Goal: Task Accomplishment & Management: Use online tool/utility

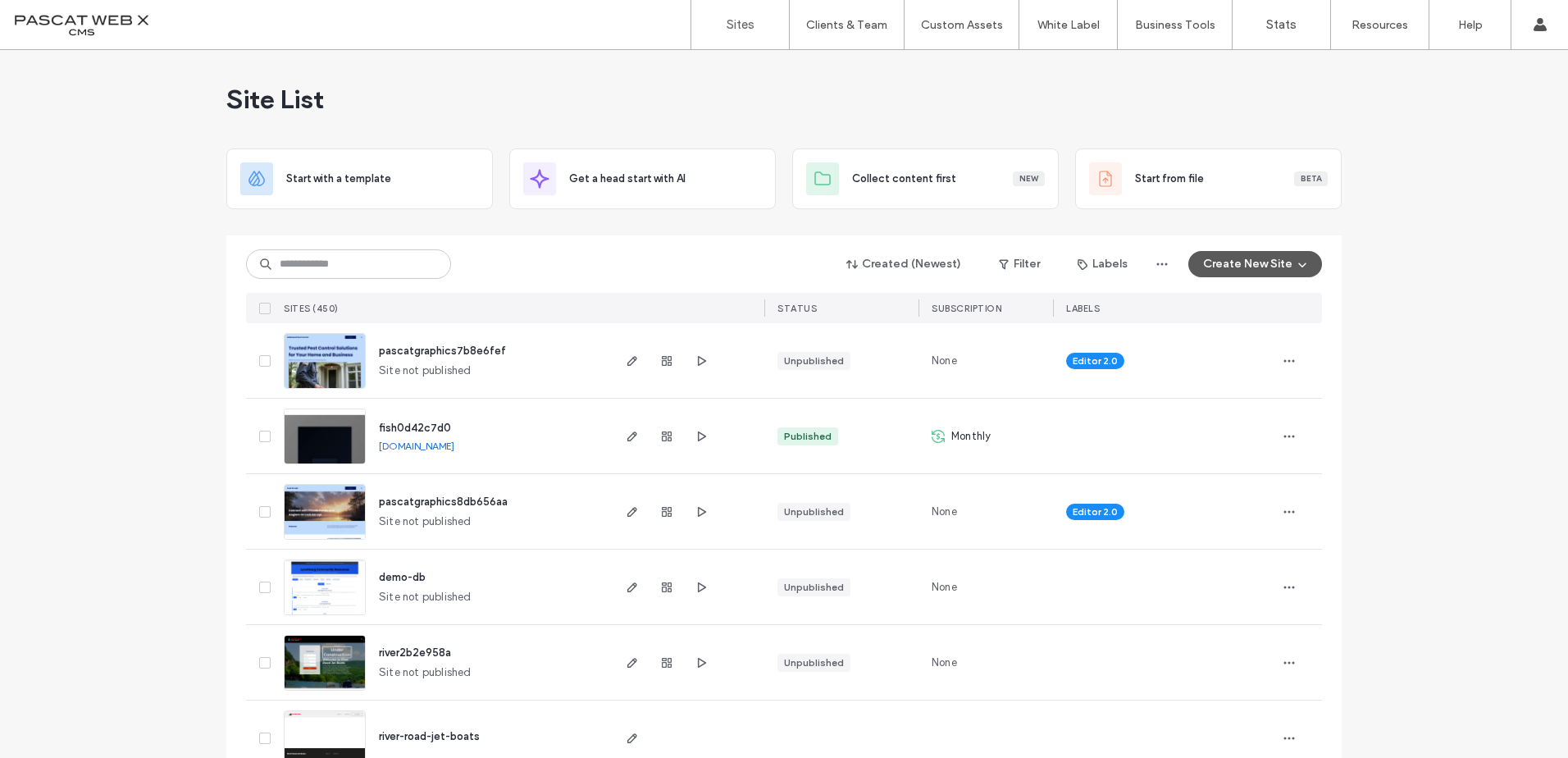
click at [1264, 257] on button "Create New Site" at bounding box center [1255, 264] width 134 height 26
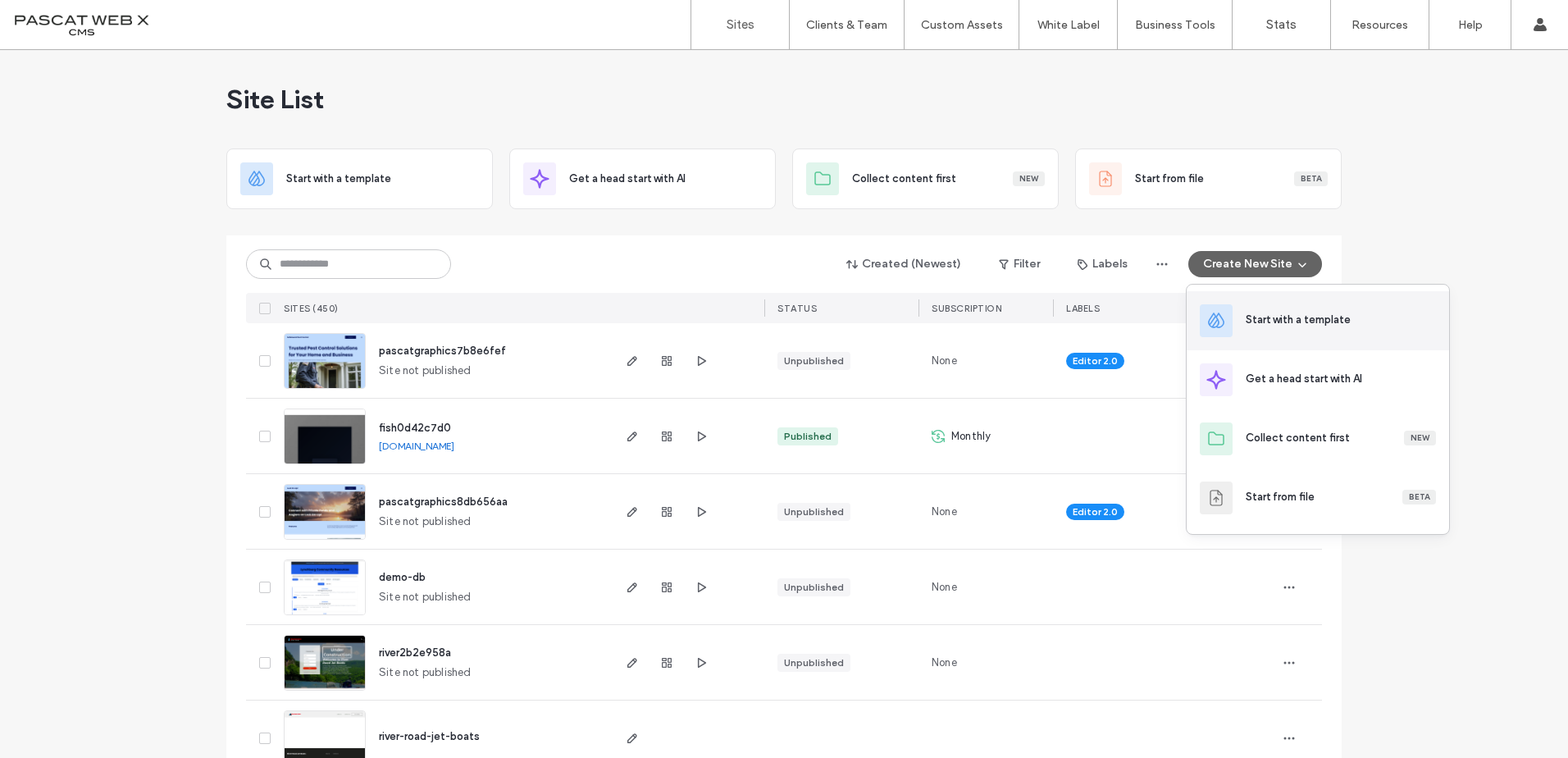
click at [1253, 319] on div "Start with a template" at bounding box center [1297, 320] width 105 height 16
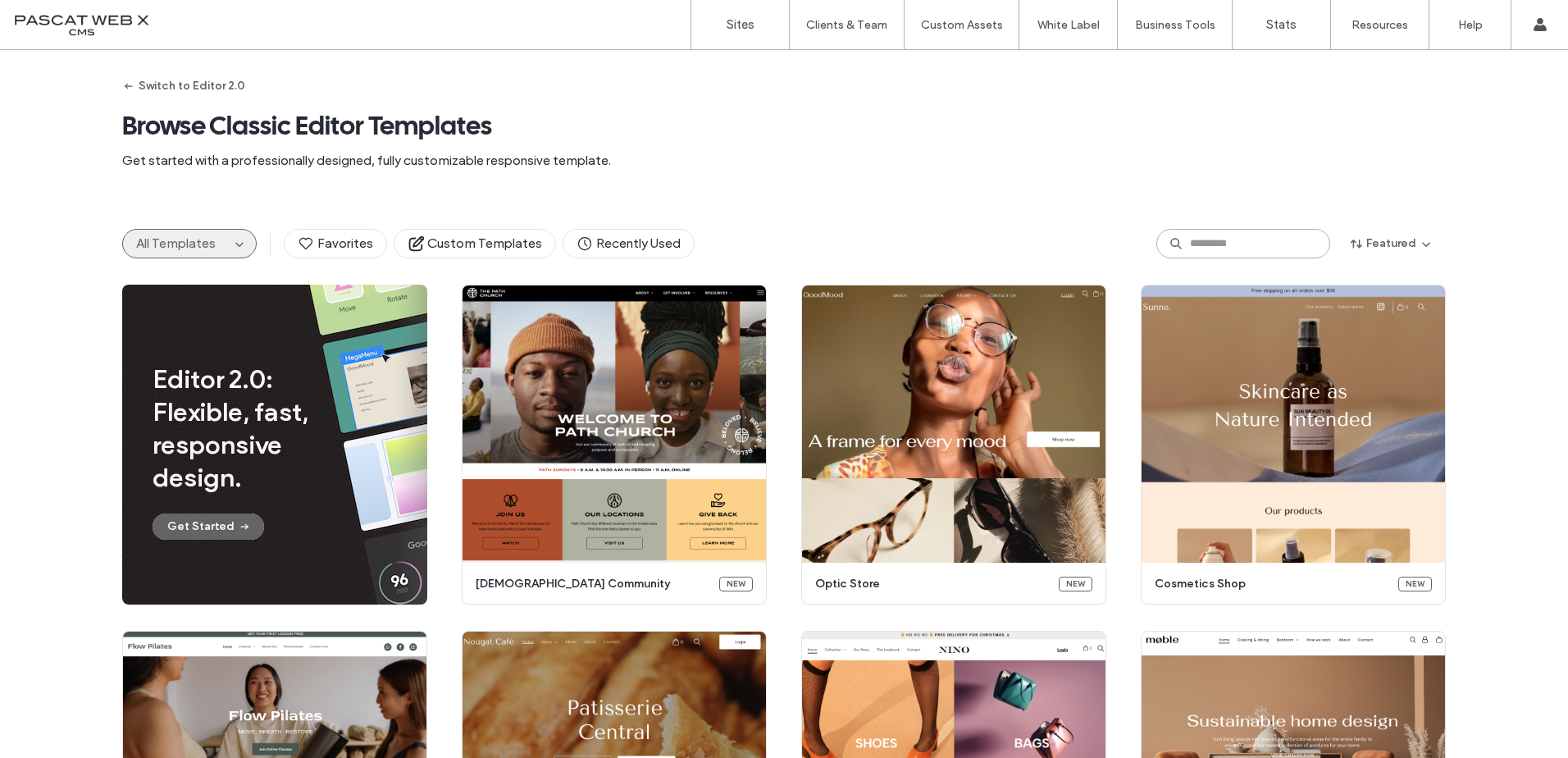
click at [1322, 250] on input at bounding box center [1243, 244] width 174 height 30
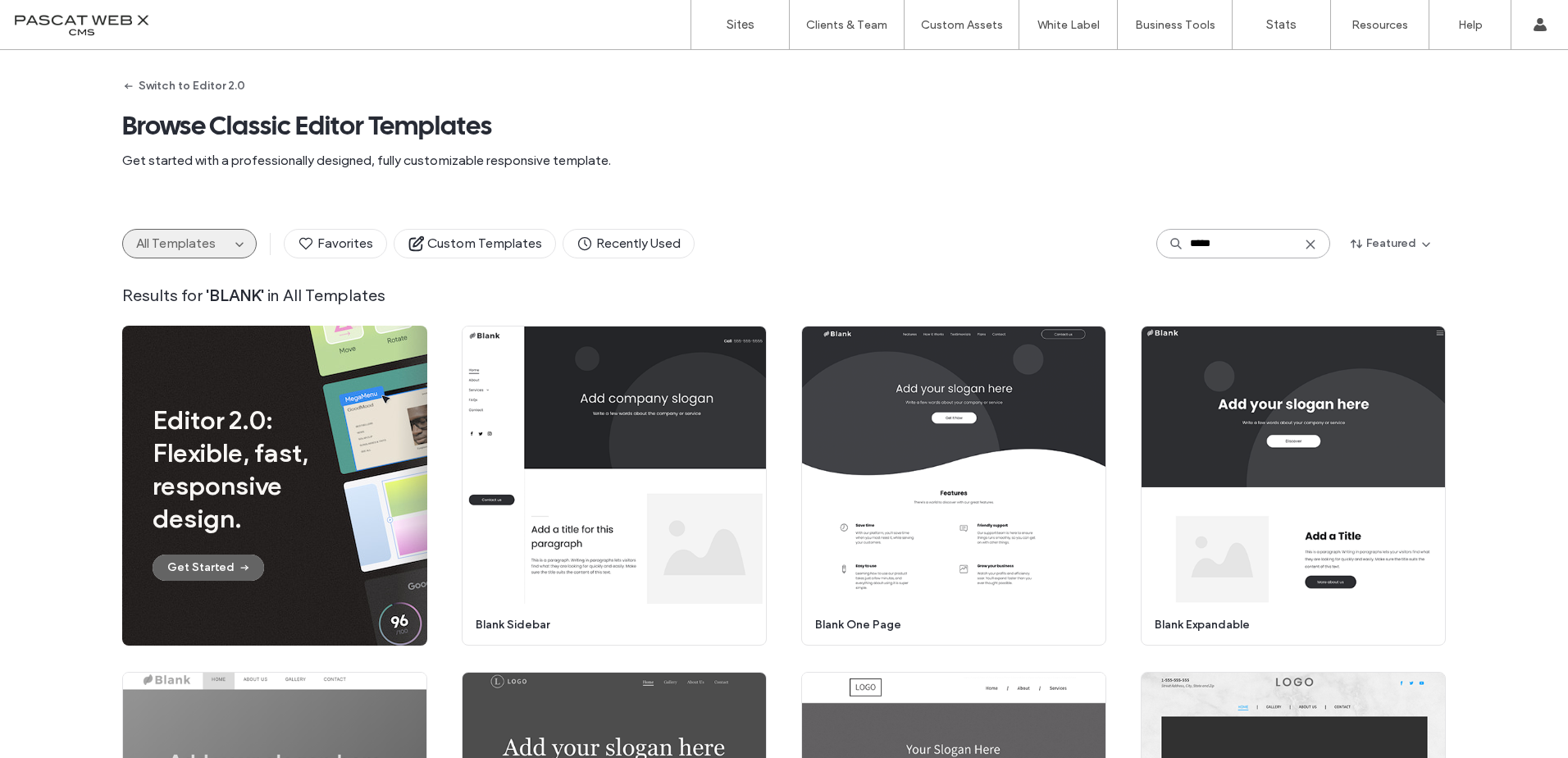
type input "*****"
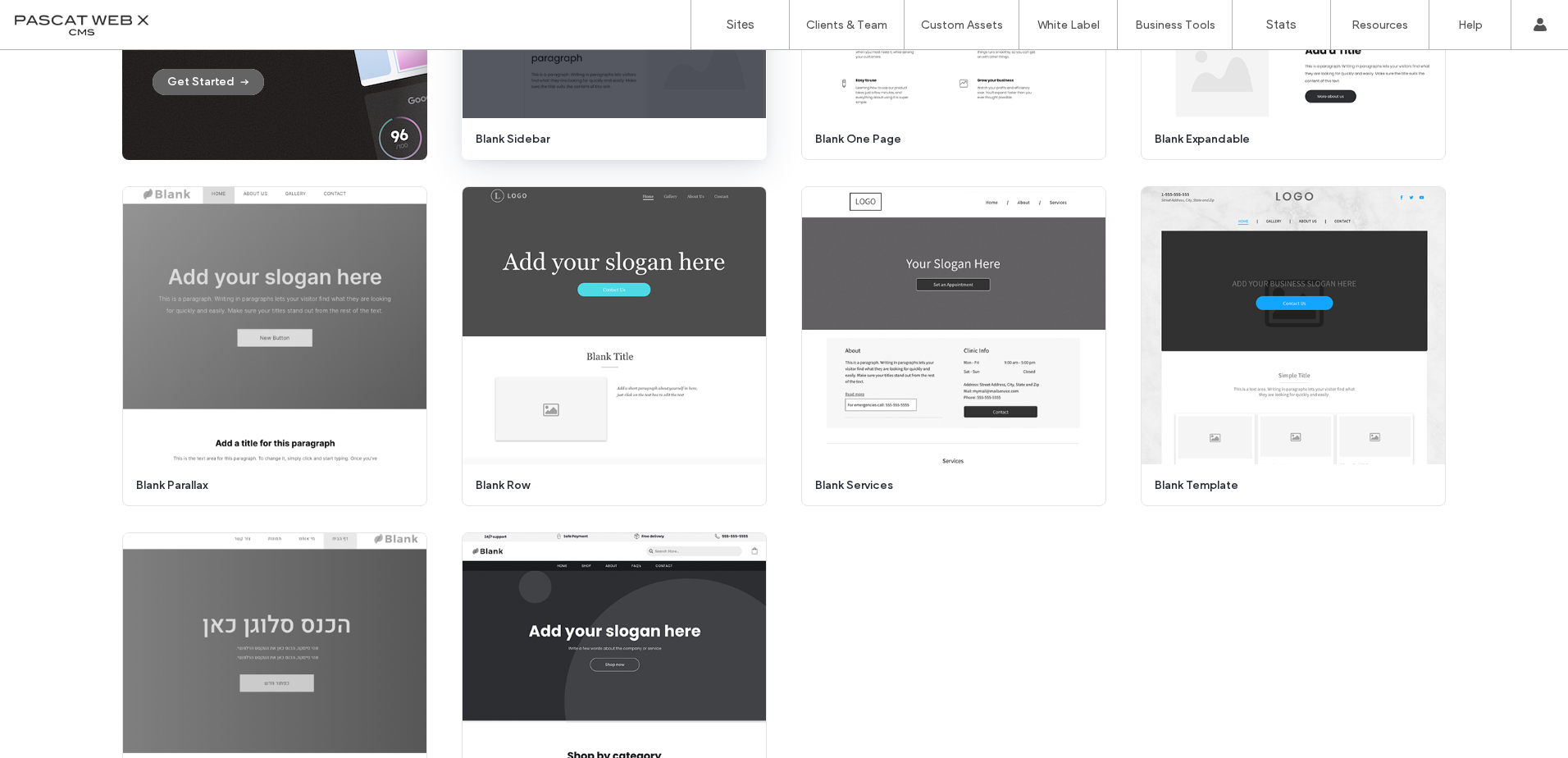
scroll to position [362, 0]
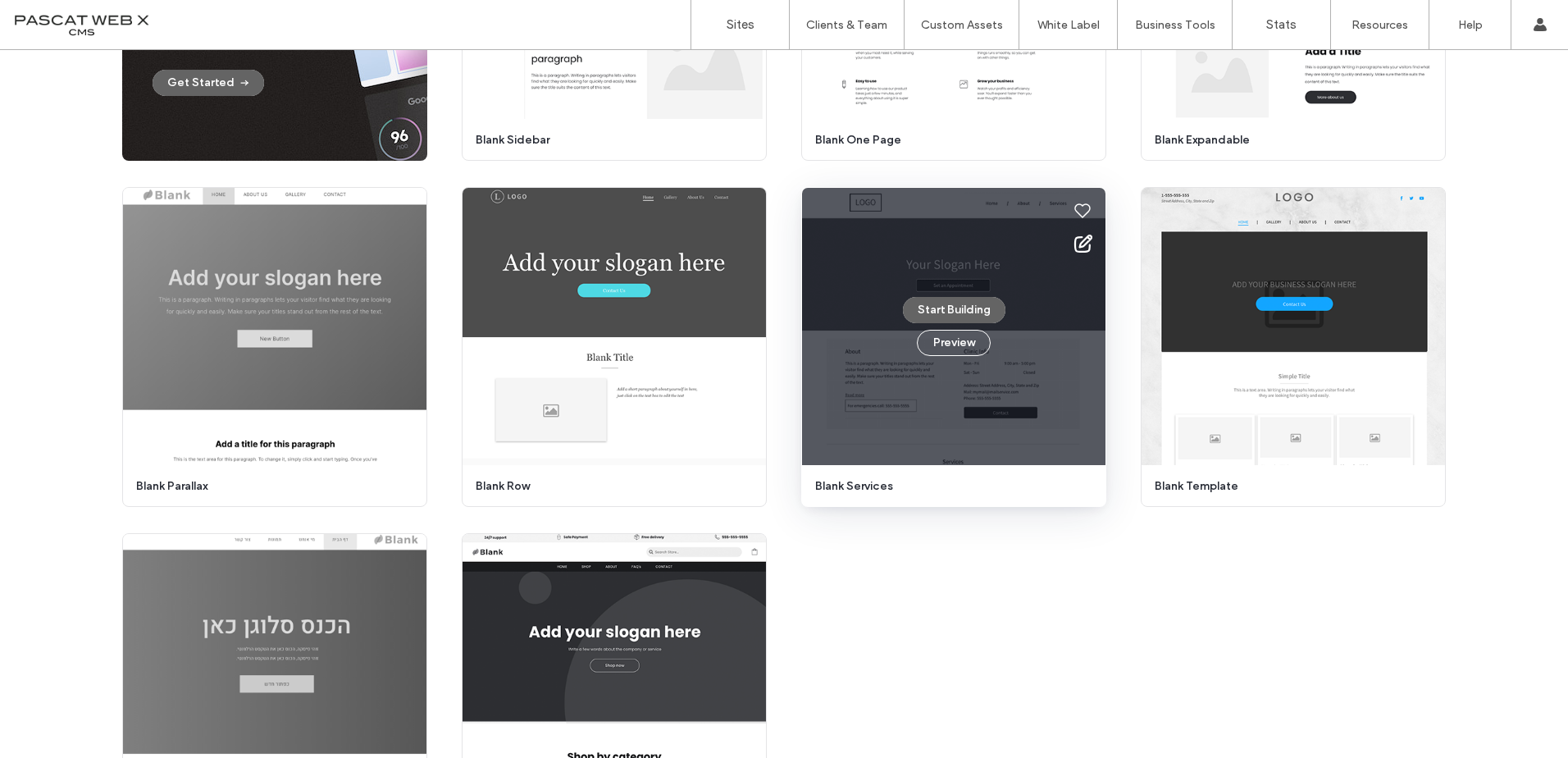
click at [843, 264] on div "Start Building Preview" at bounding box center [954, 327] width 304 height 278
click at [967, 315] on button "Start Building" at bounding box center [954, 310] width 103 height 26
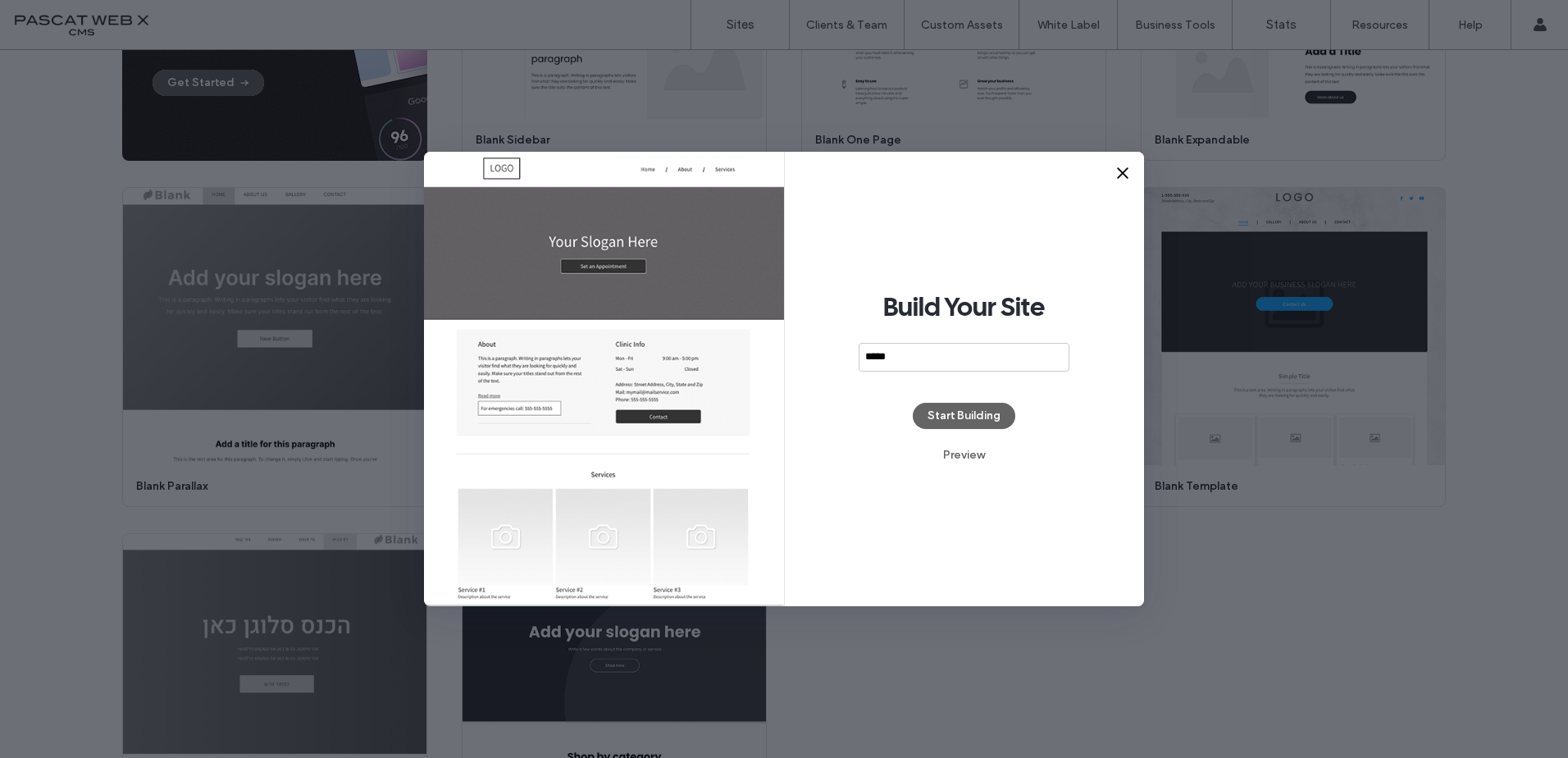
type input "*****"
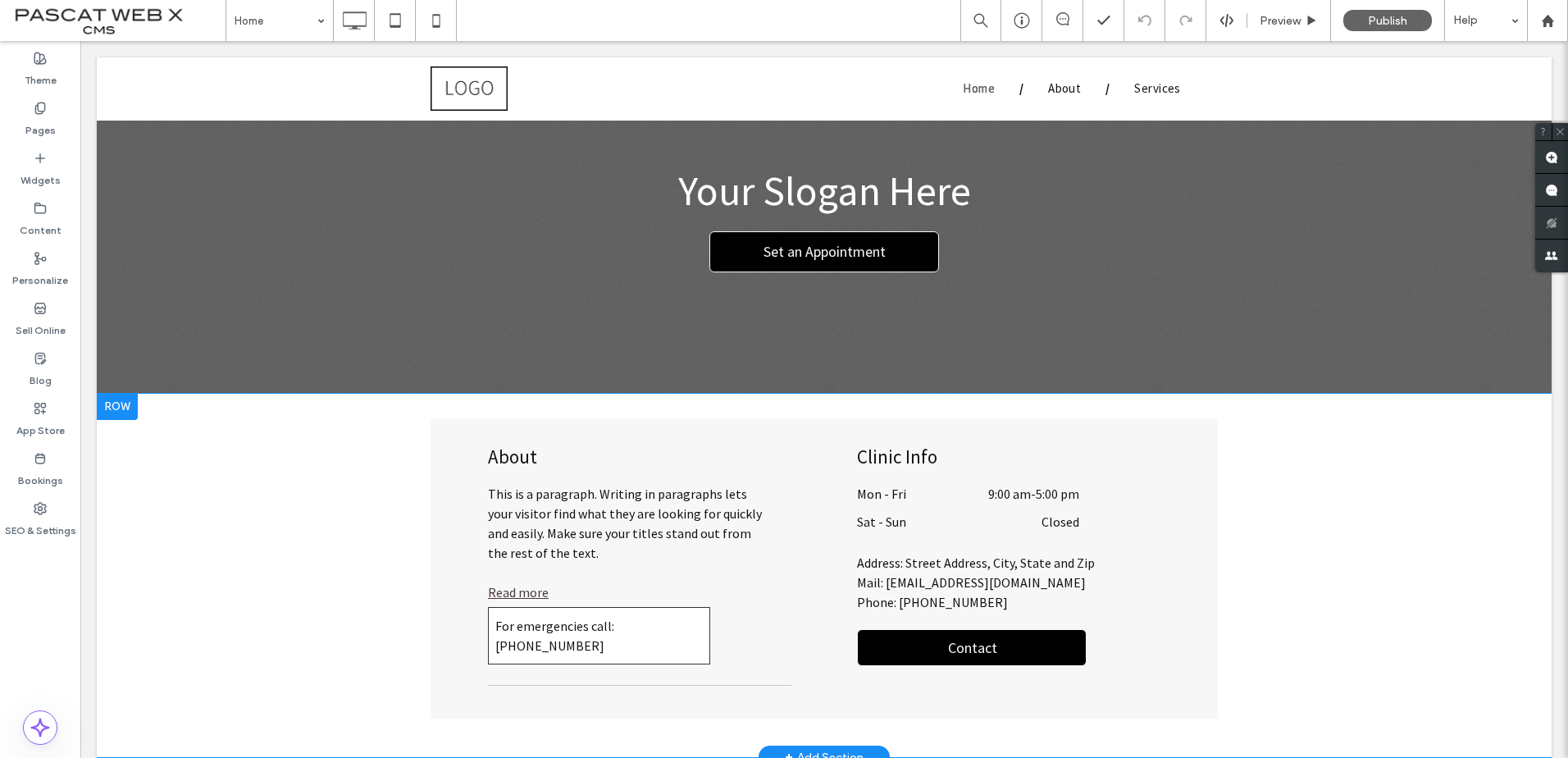
scroll to position [82, 0]
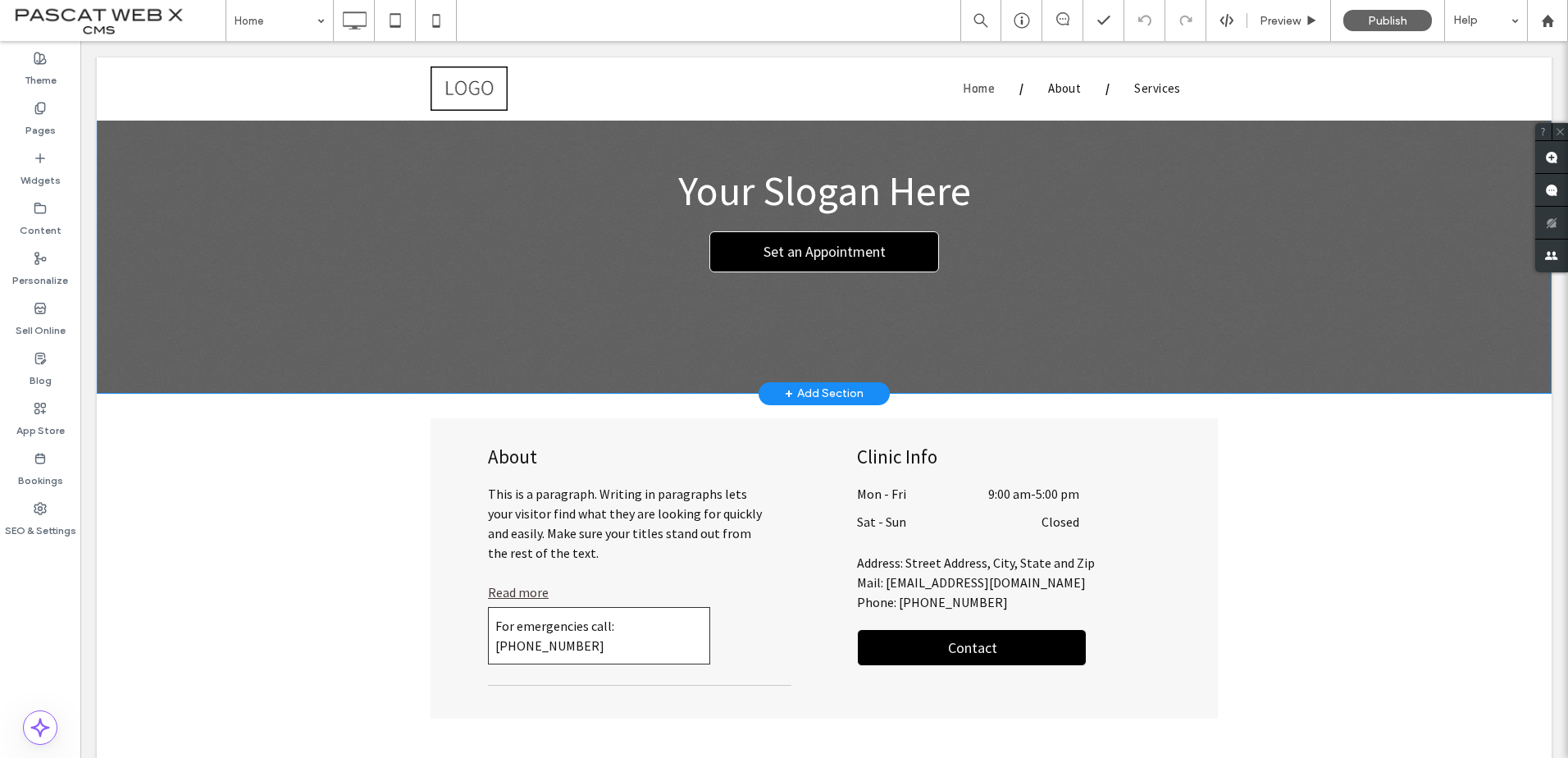
click at [822, 391] on div "+ Add Section" at bounding box center [824, 393] width 79 height 18
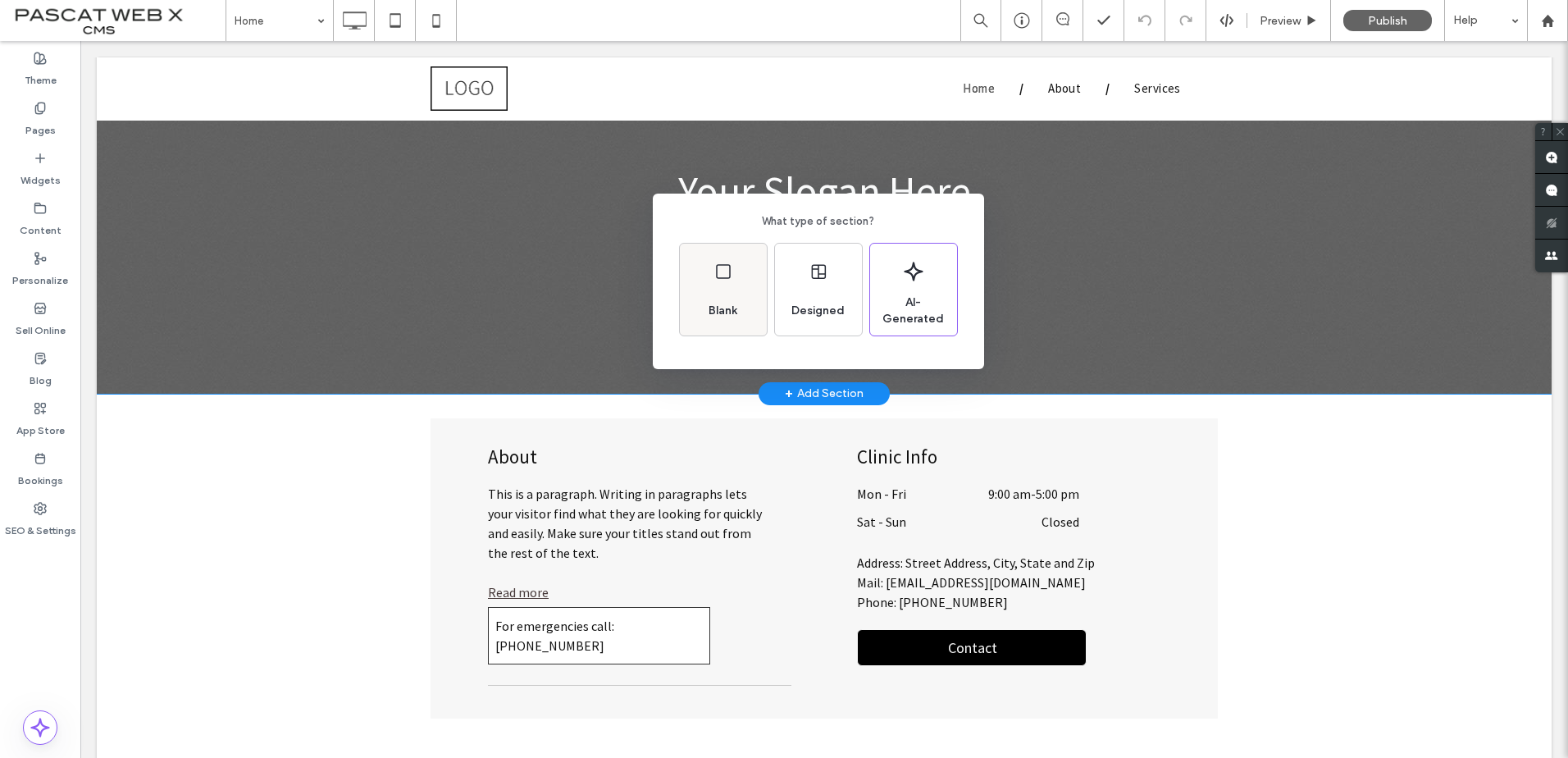
click at [740, 273] on div "Blank" at bounding box center [723, 290] width 87 height 92
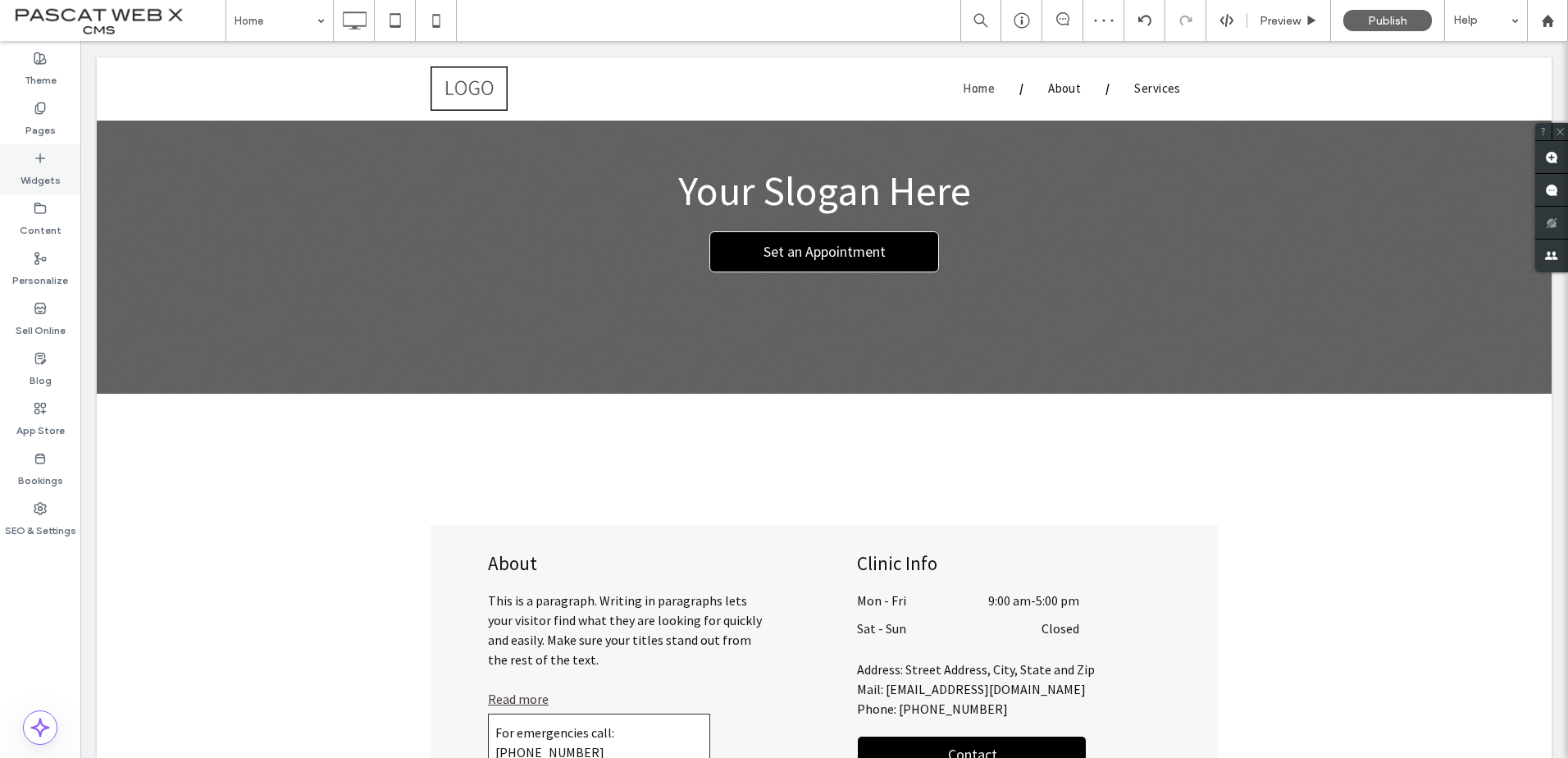
click at [30, 165] on label "Widgets" at bounding box center [41, 176] width 40 height 23
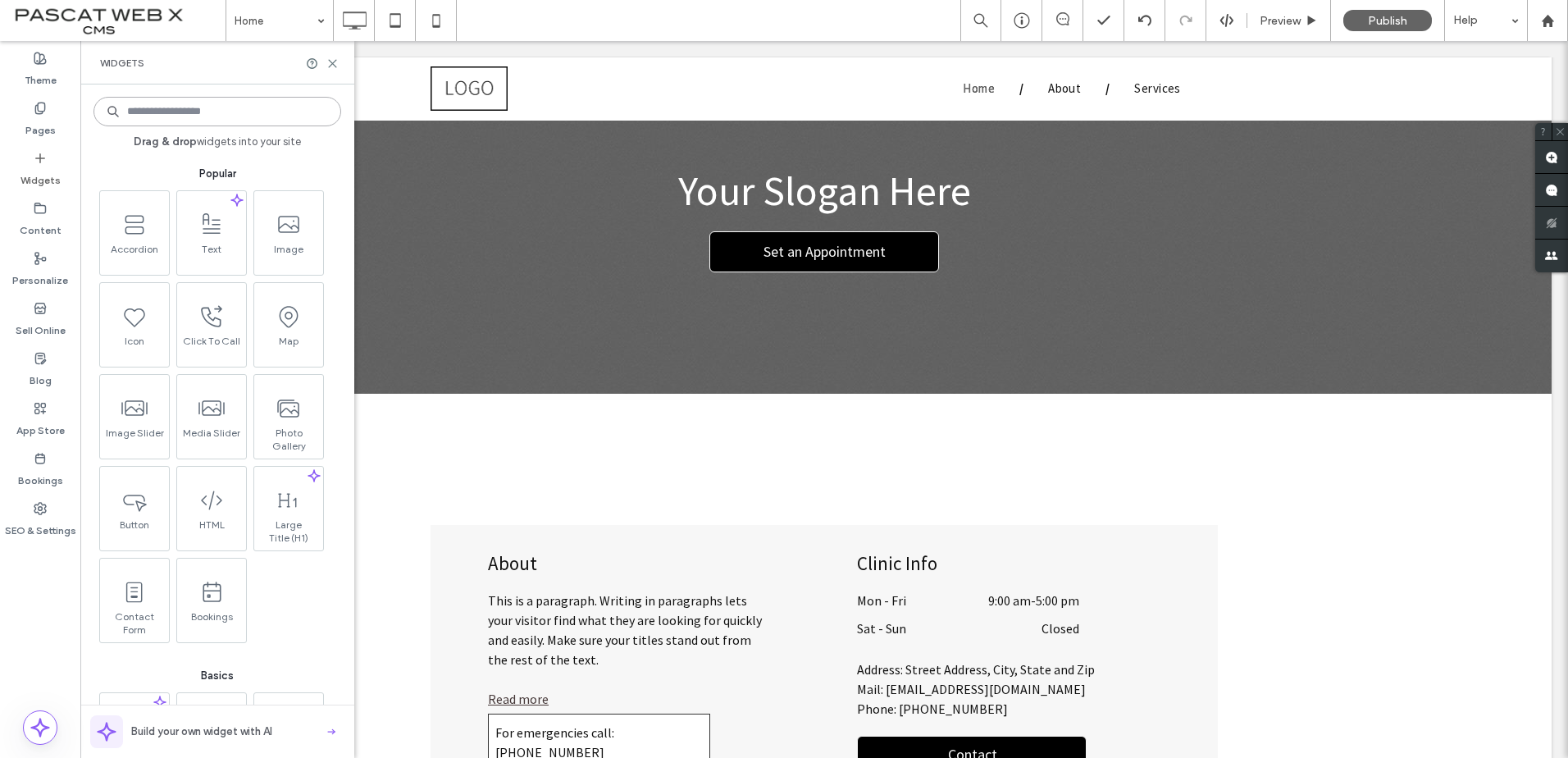
click at [162, 110] on input at bounding box center [218, 112] width 248 height 30
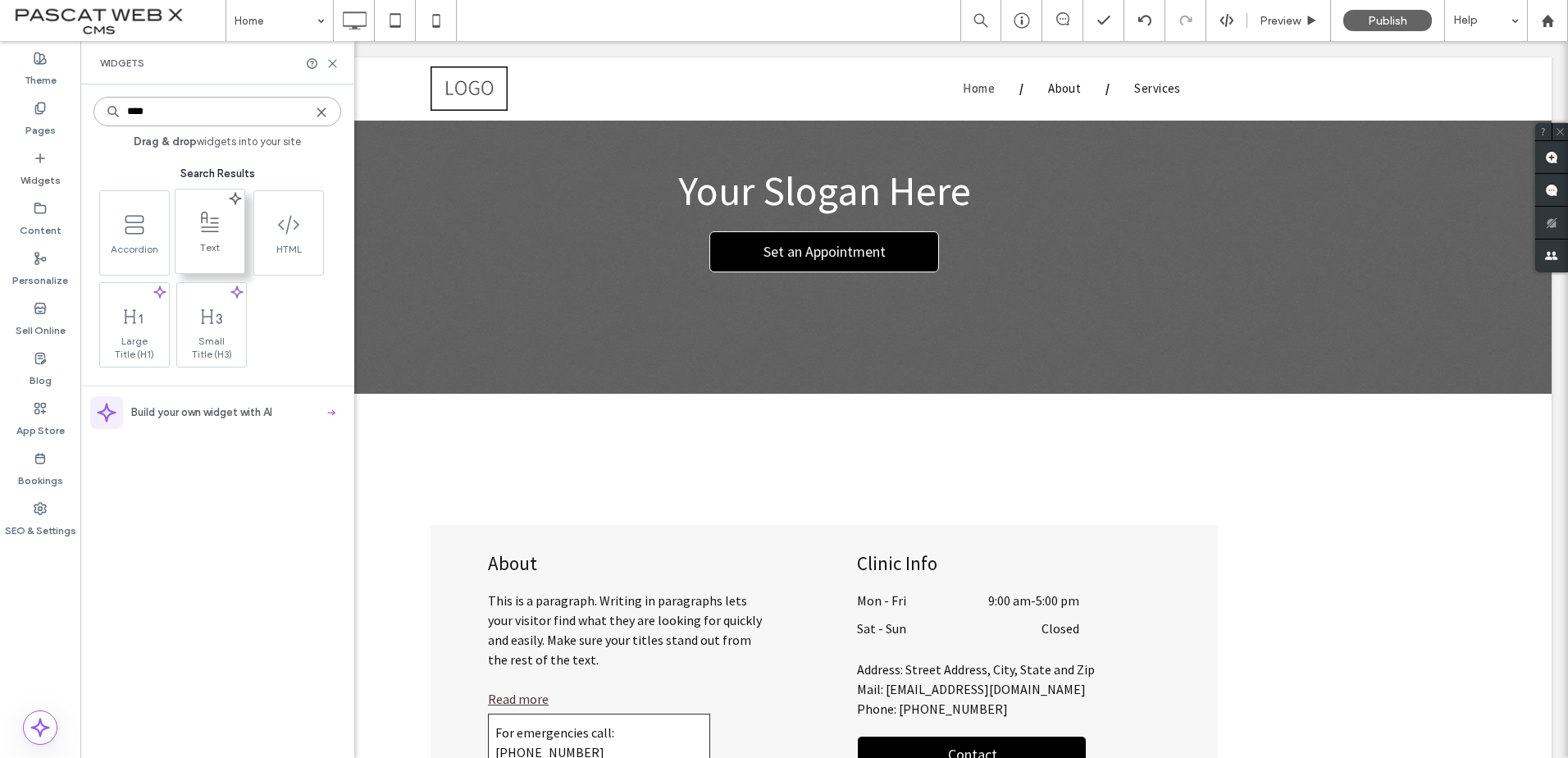
type input "****"
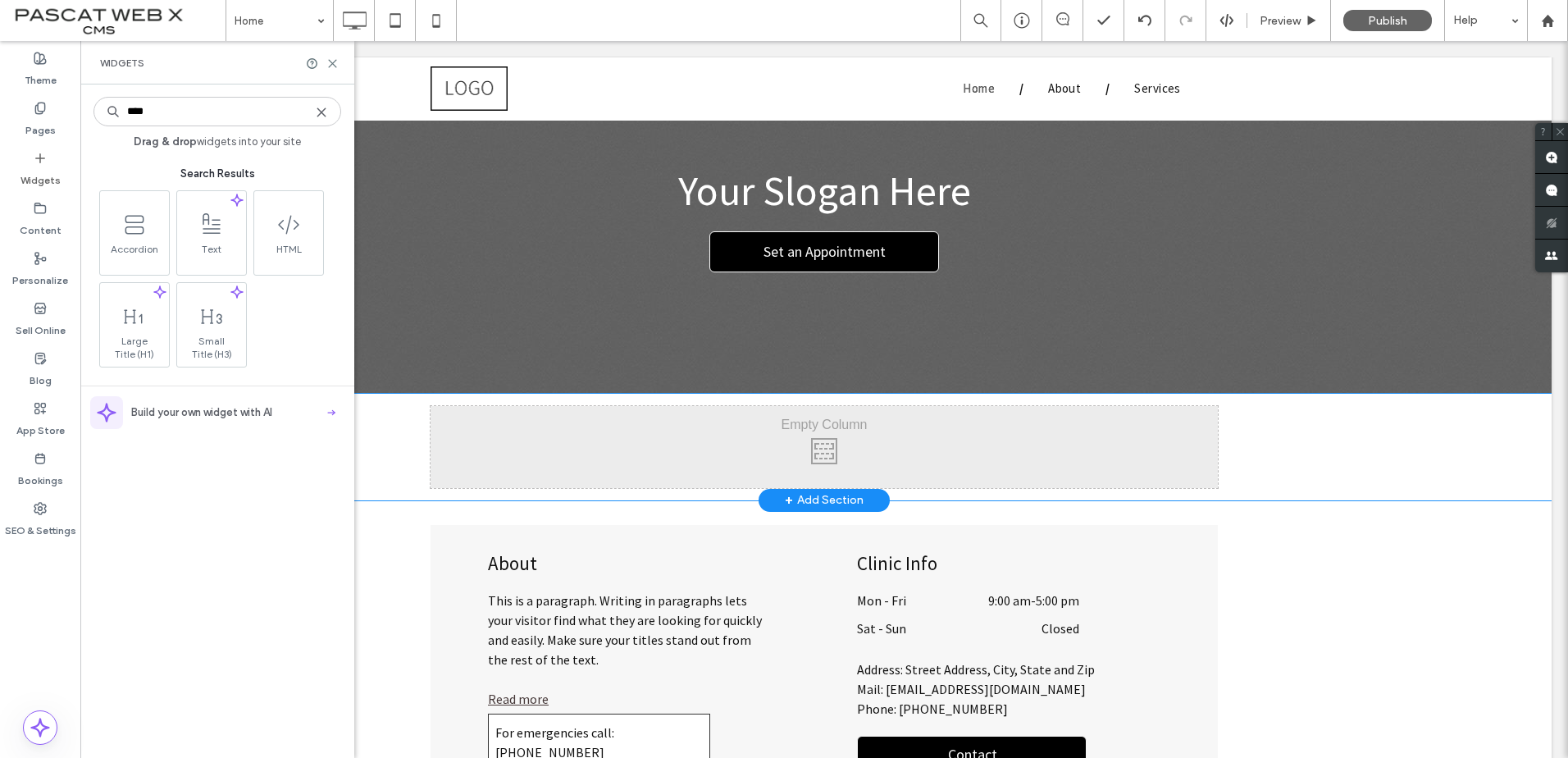
click at [843, 454] on div "Click To Paste Click To Paste" at bounding box center [824, 446] width 787 height 82
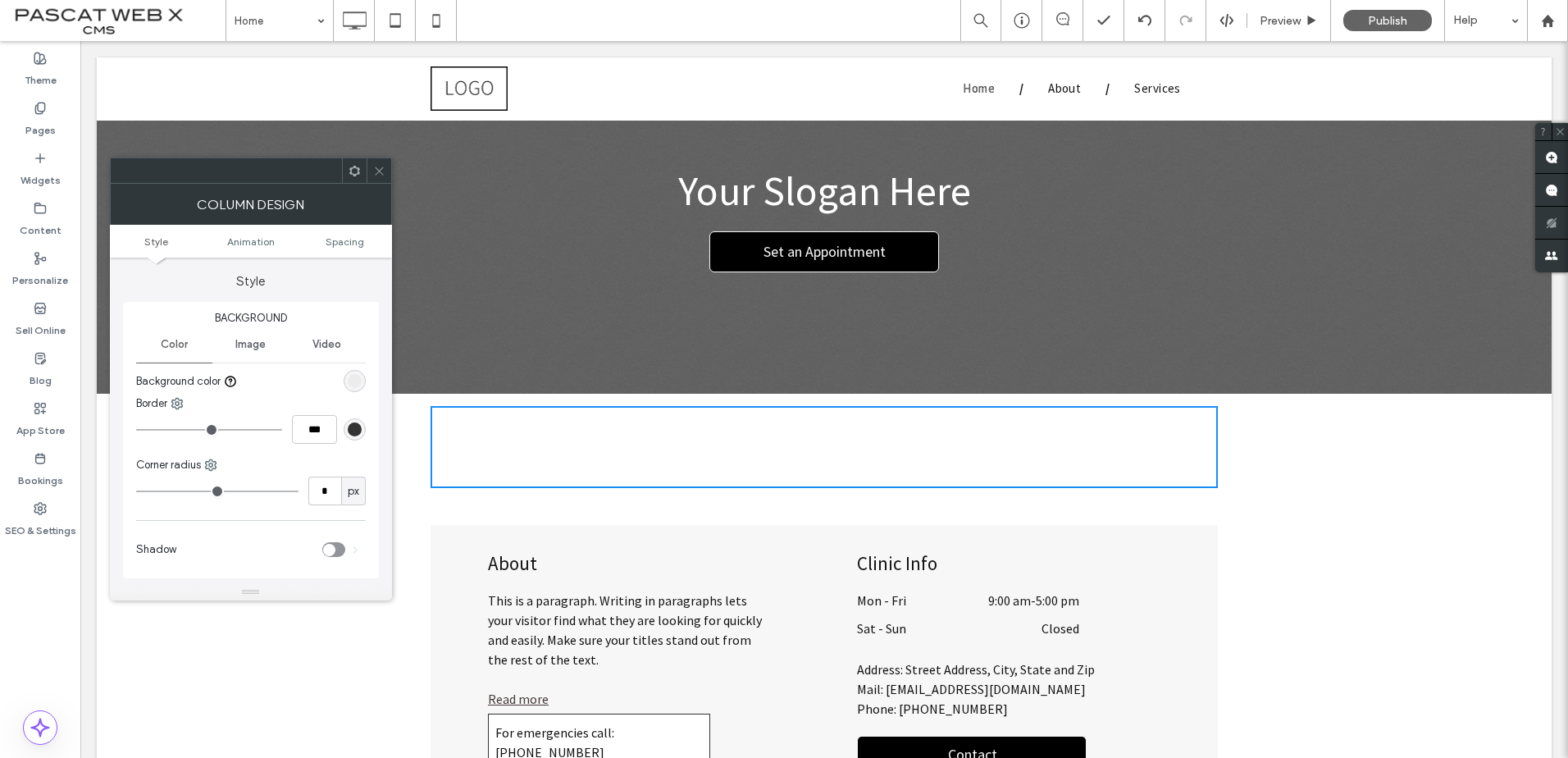
click at [843, 453] on div "Click To Paste Click To Paste" at bounding box center [824, 446] width 787 height 82
click at [383, 171] on icon at bounding box center [380, 171] width 12 height 12
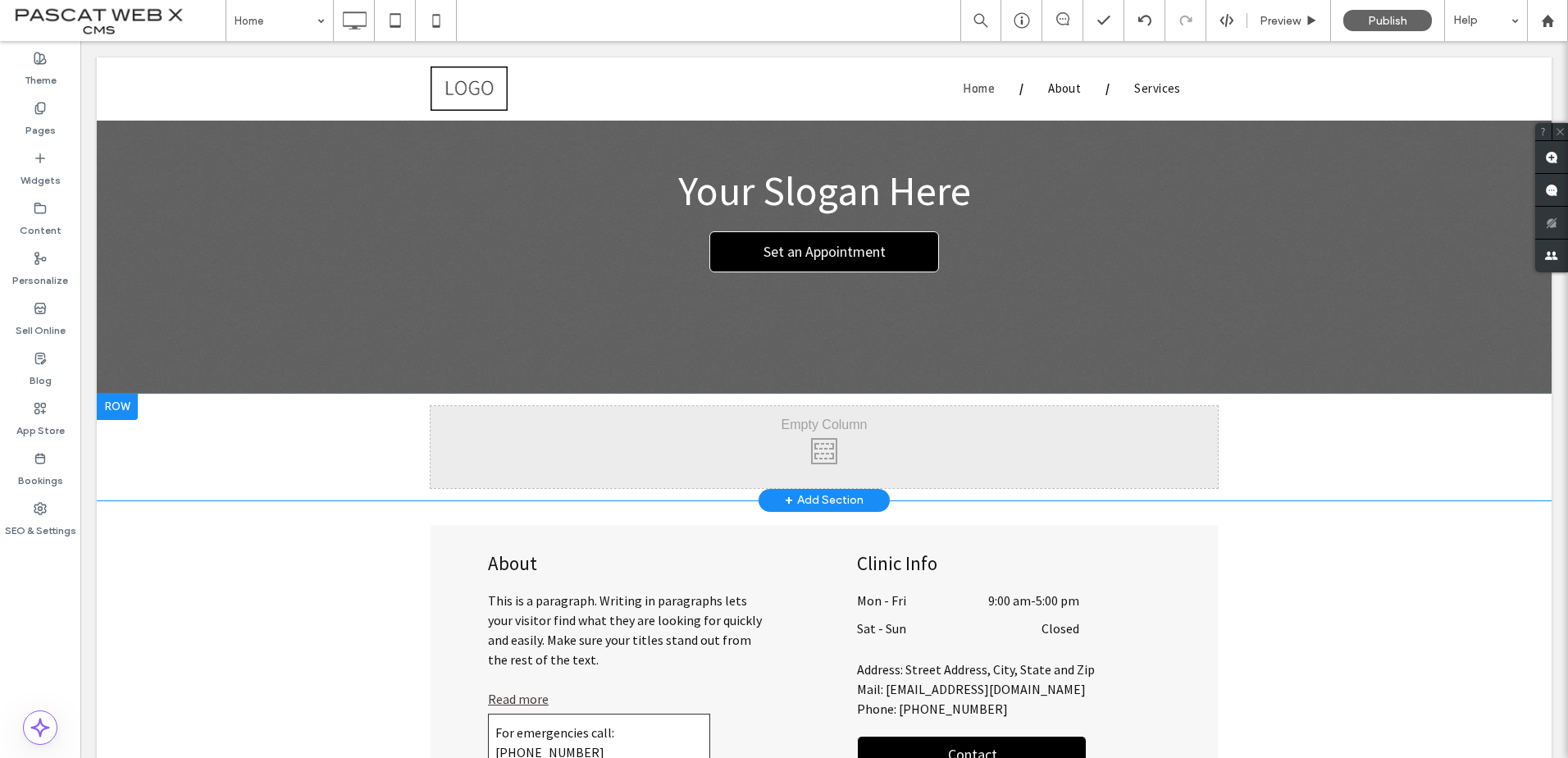
click at [814, 433] on div "Click To Paste Click To Paste" at bounding box center [824, 446] width 787 height 82
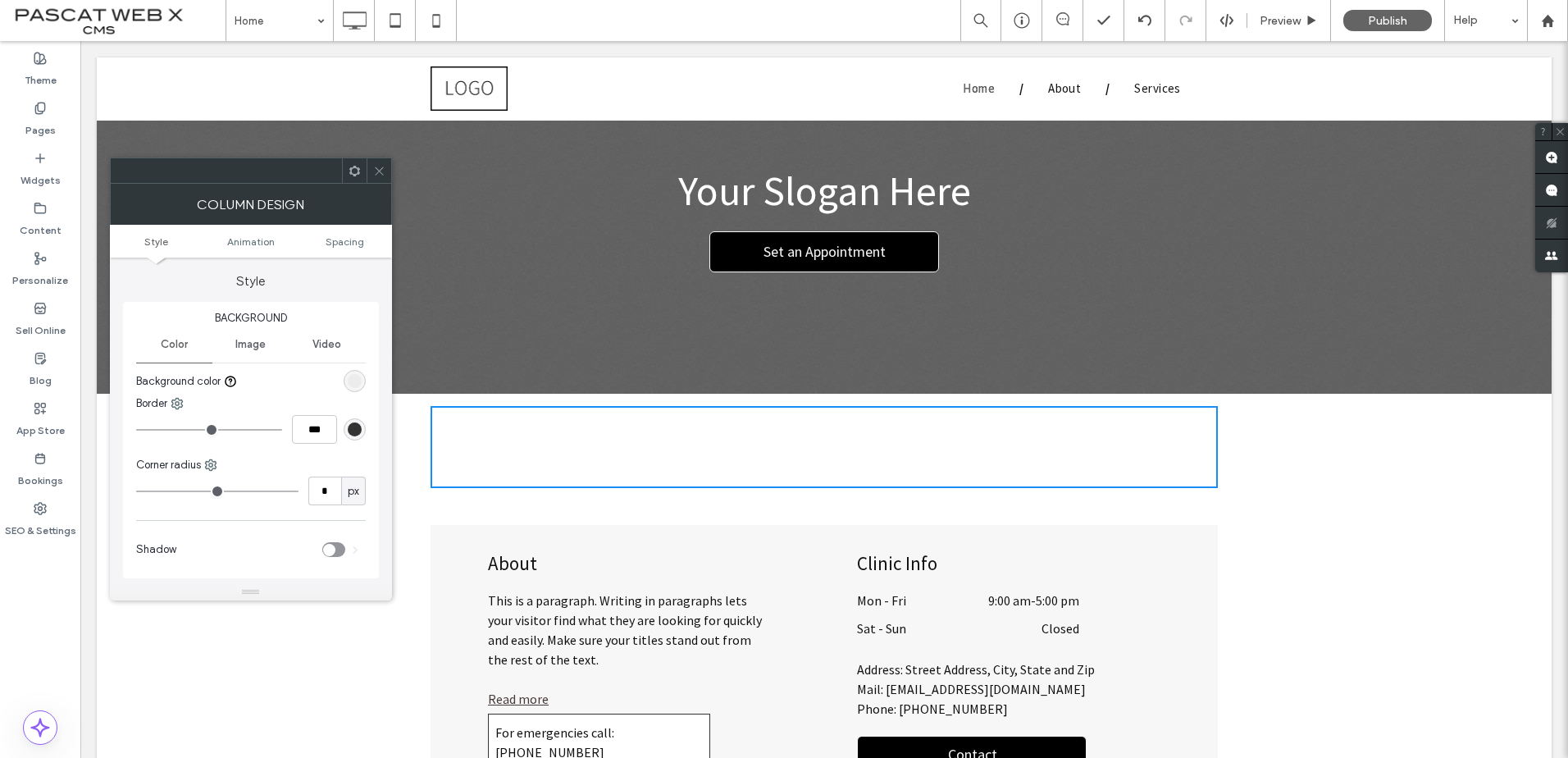
click at [383, 168] on icon at bounding box center [380, 171] width 12 height 12
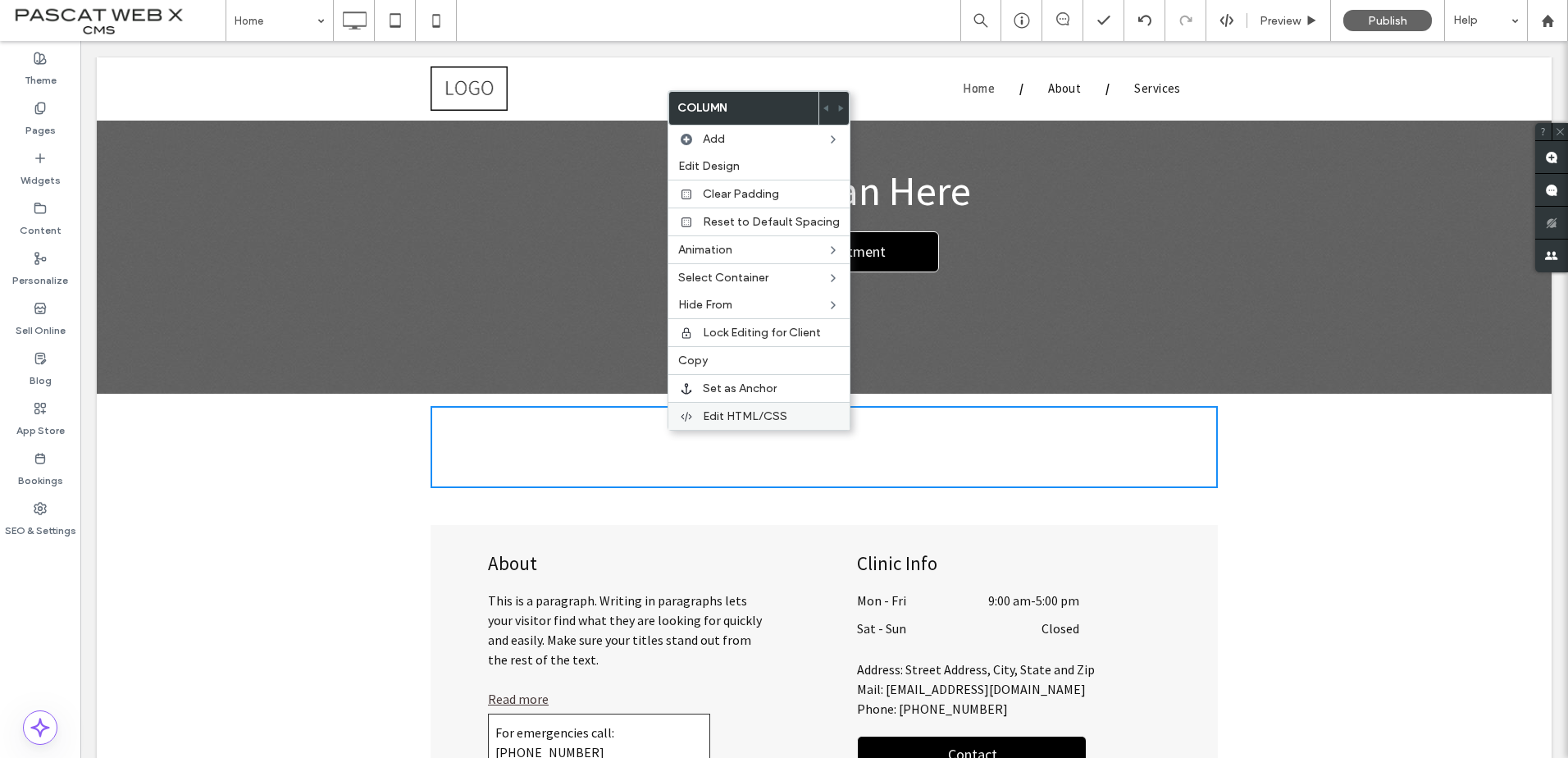
click at [738, 416] on span "Edit HTML/CSS" at bounding box center [745, 416] width 85 height 14
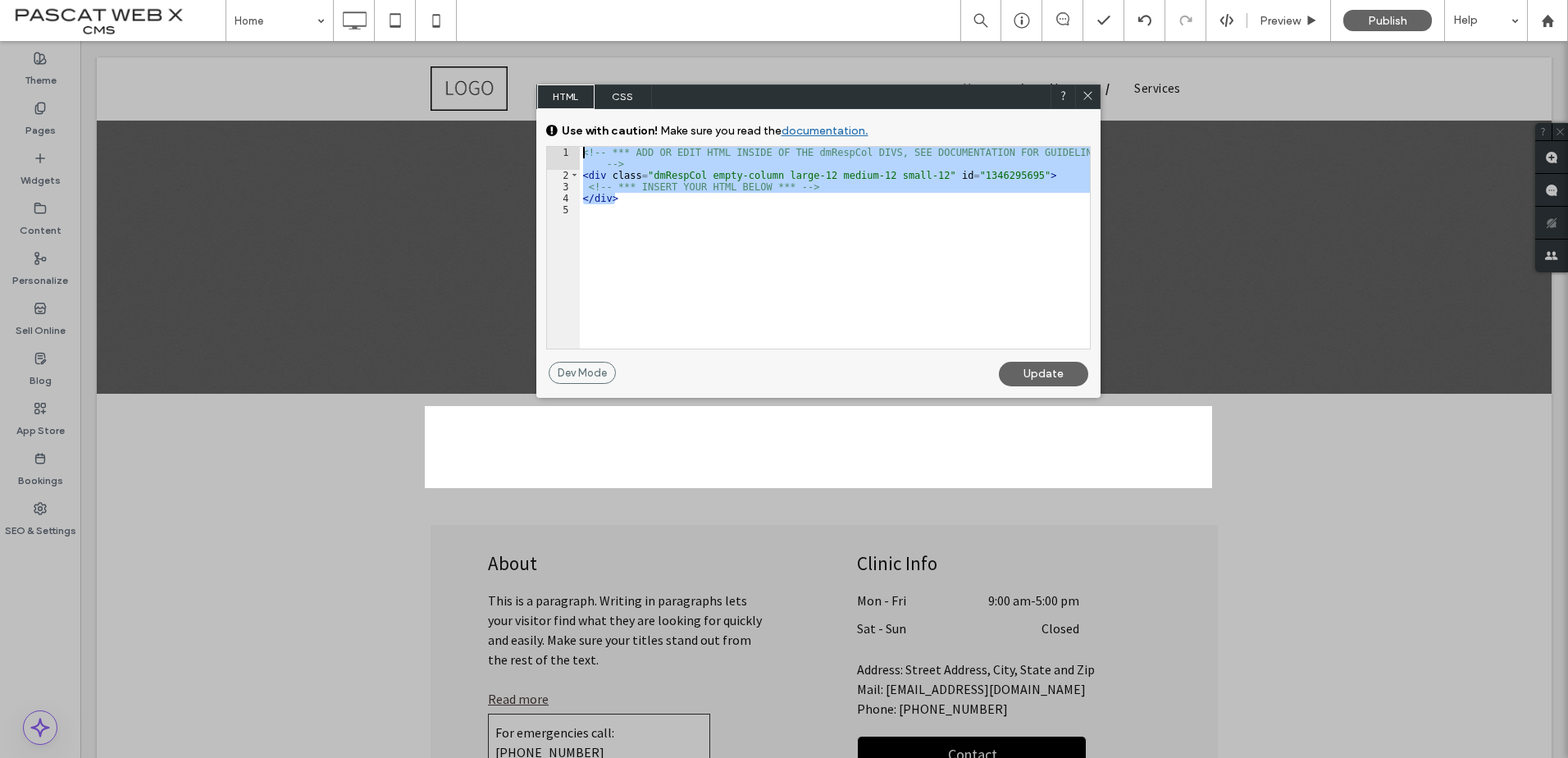
drag, startPoint x: 606, startPoint y: 169, endPoint x: 559, endPoint y: 117, distance: 70.1
click at [559, 117] on div "GENERAL CSS FOR ALL DEVICES DEVICE SPECIFIC CSS Use with caution! Make sure you…" at bounding box center [818, 235] width 564 height 253
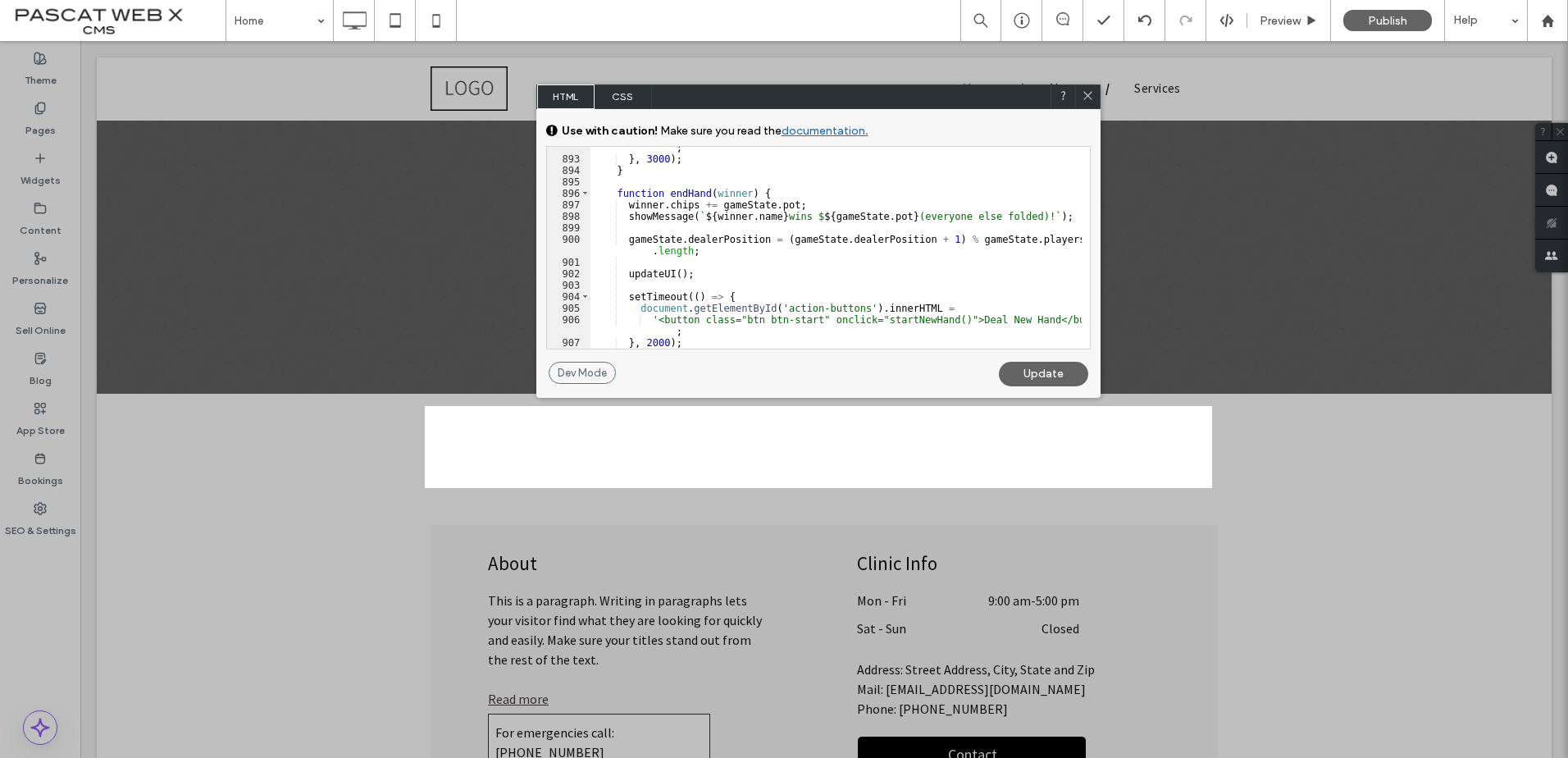
click at [1047, 376] on div "Update" at bounding box center [1043, 374] width 89 height 25
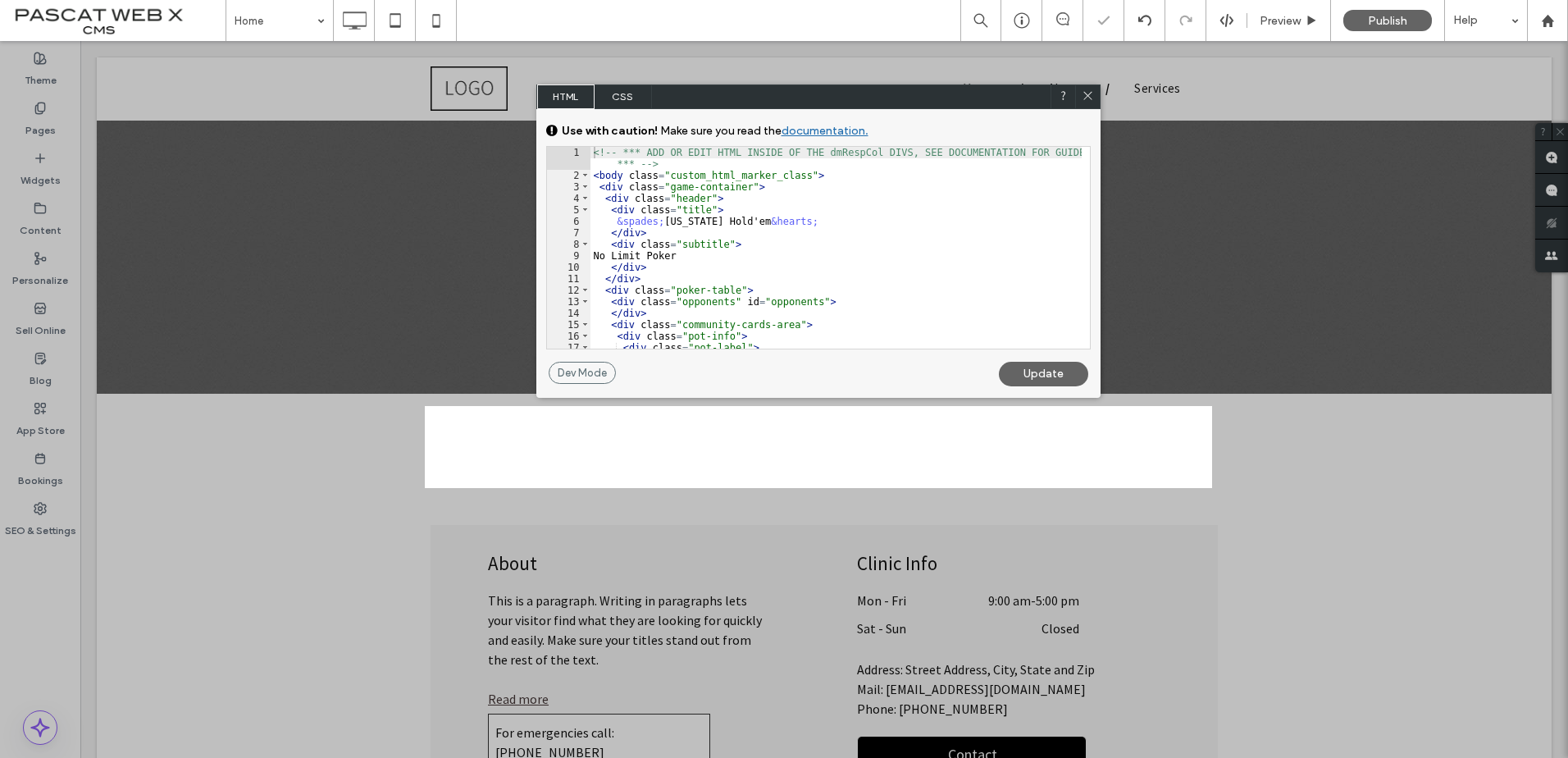
click at [1042, 374] on div "Update" at bounding box center [1043, 374] width 89 height 25
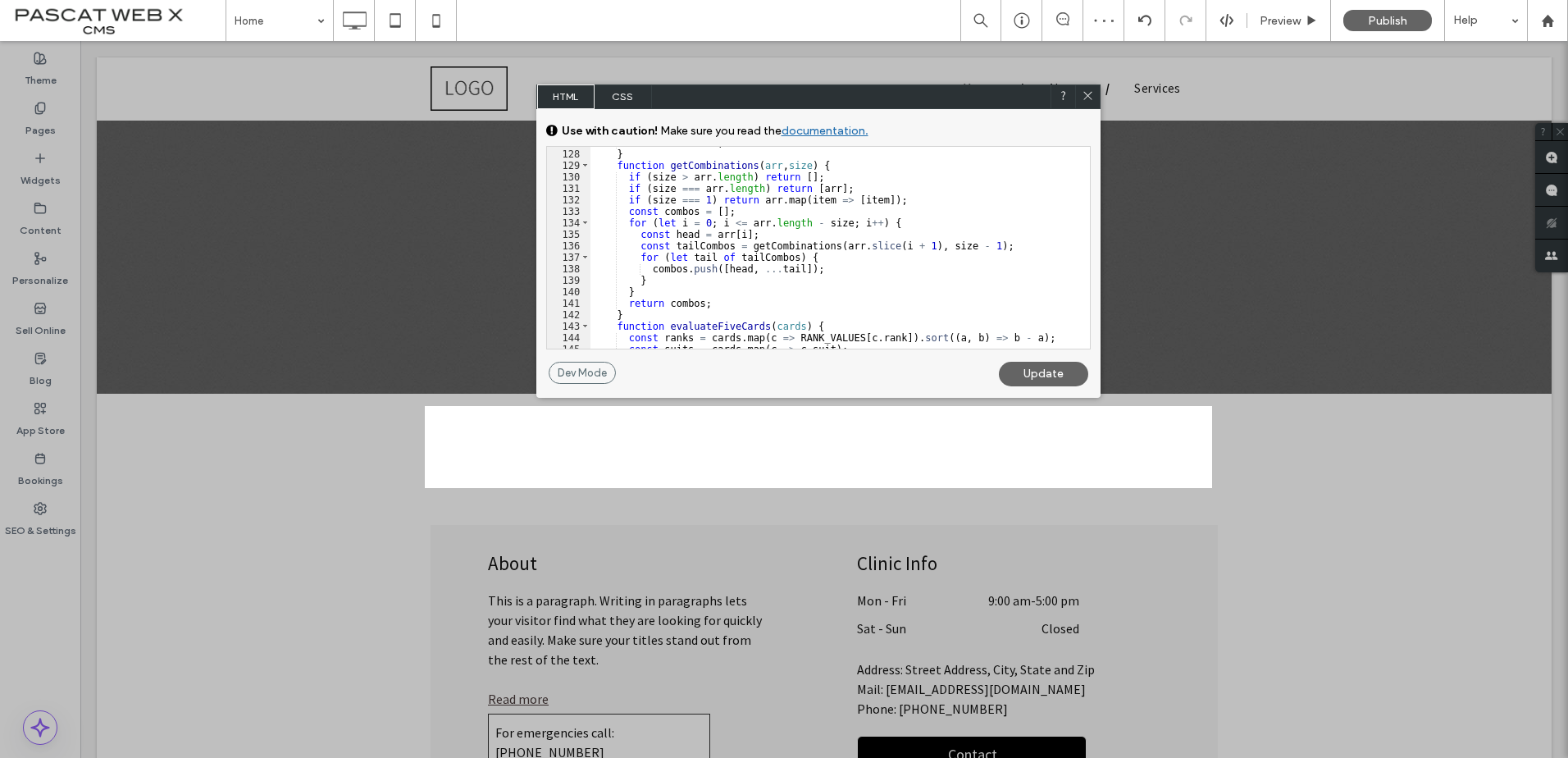
scroll to position [1722, 0]
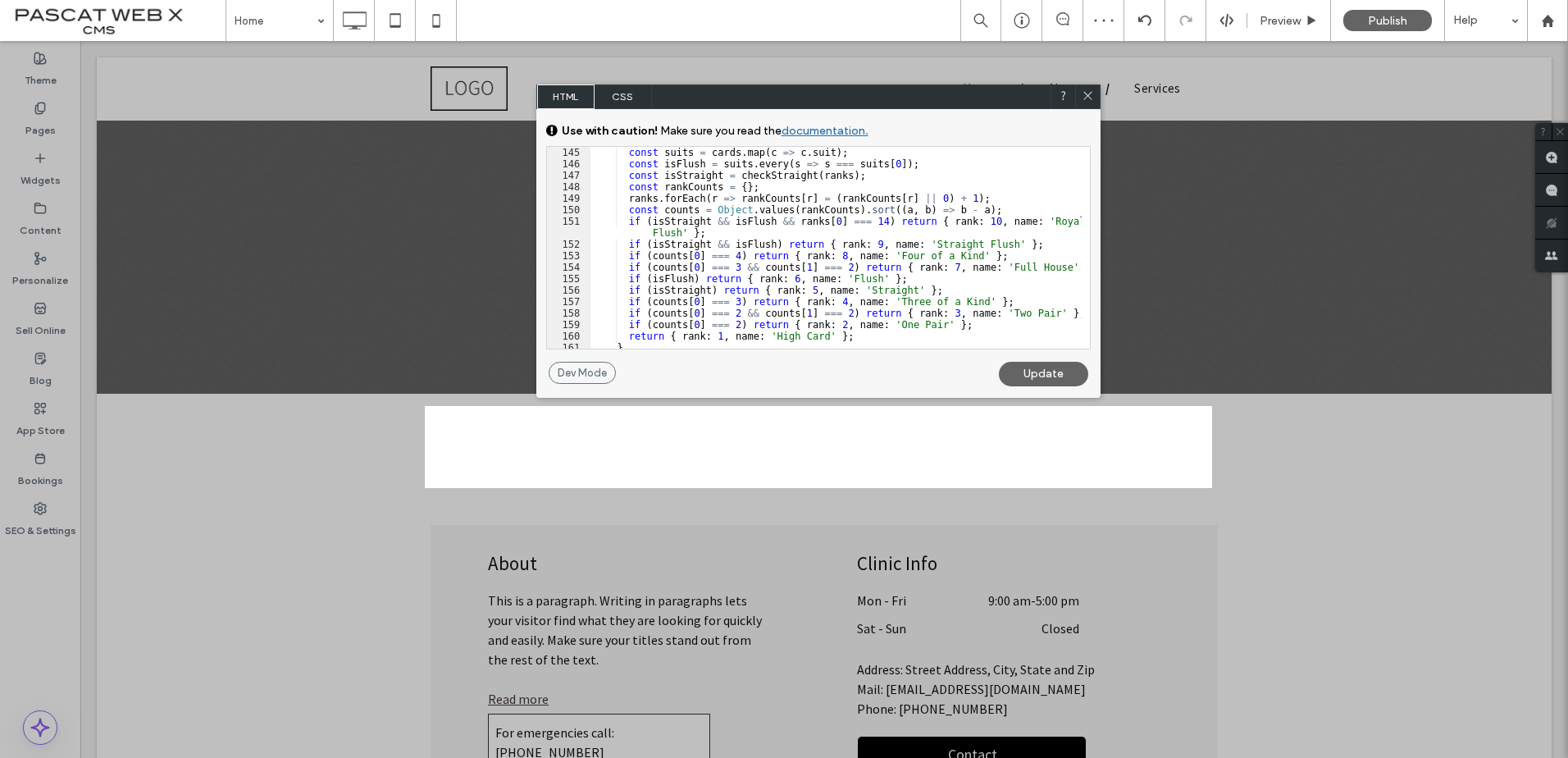
click at [1034, 368] on div "Update" at bounding box center [1043, 374] width 89 height 25
click at [1089, 99] on icon at bounding box center [1088, 95] width 12 height 12
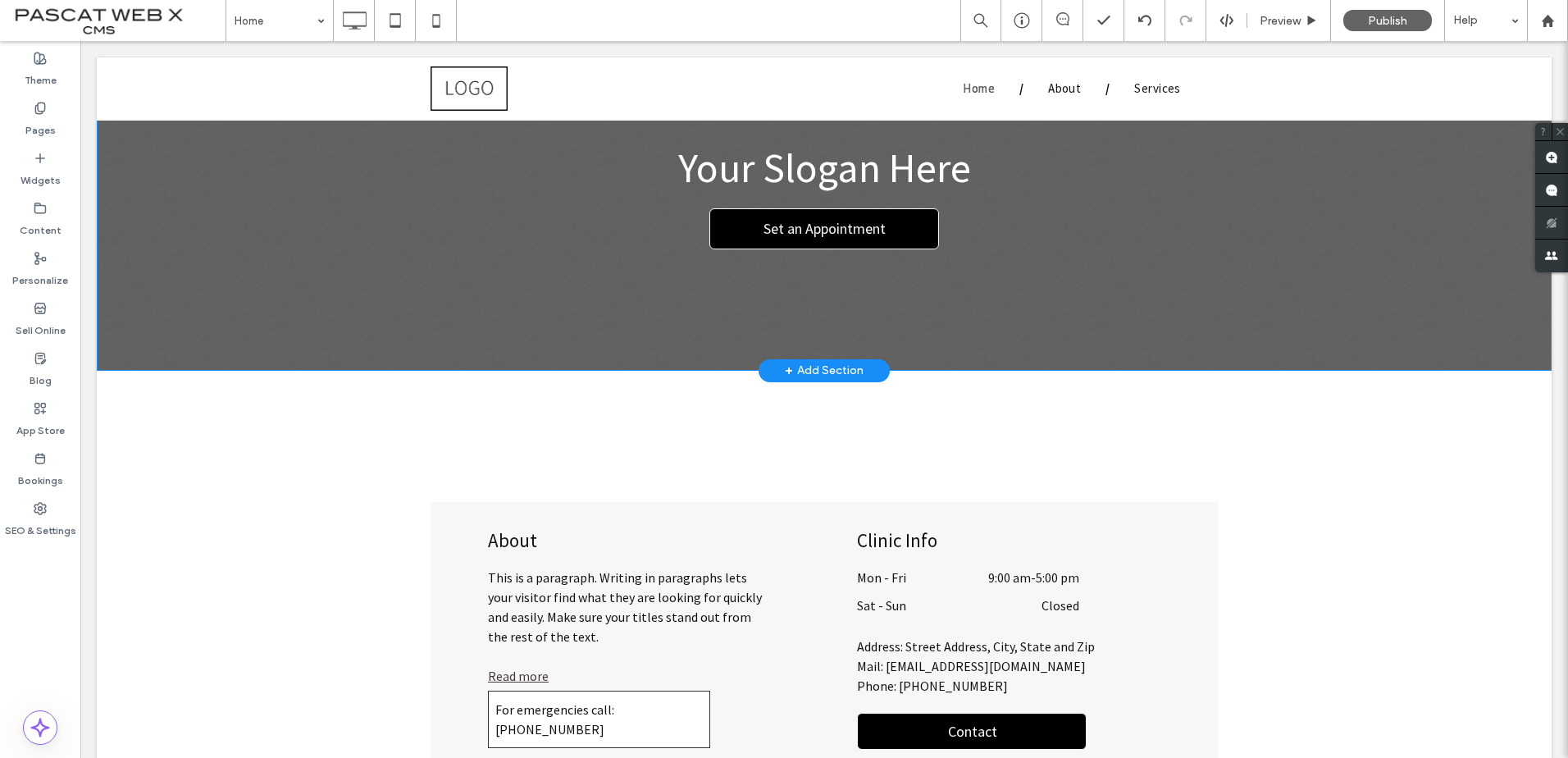
scroll to position [82, 0]
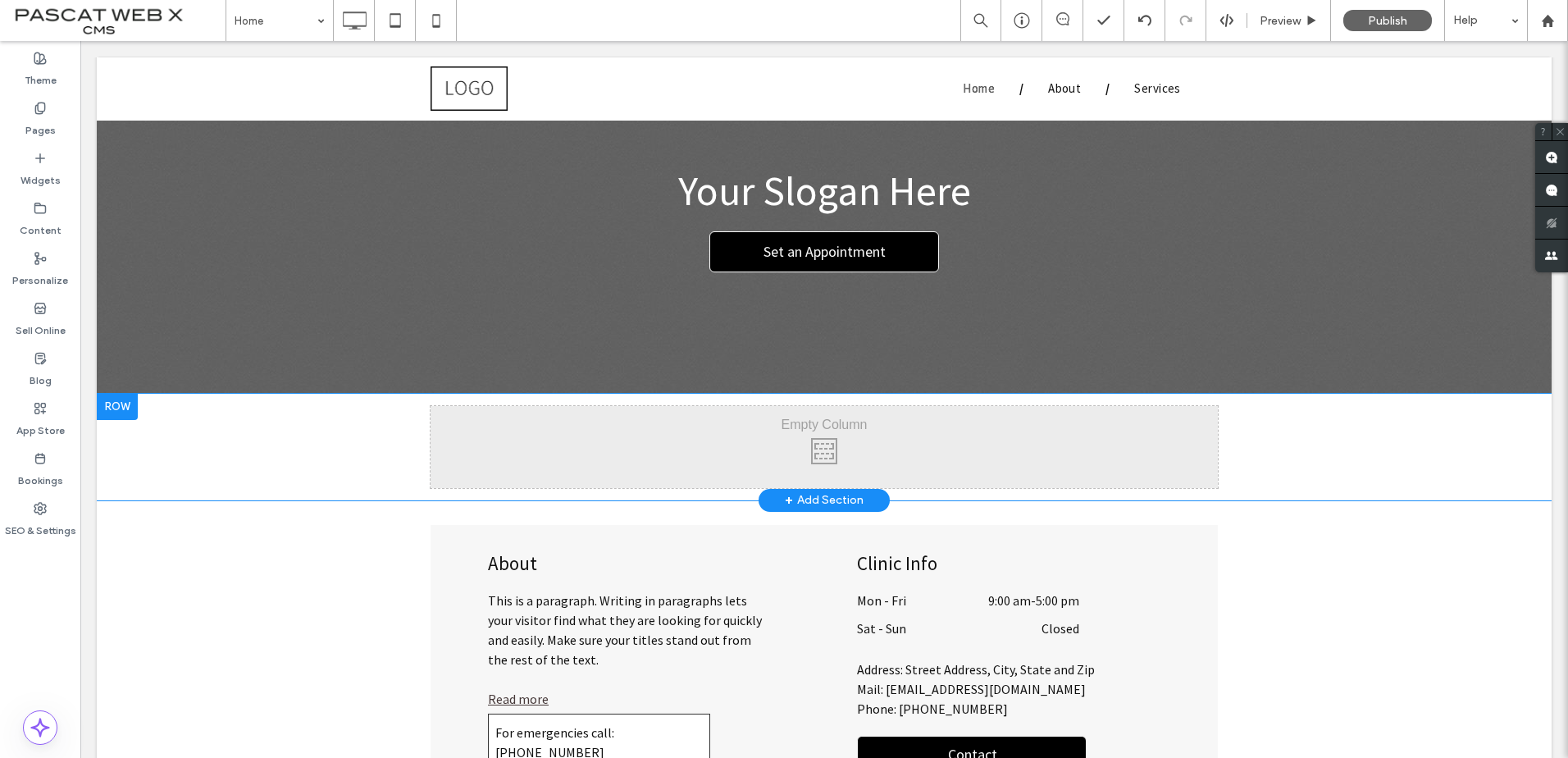
click at [795, 455] on div "Click To Paste Click To Paste" at bounding box center [824, 446] width 787 height 82
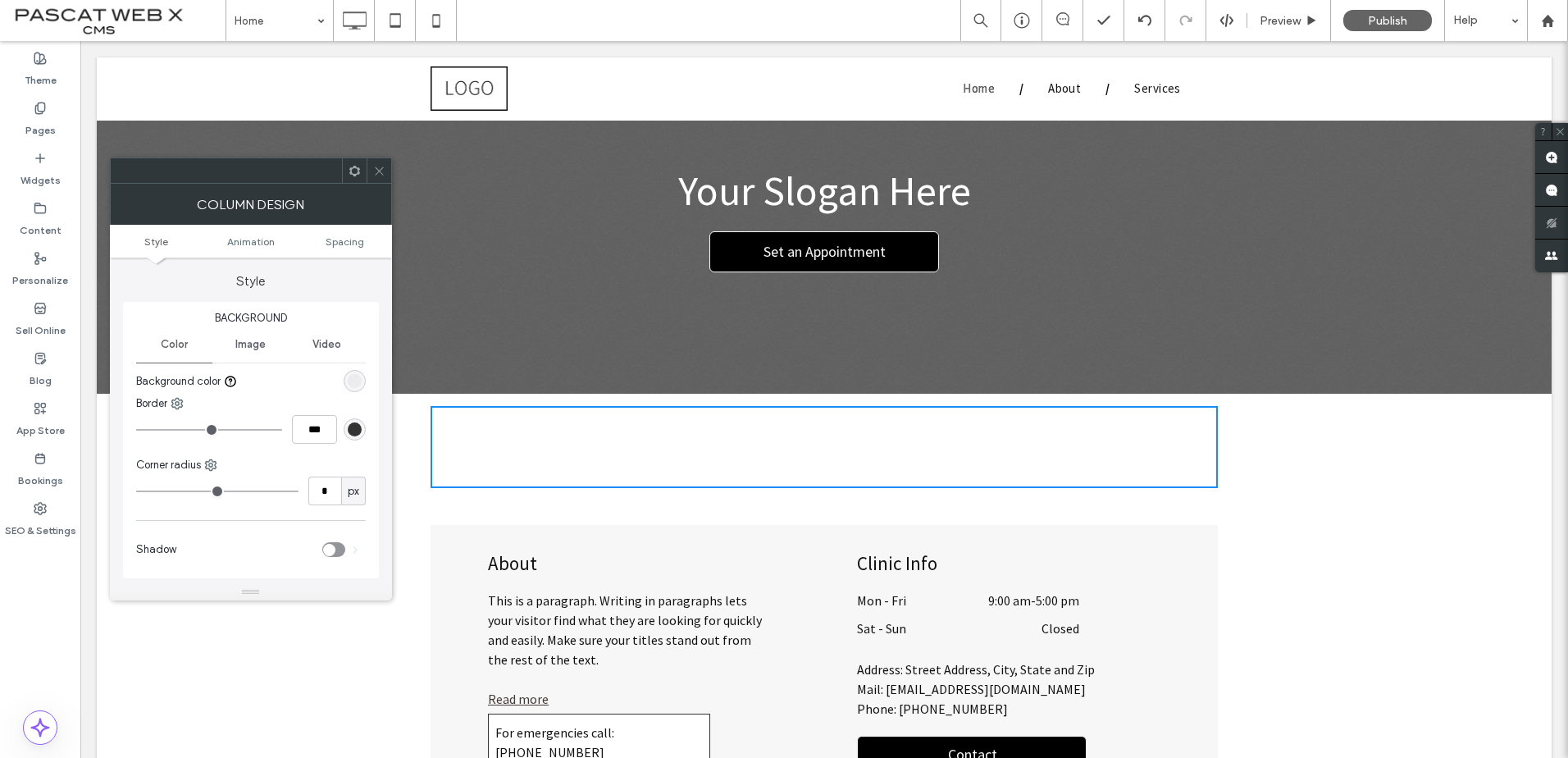
click at [388, 168] on div at bounding box center [379, 170] width 25 height 25
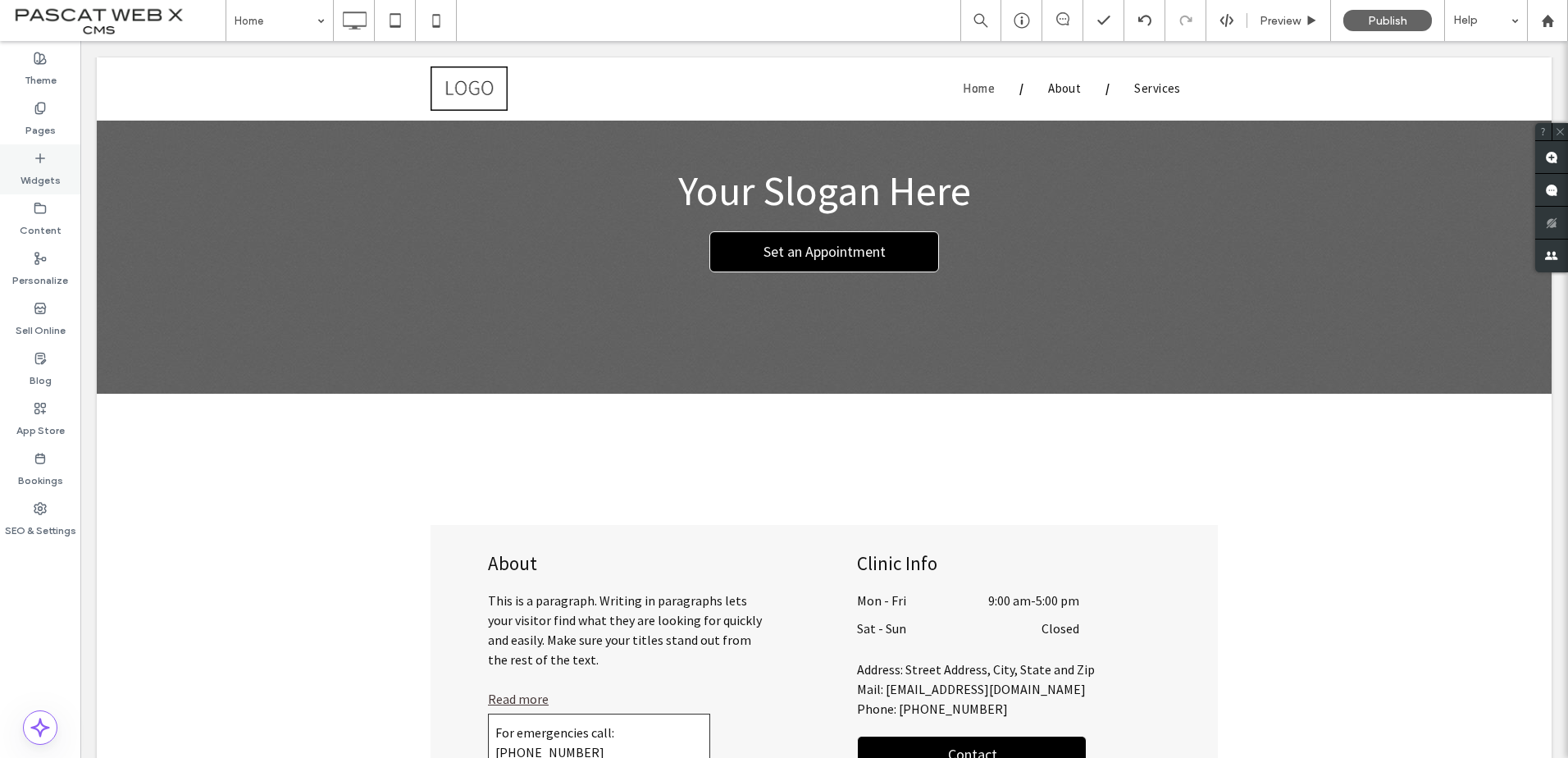
click at [44, 158] on use at bounding box center [40, 158] width 8 height 8
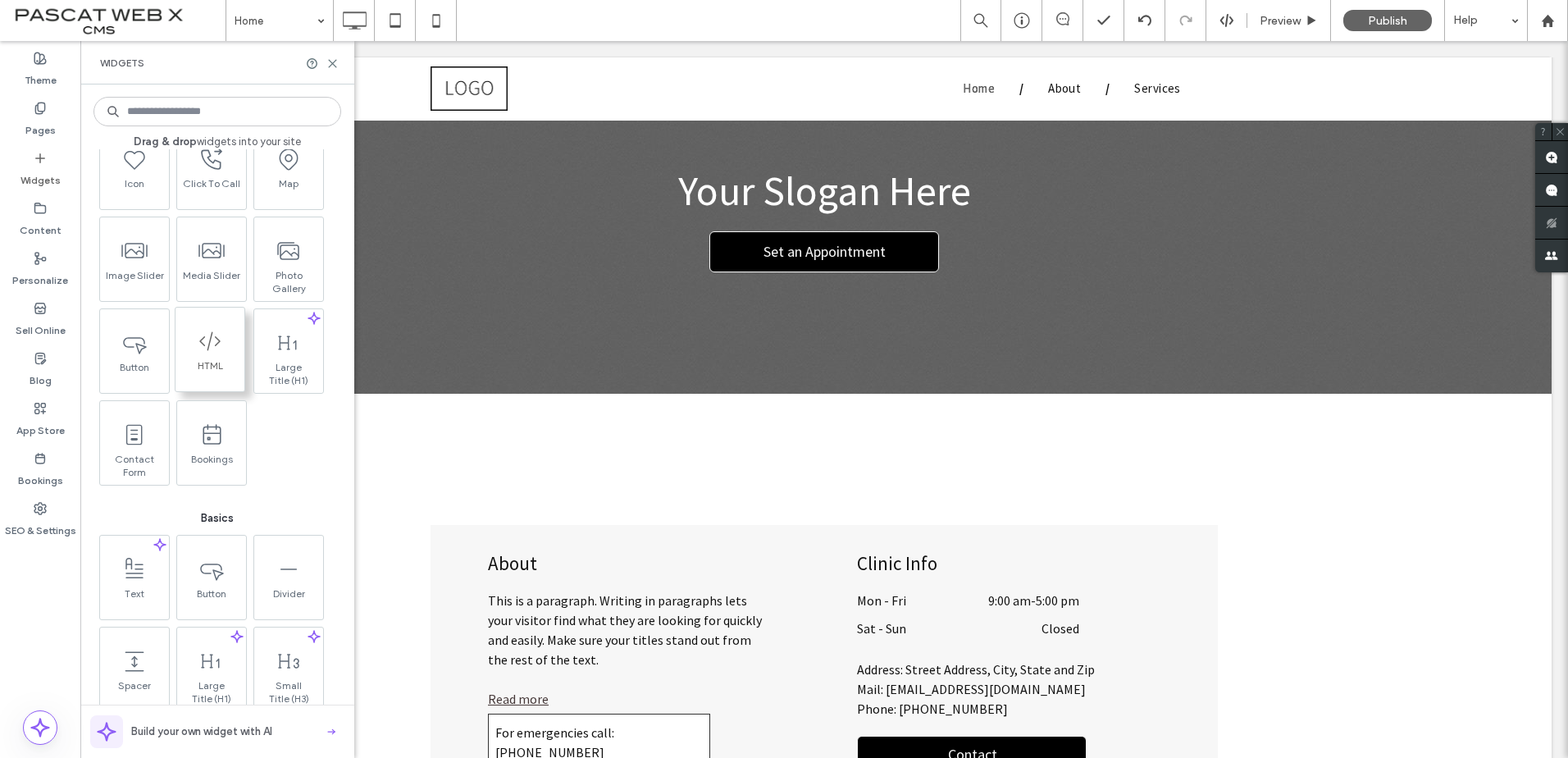
scroll to position [0, 0]
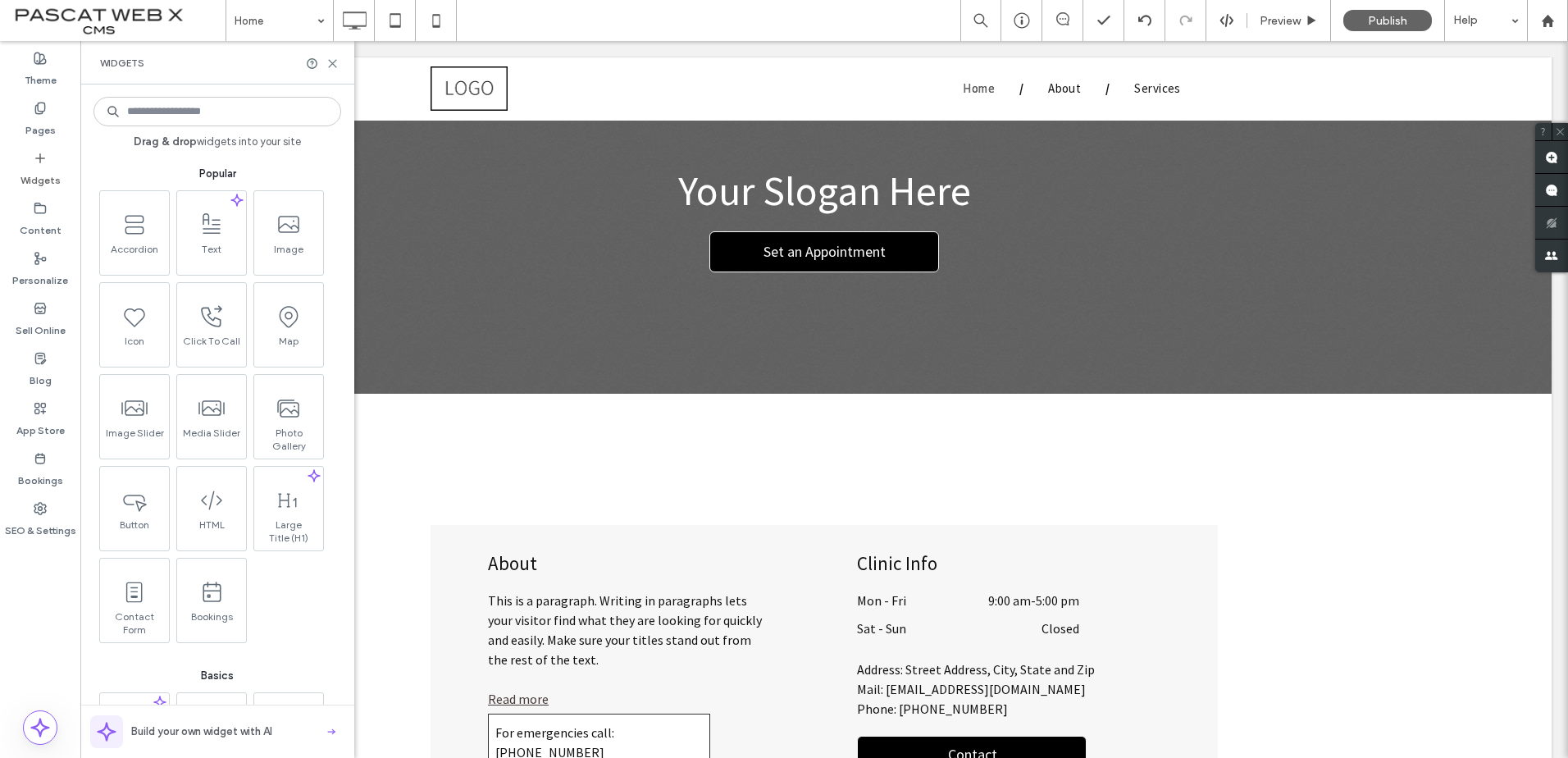
click at [169, 117] on input at bounding box center [218, 112] width 248 height 30
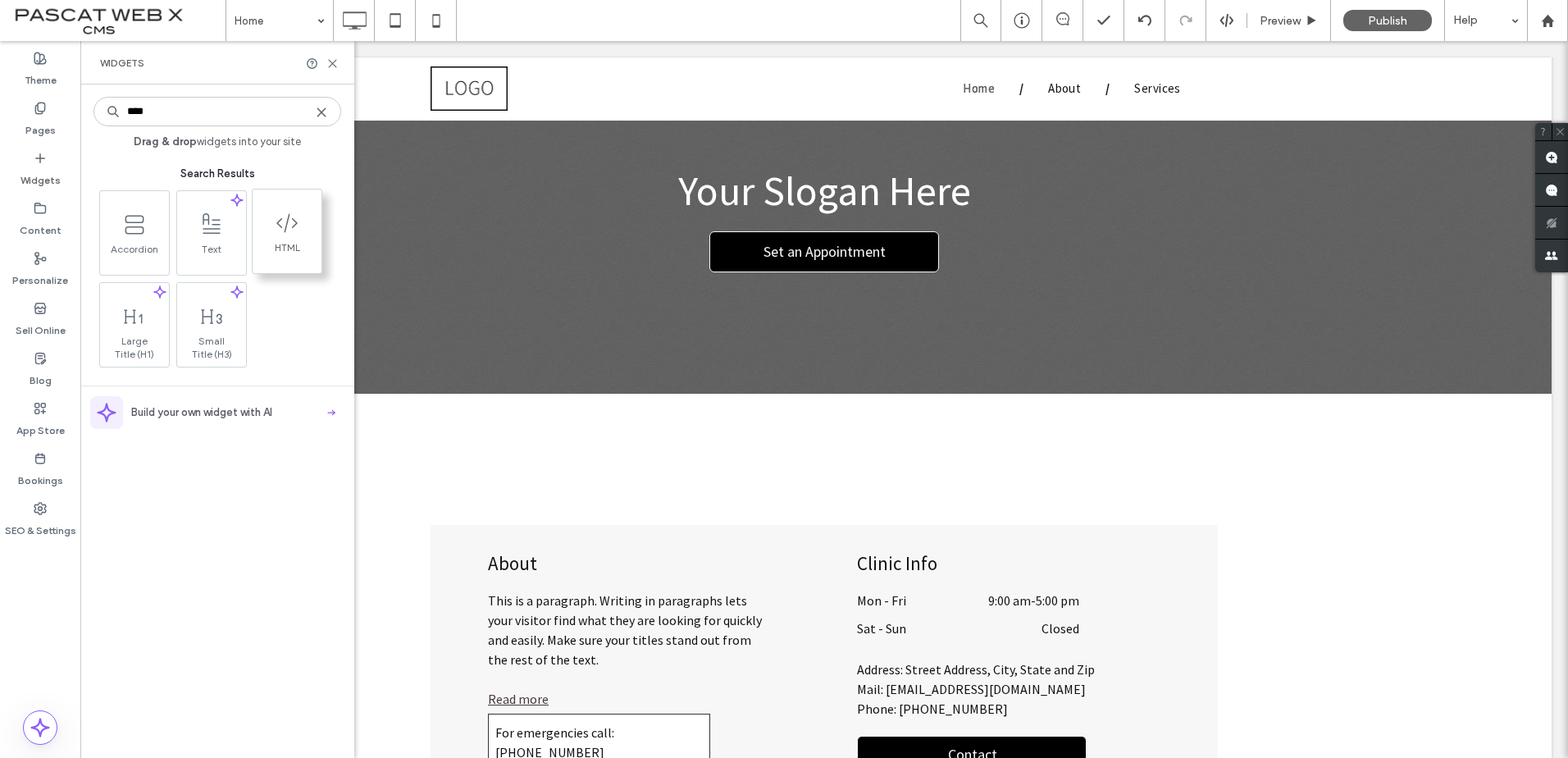
type input "****"
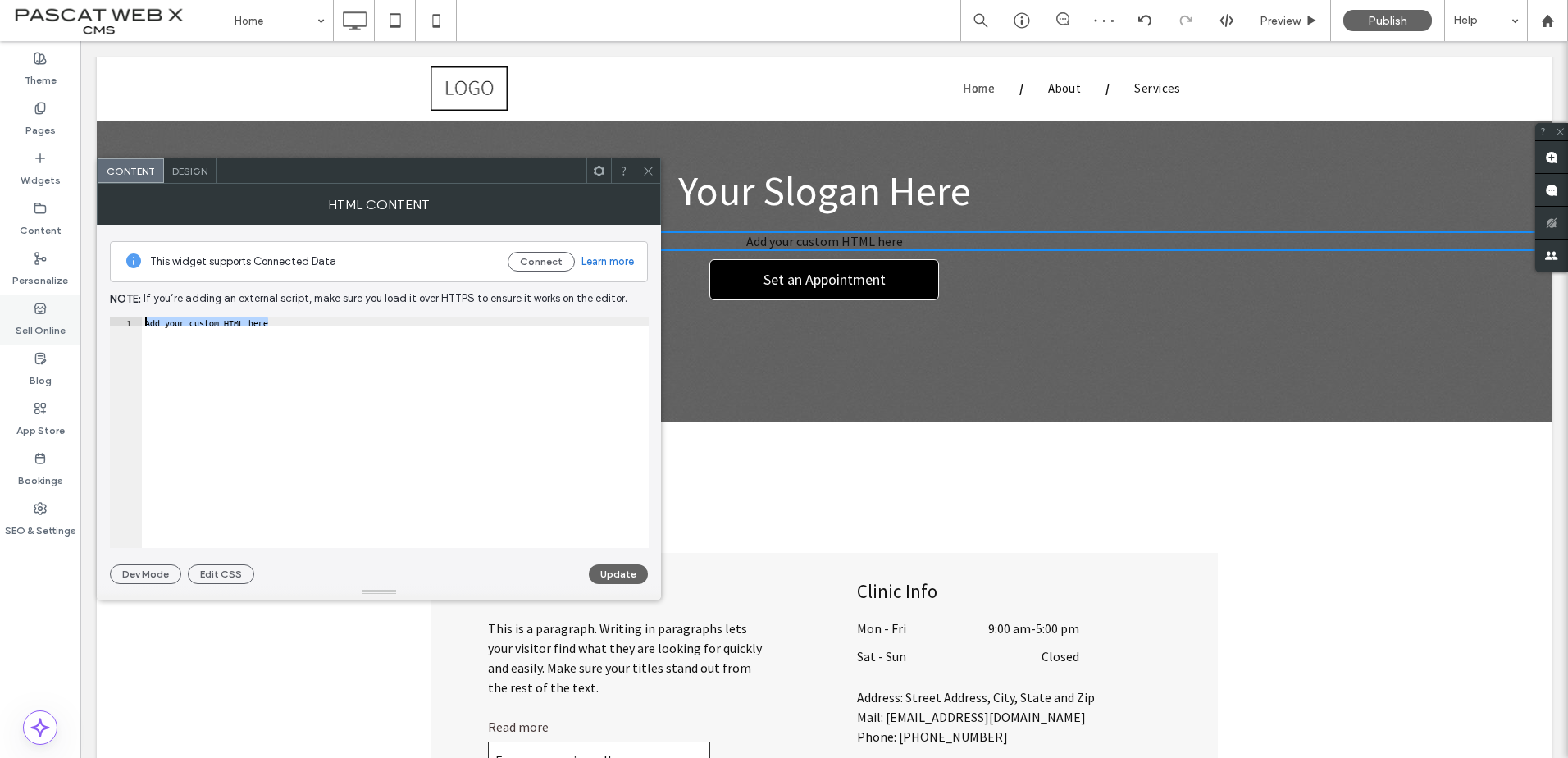
drag, startPoint x: 281, startPoint y: 322, endPoint x: 8, endPoint y: 326, distance: 273.0
click at [8, 326] on body ".wqwq-1{fill:#231f20;} .cls-1q, .cls-2q { fill-rule: evenodd; } .cls-2q { fill:…" at bounding box center [784, 379] width 1568 height 758
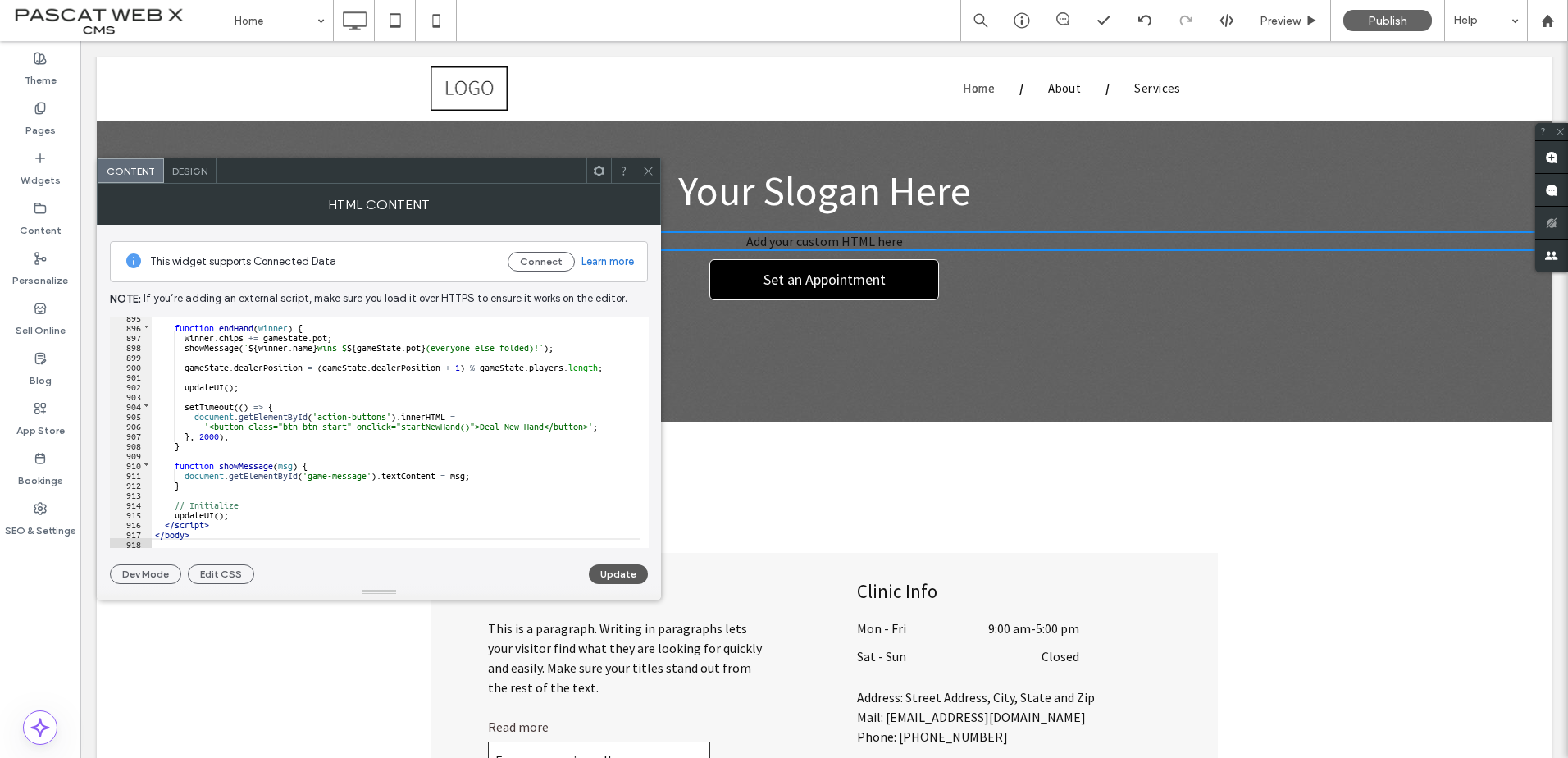
click at [612, 573] on button "Update" at bounding box center [618, 574] width 59 height 20
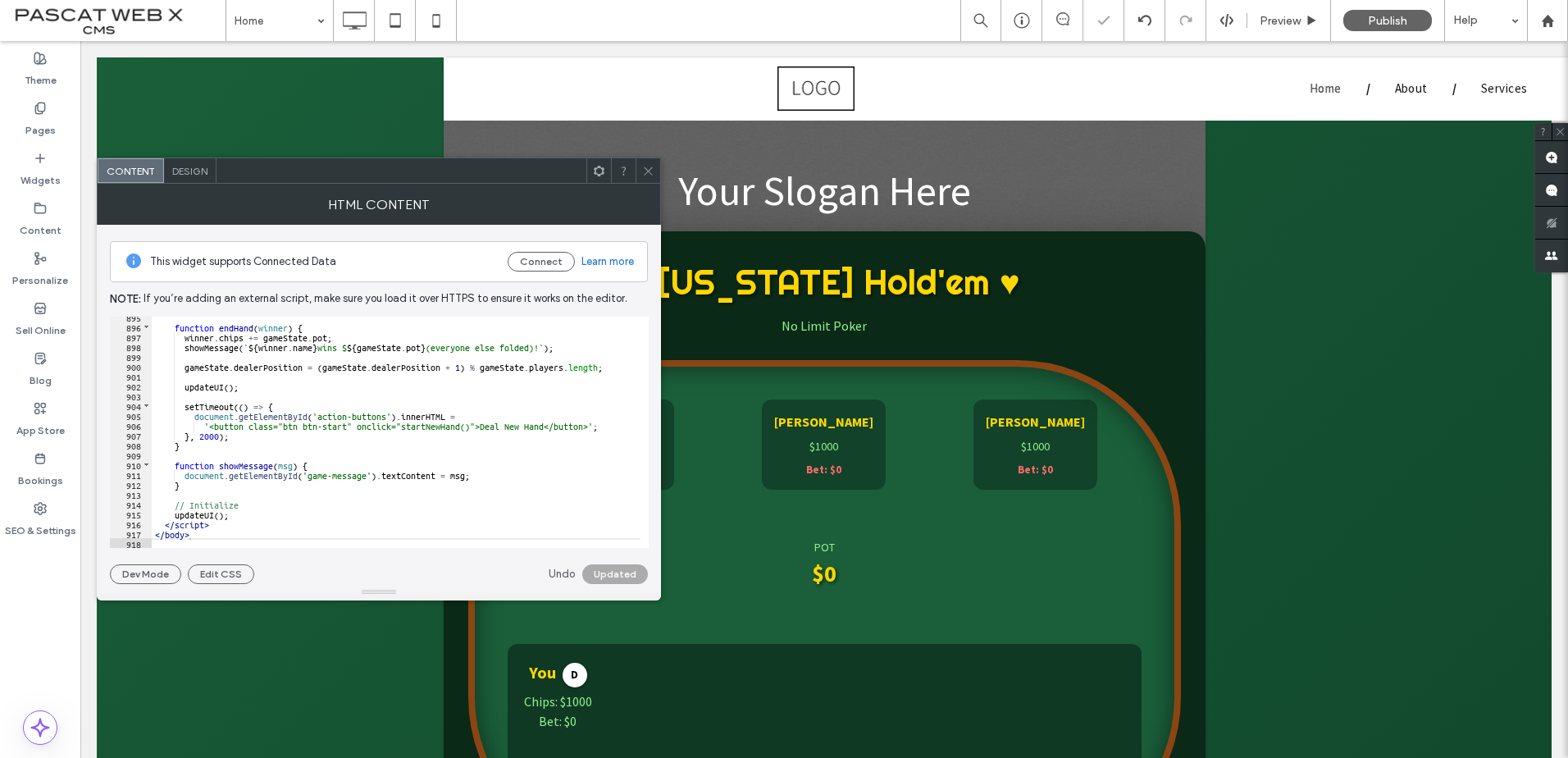
click at [653, 176] on icon at bounding box center [648, 171] width 12 height 12
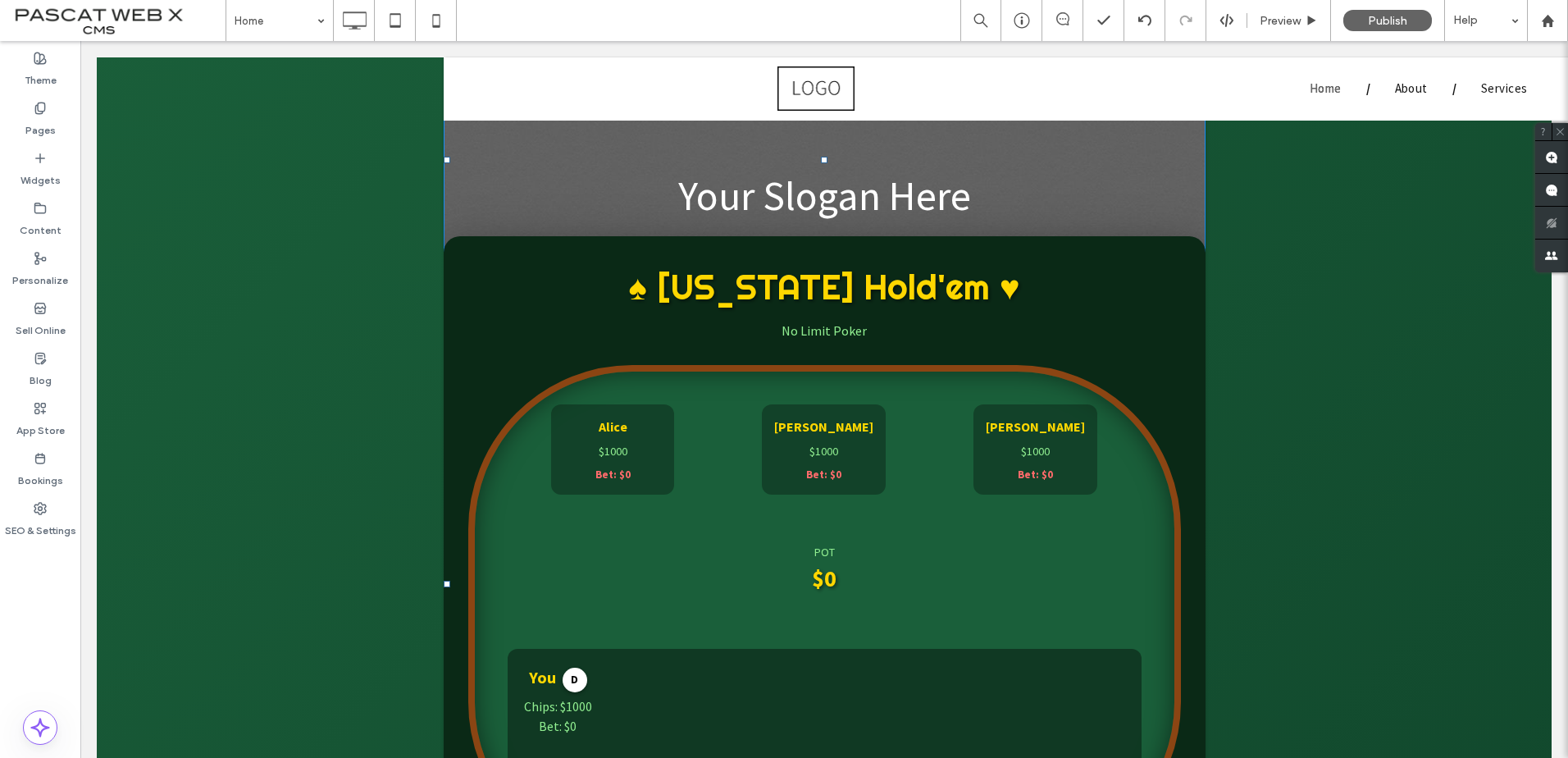
scroll to position [0, 0]
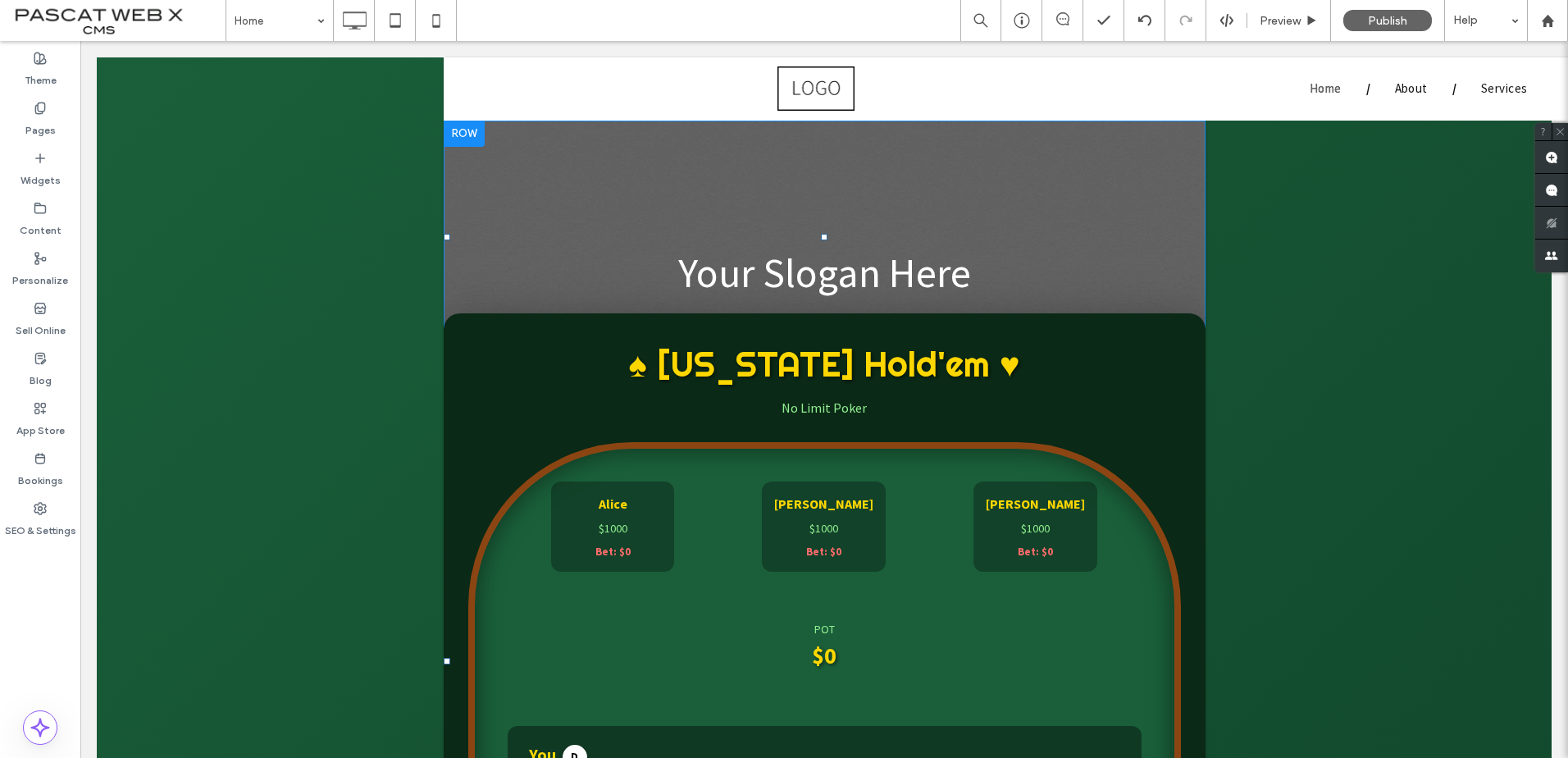
click at [458, 127] on div at bounding box center [463, 134] width 41 height 26
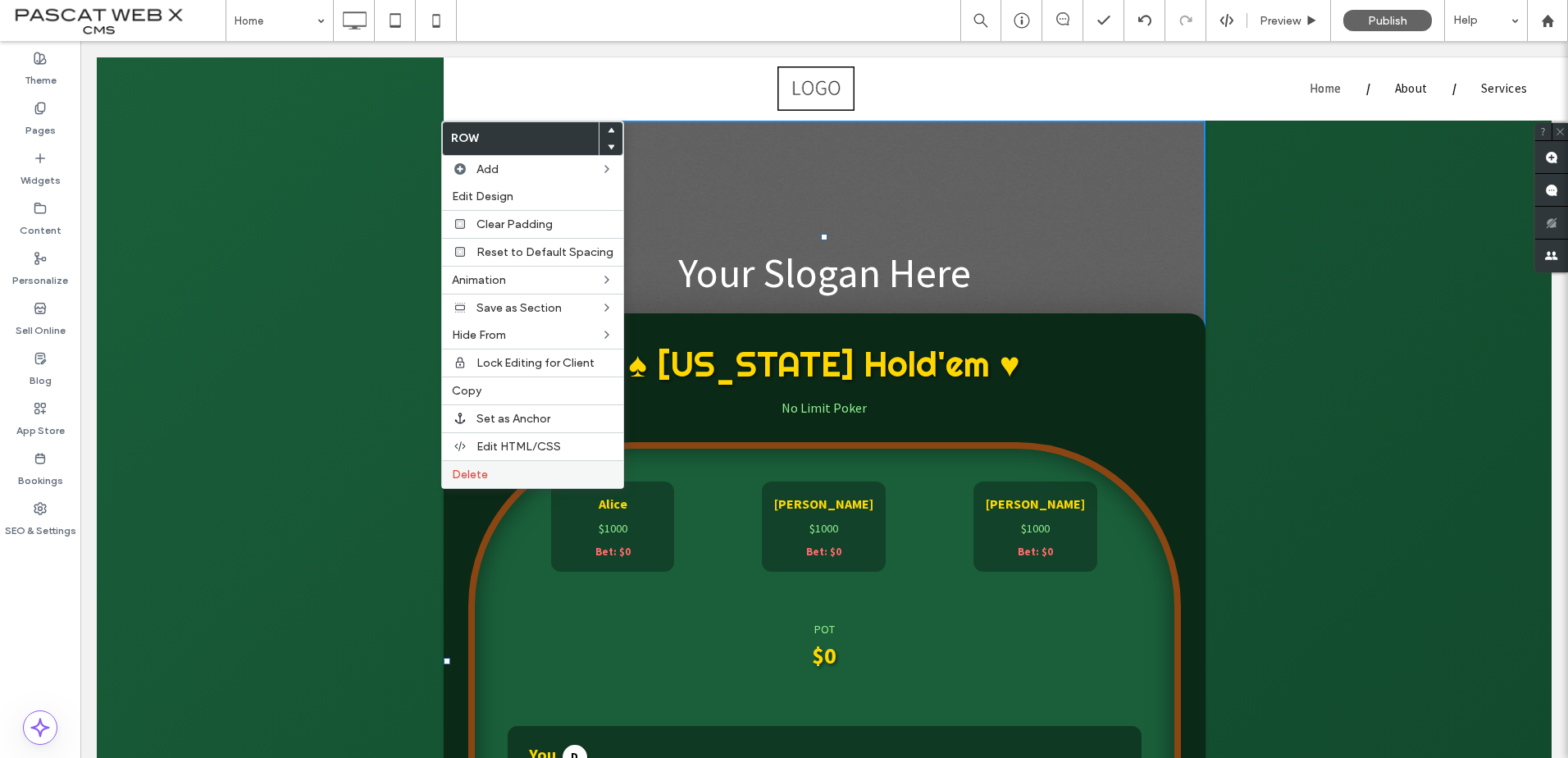
click at [470, 477] on span "Delete" at bounding box center [469, 474] width 36 height 14
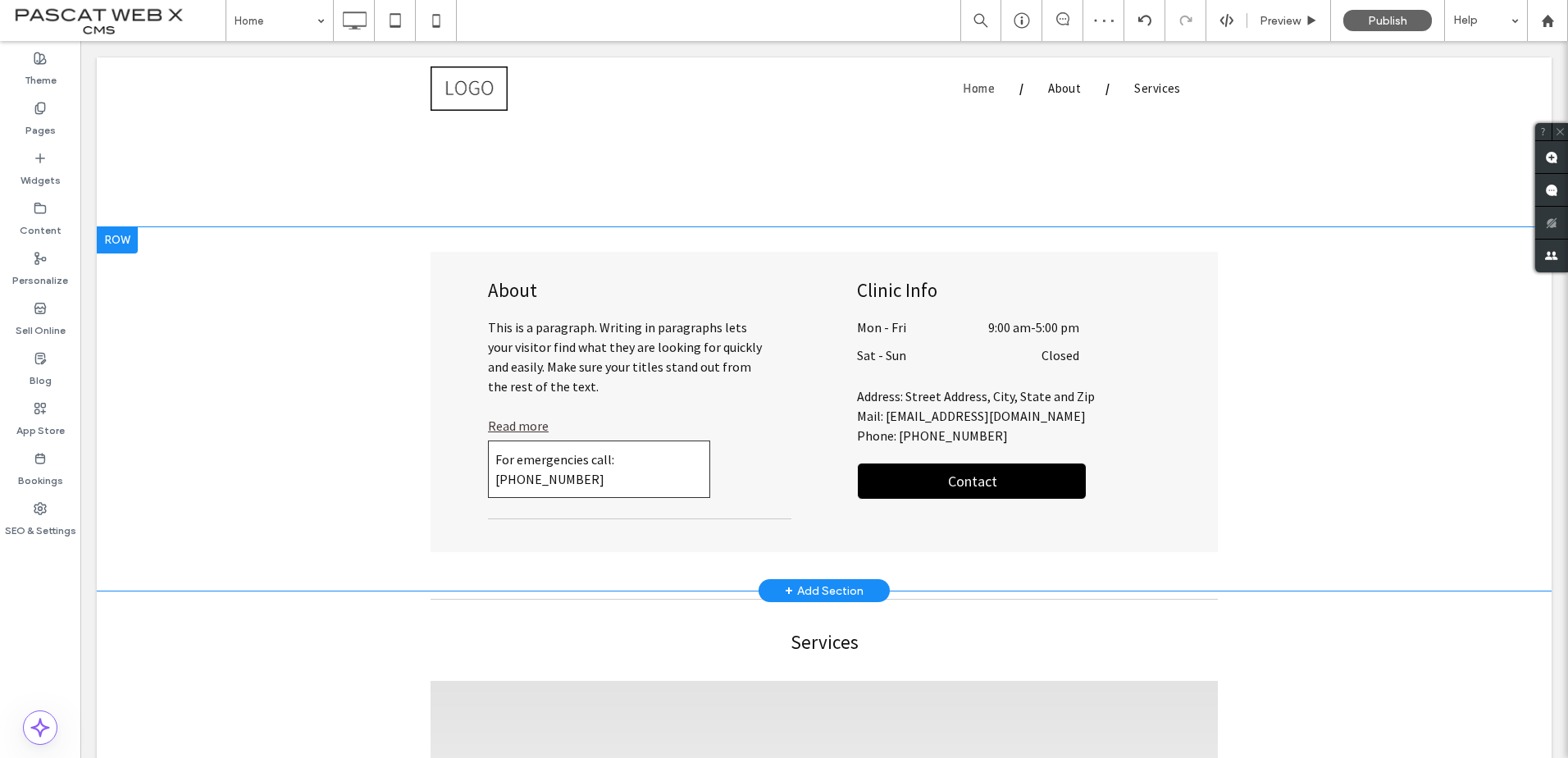
click at [122, 243] on div at bounding box center [117, 240] width 41 height 26
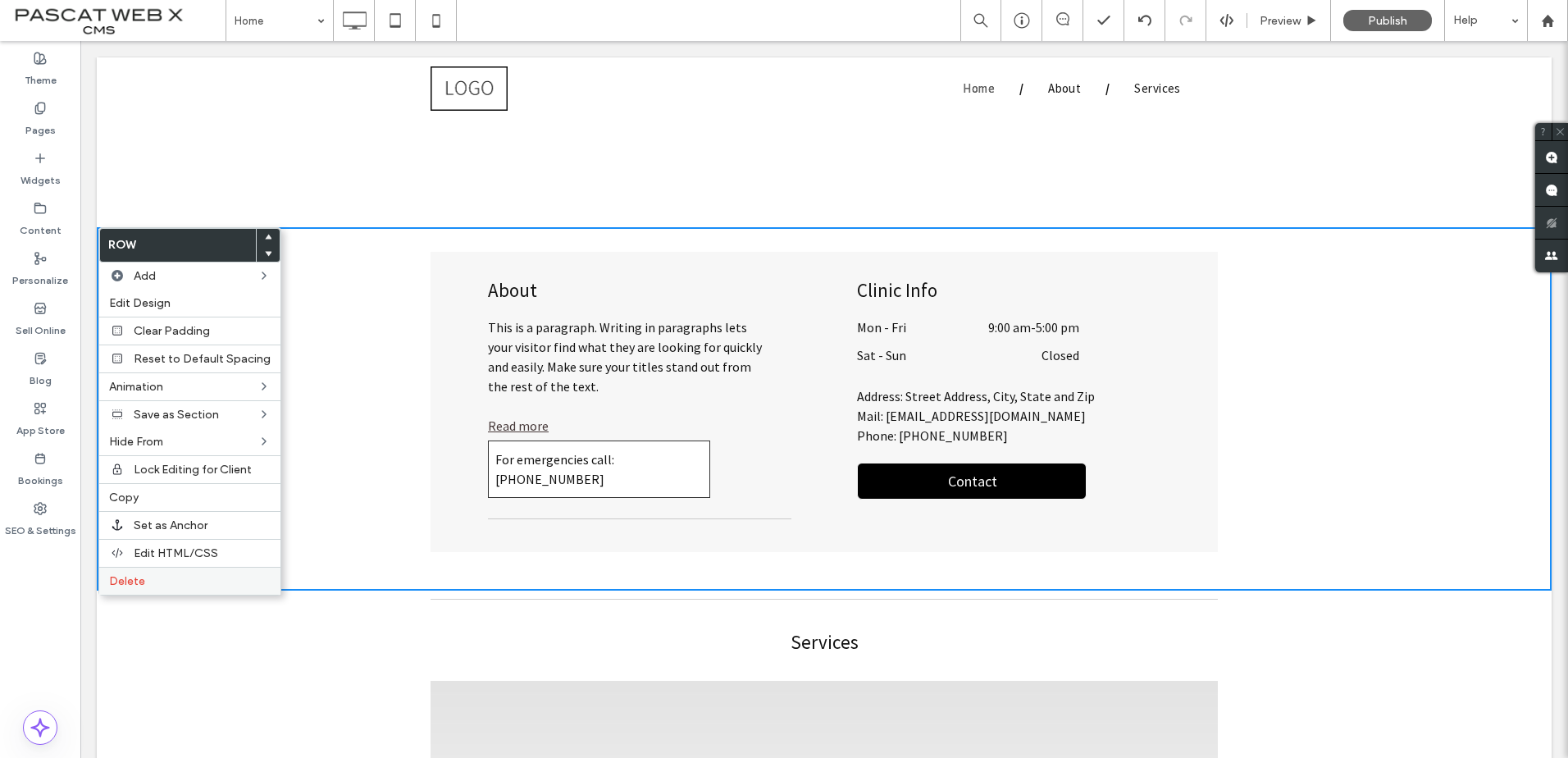
click at [194, 584] on label "Delete" at bounding box center [190, 581] width 162 height 14
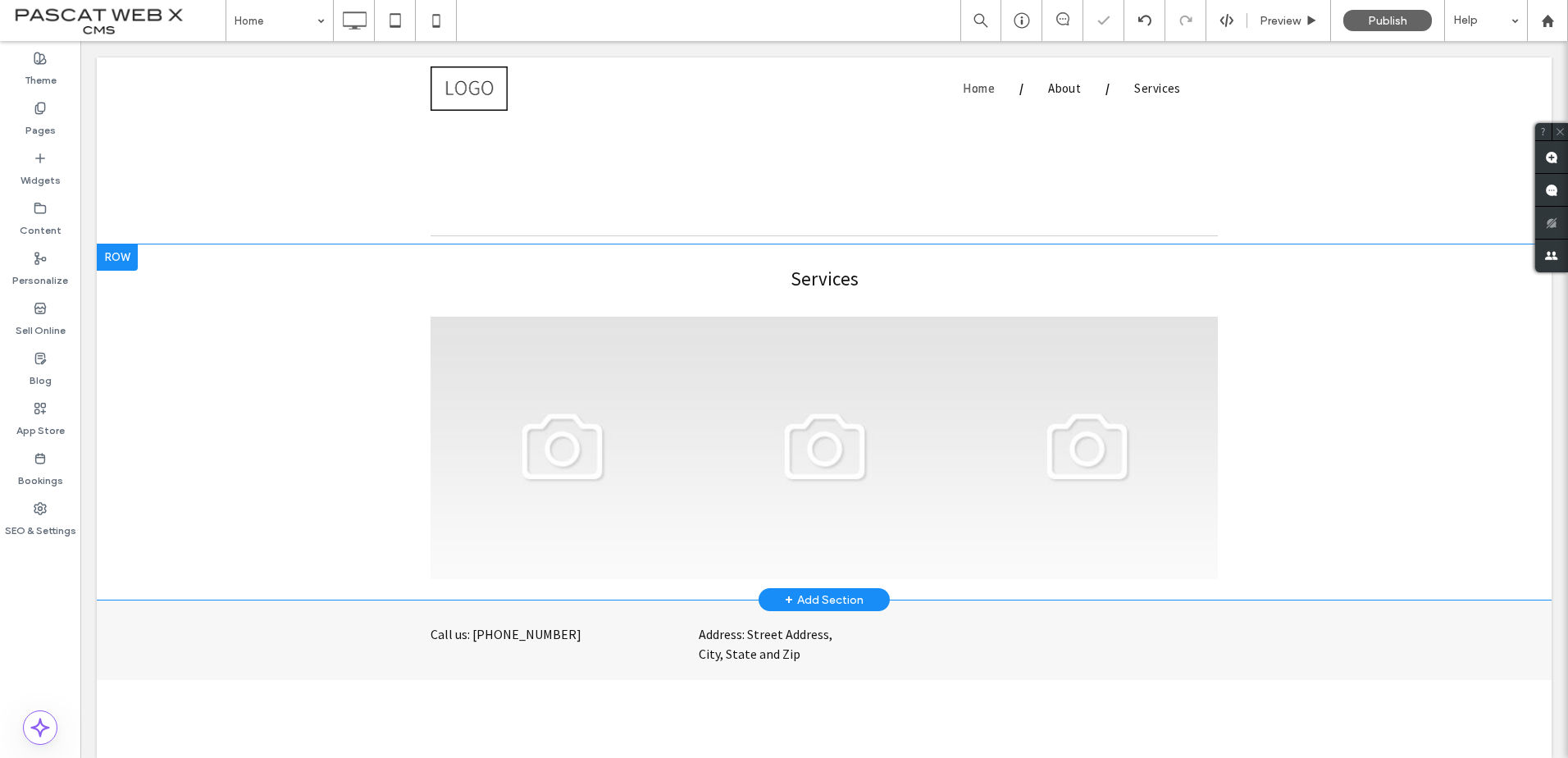
click at [122, 259] on div at bounding box center [117, 258] width 41 height 26
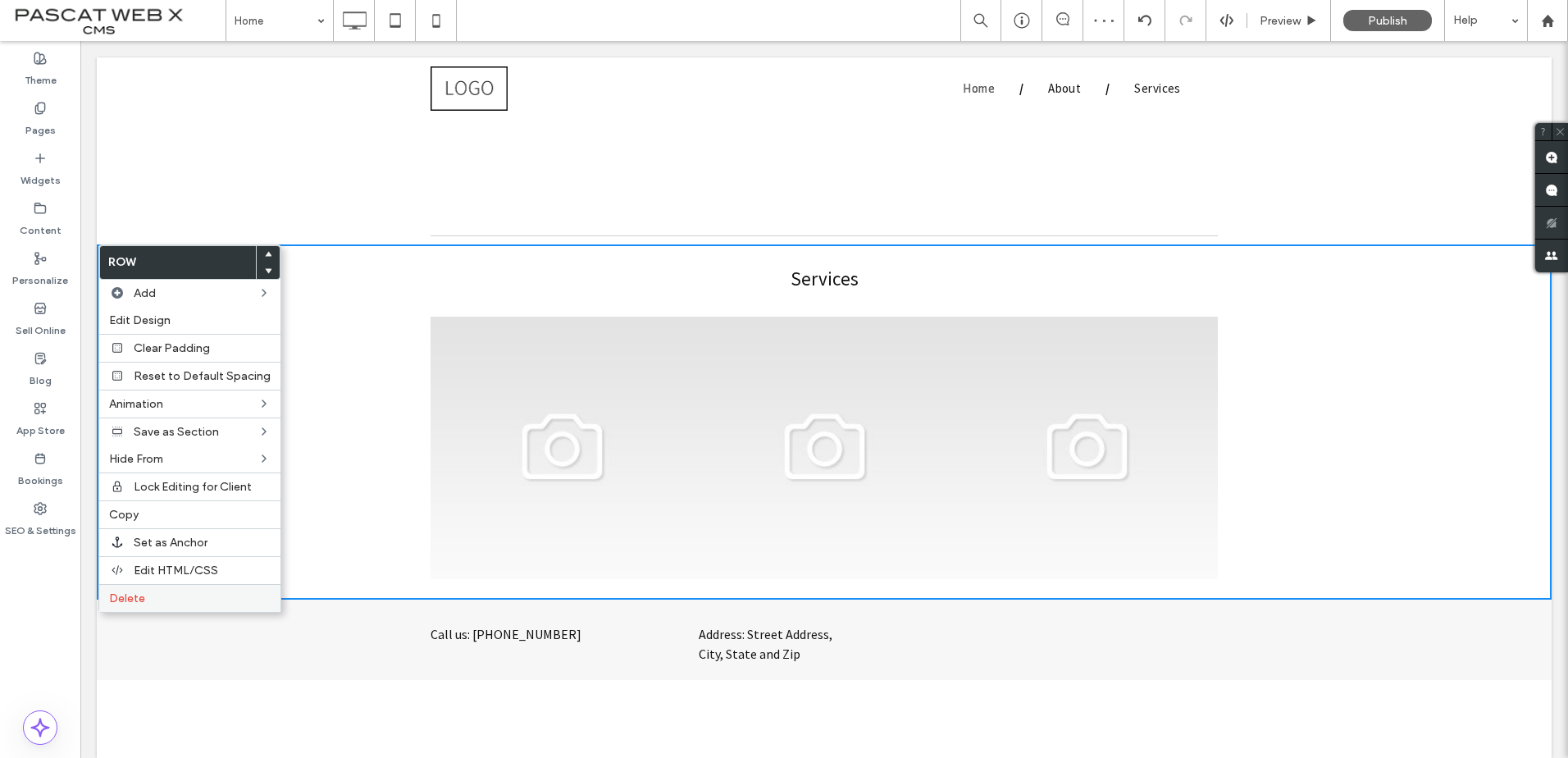
click at [133, 594] on span "Delete" at bounding box center [127, 598] width 36 height 14
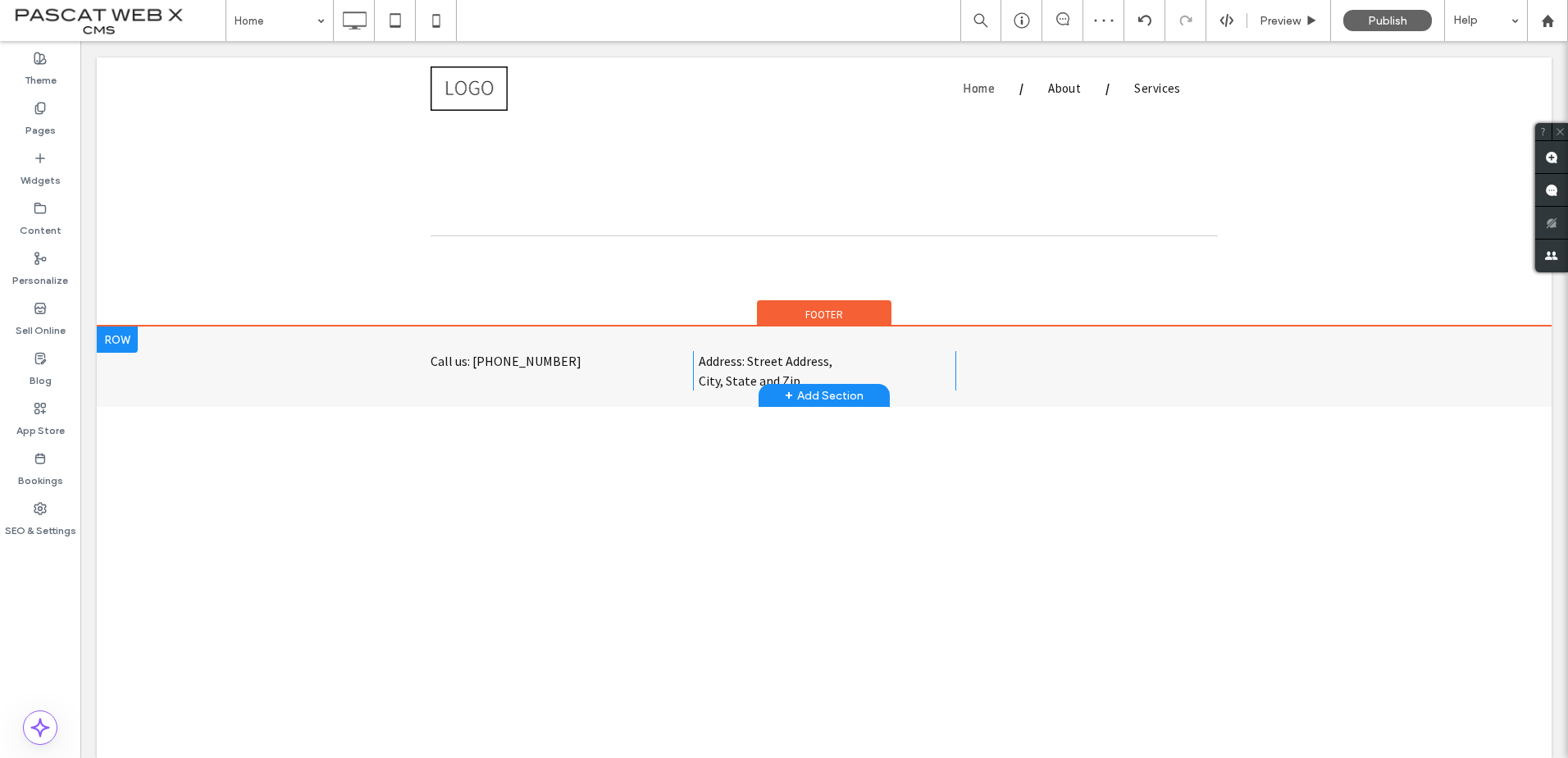
click at [126, 345] on div at bounding box center [117, 340] width 41 height 26
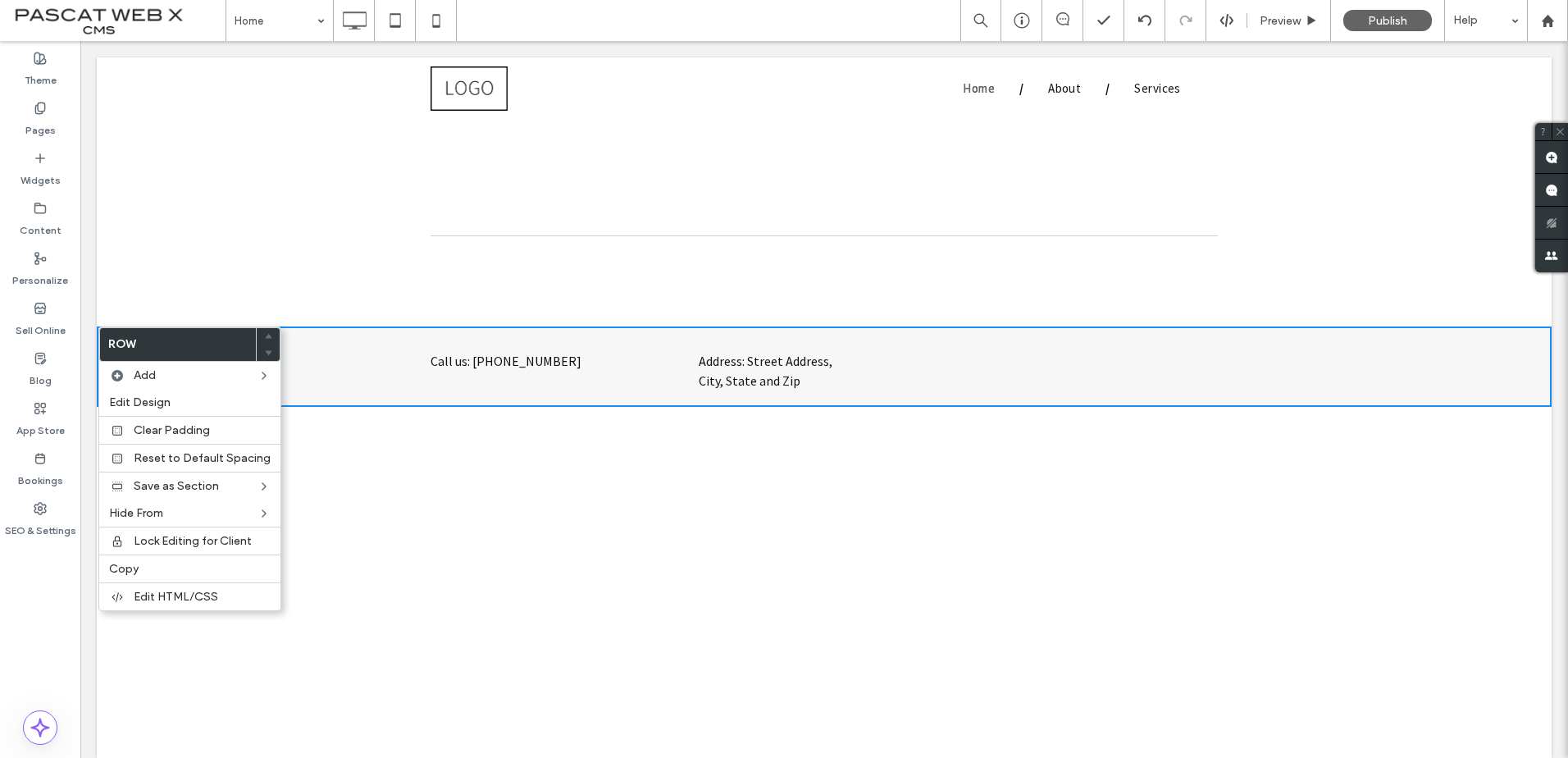
click at [486, 209] on div "Click To Paste Click To Paste" at bounding box center [824, 174] width 787 height 82
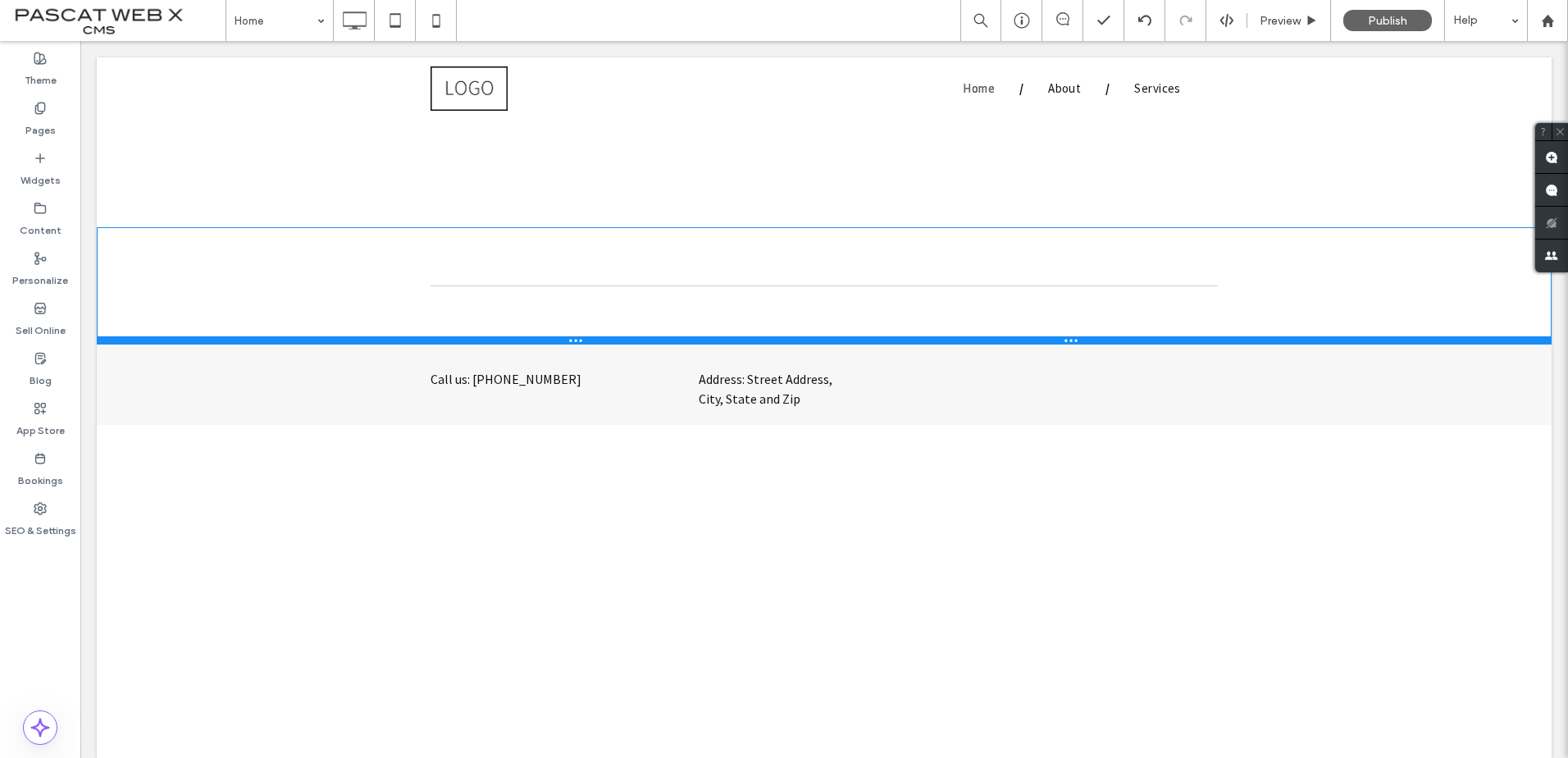
drag, startPoint x: 657, startPoint y: 236, endPoint x: 646, endPoint y: 336, distance: 100.6
click at [646, 337] on div at bounding box center [824, 341] width 1455 height 8
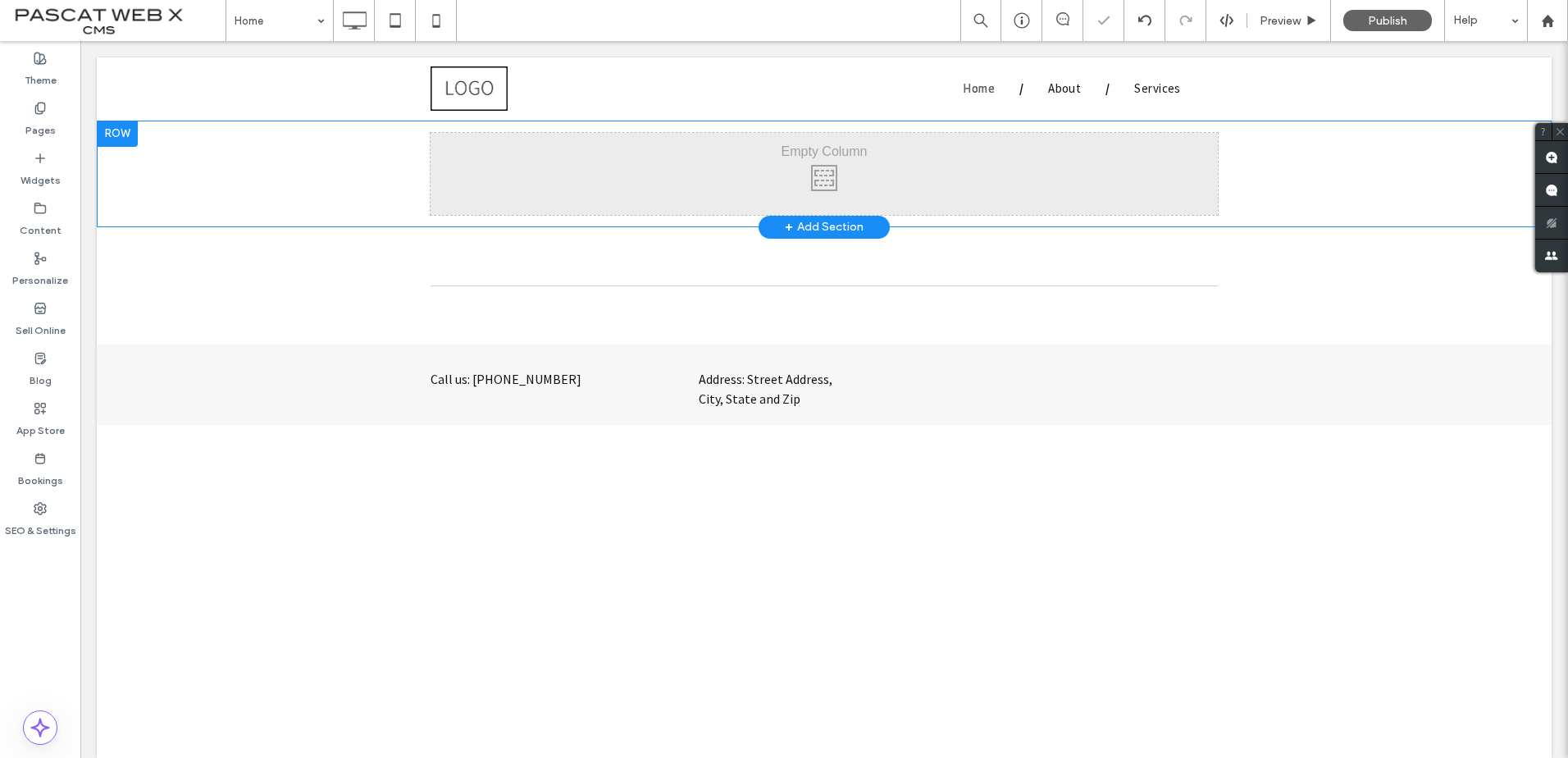
click at [653, 199] on div "Click To Paste Click To Paste" at bounding box center [824, 174] width 787 height 82
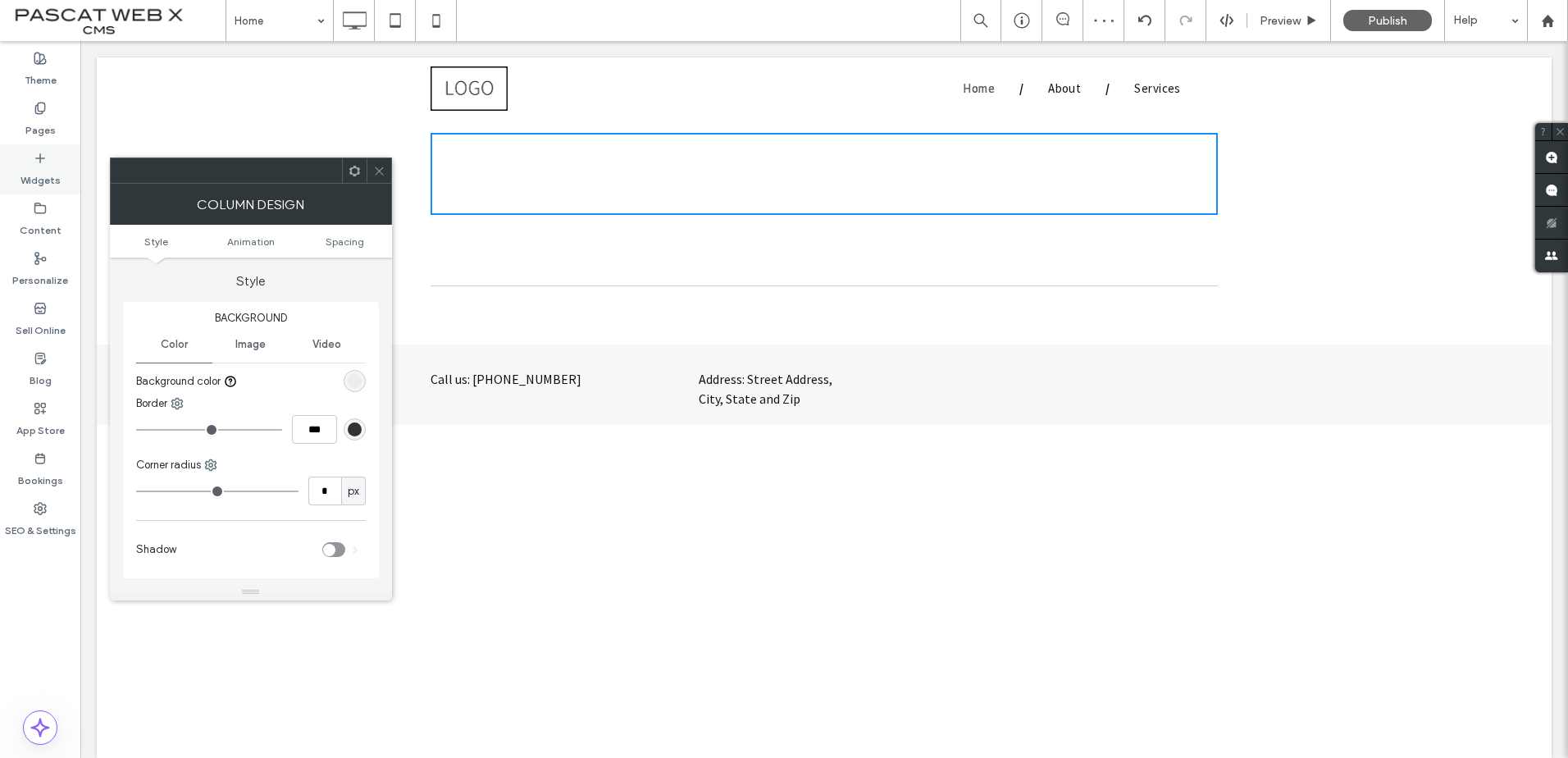
click at [27, 171] on label "Widgets" at bounding box center [41, 176] width 40 height 23
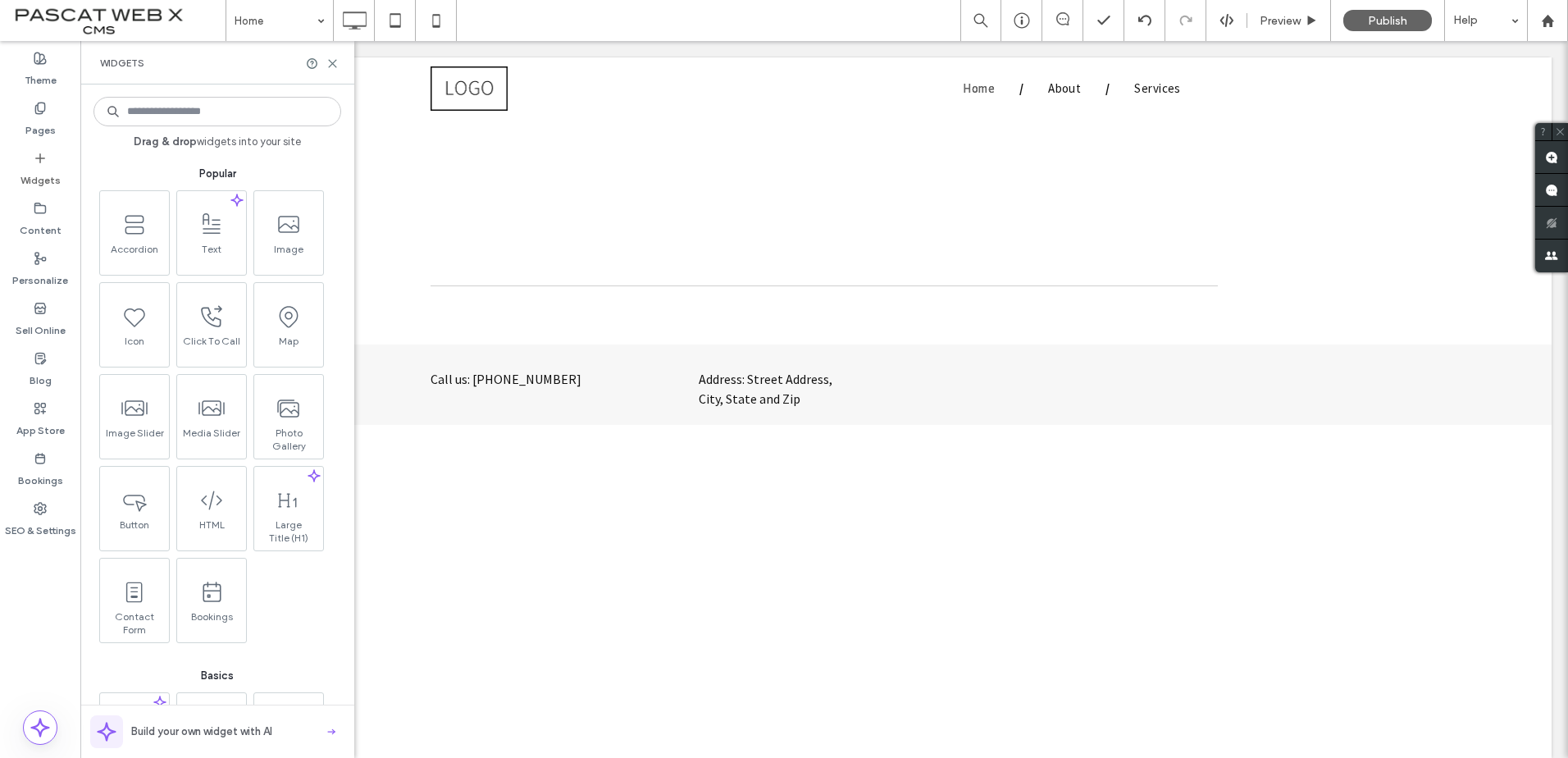
click at [188, 109] on input at bounding box center [218, 112] width 248 height 30
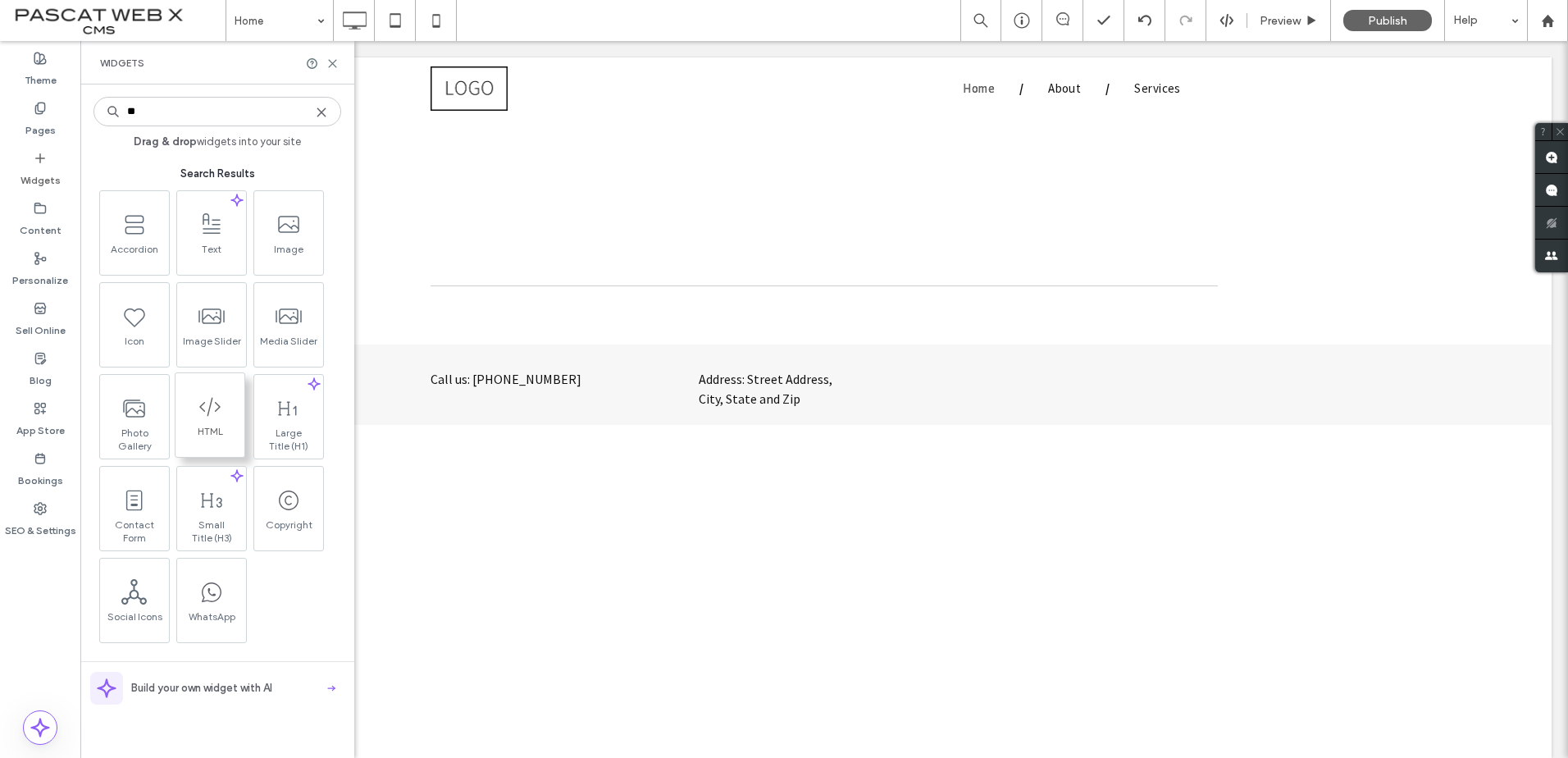
type input "**"
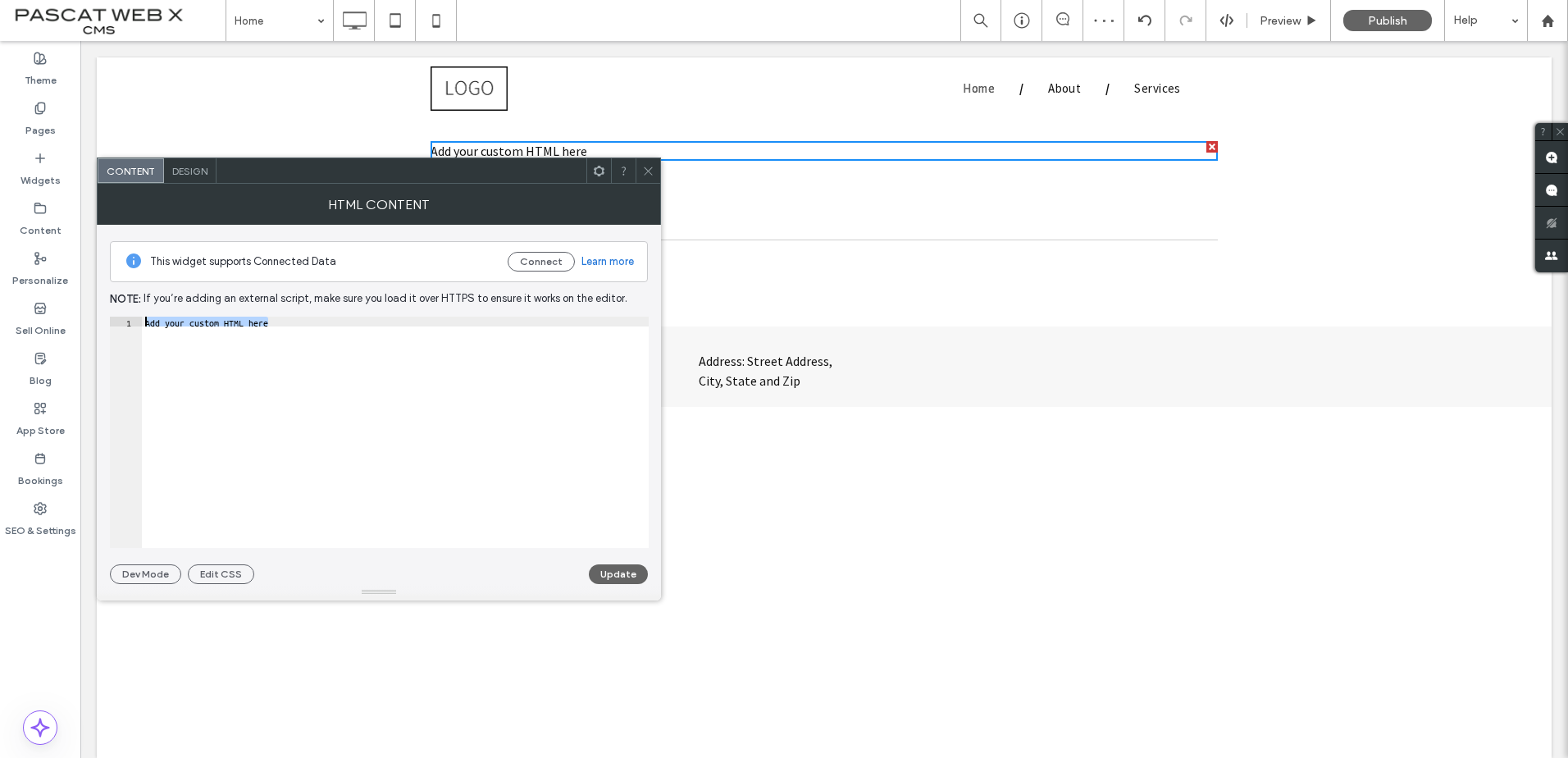
drag, startPoint x: 298, startPoint y: 329, endPoint x: 146, endPoint y: 308, distance: 153.4
click at [135, 307] on div "This widget supports Connected Data Connect Learn more Note: If you’re adding a…" at bounding box center [379, 404] width 538 height 360
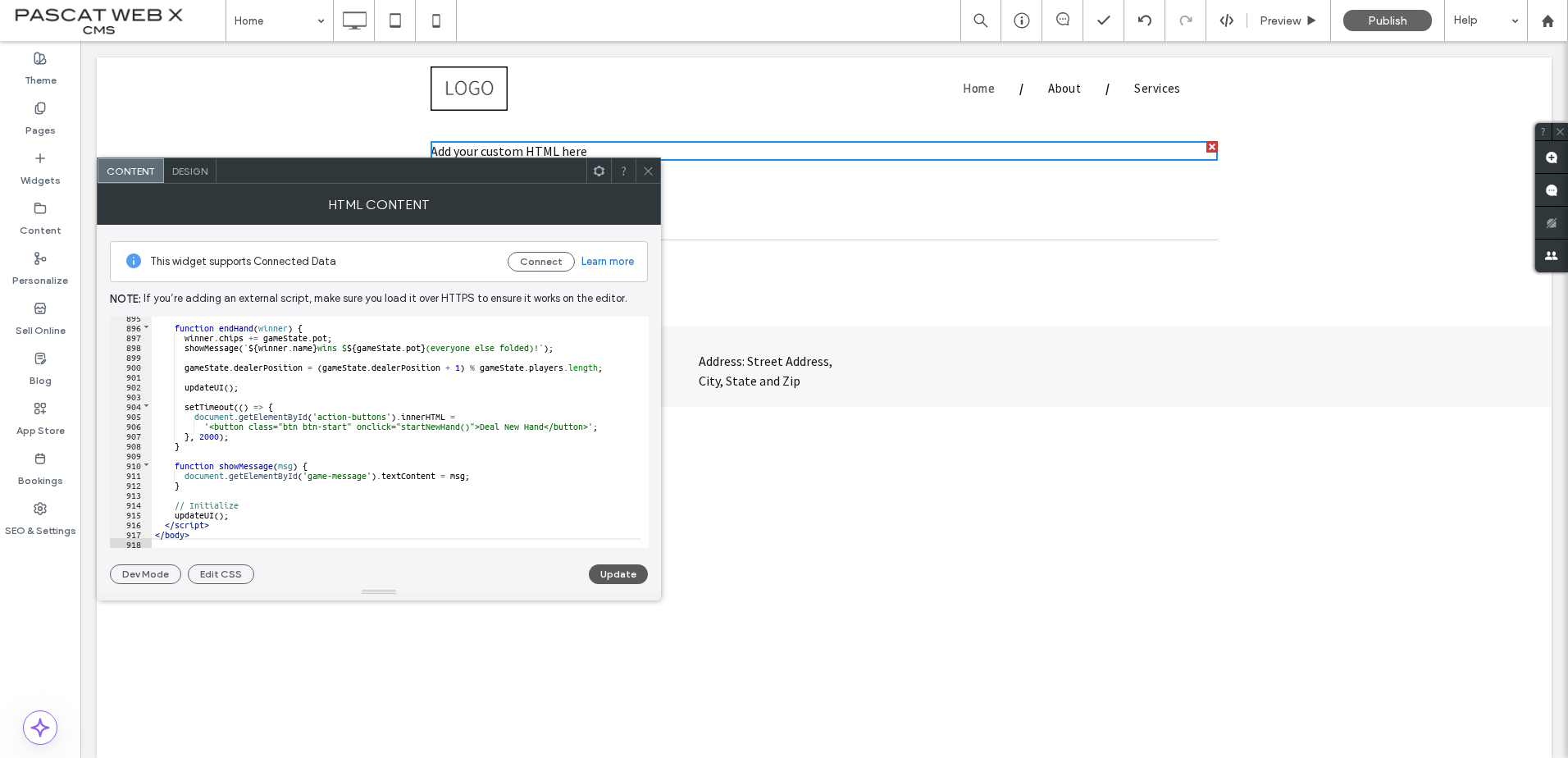
click at [594, 568] on button "Update" at bounding box center [618, 574] width 59 height 20
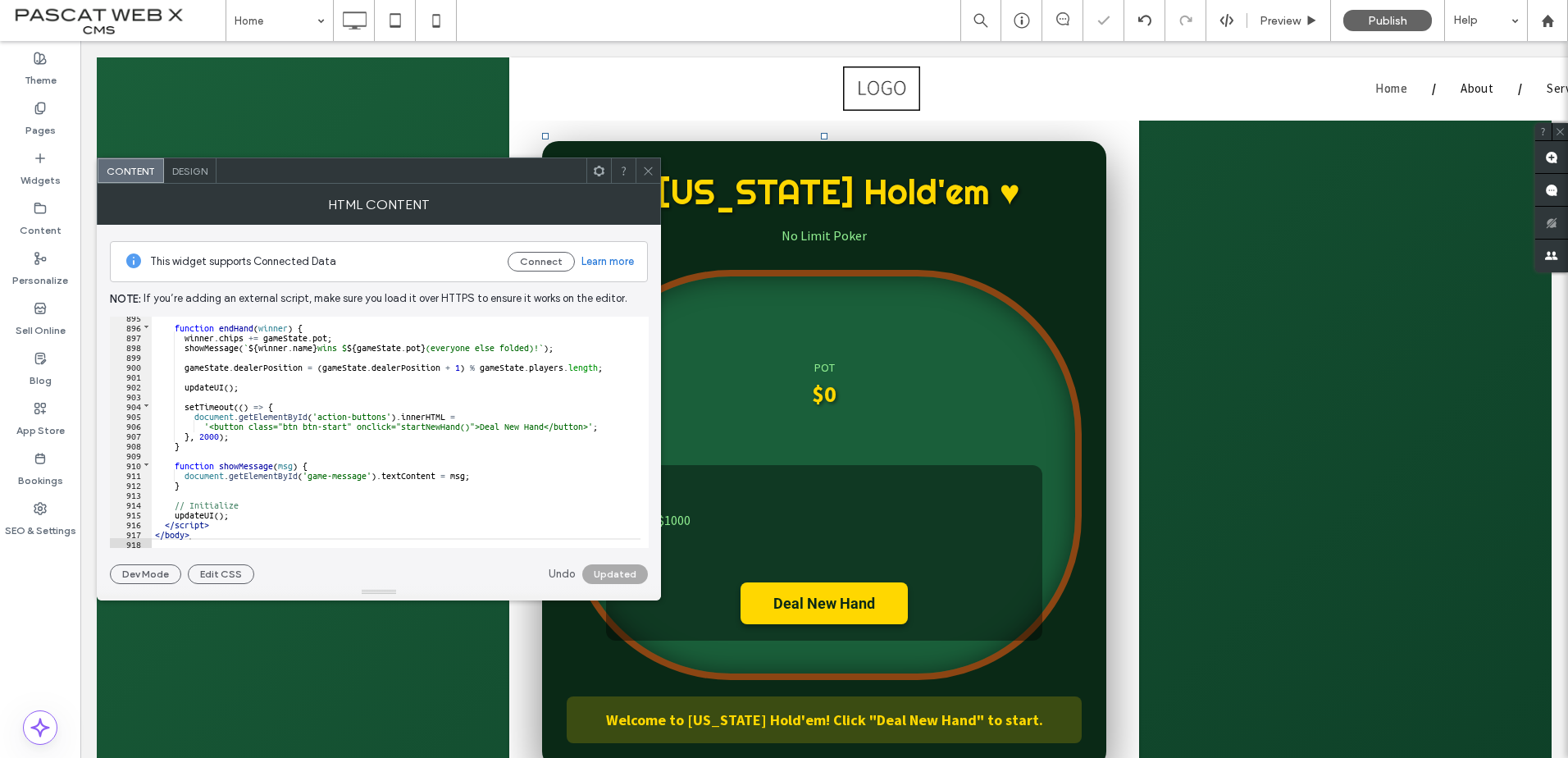
click at [645, 172] on icon at bounding box center [648, 171] width 12 height 12
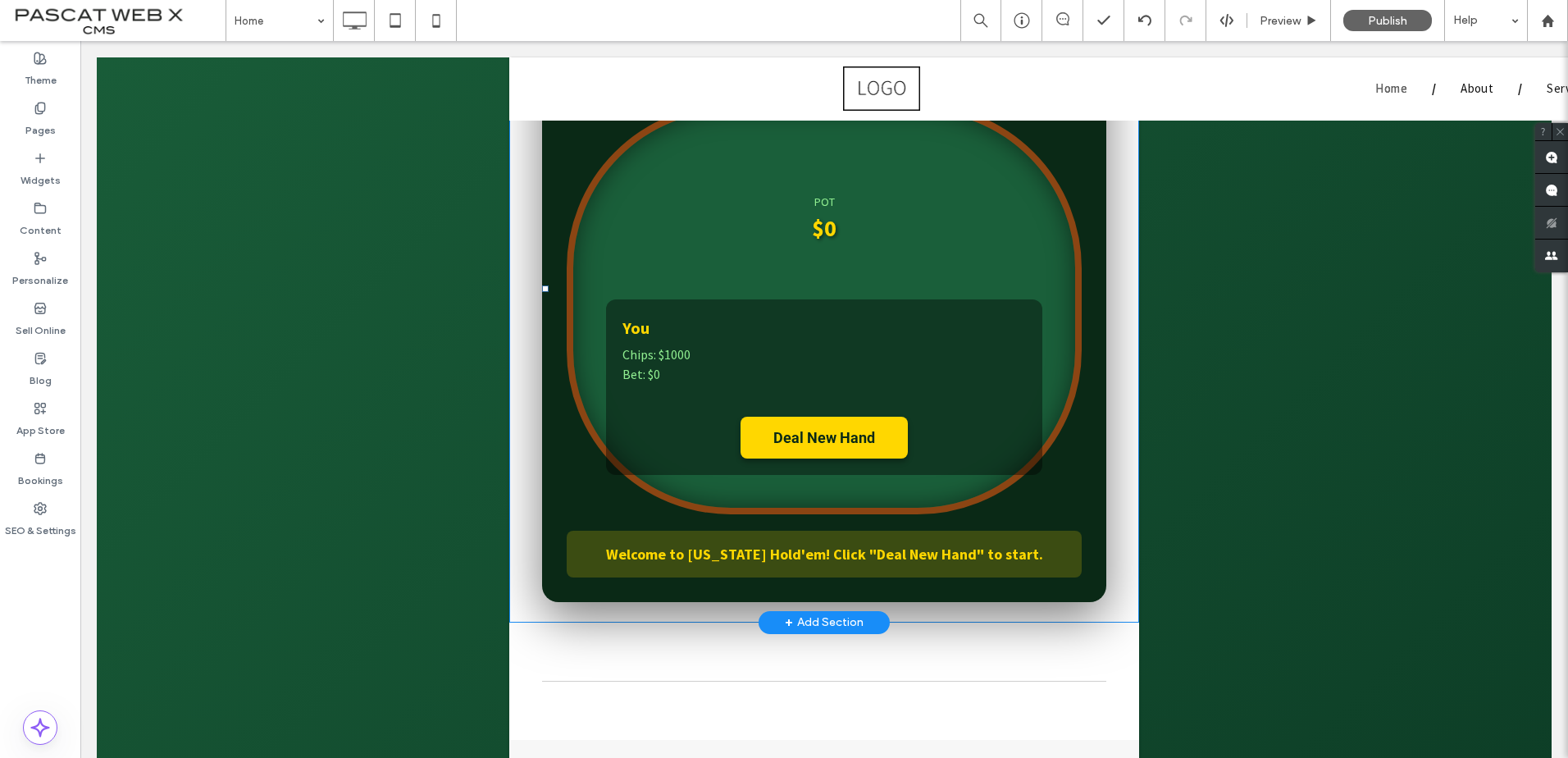
scroll to position [0, 0]
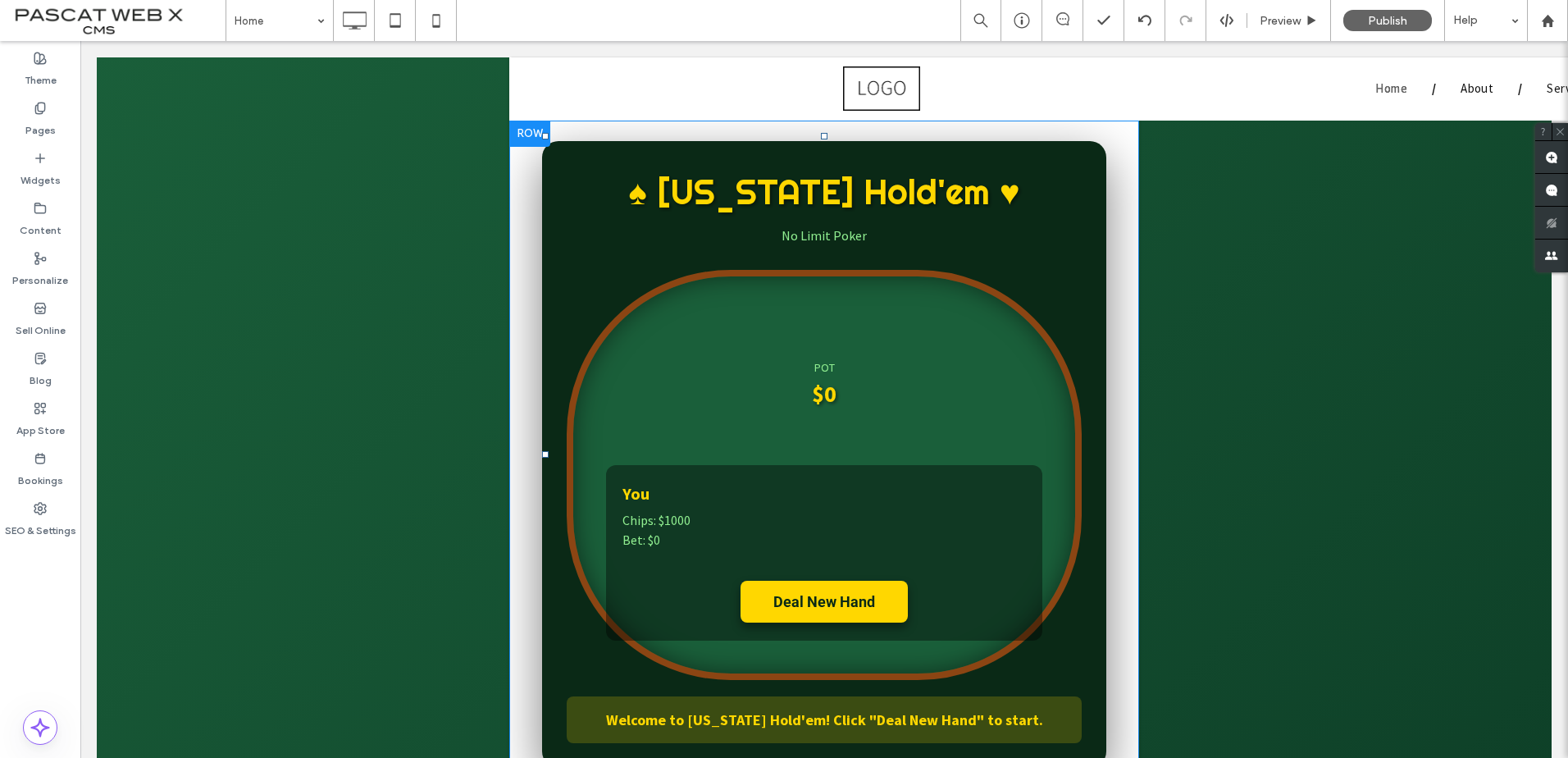
click at [837, 605] on button "Deal New Hand" at bounding box center [824, 601] width 168 height 42
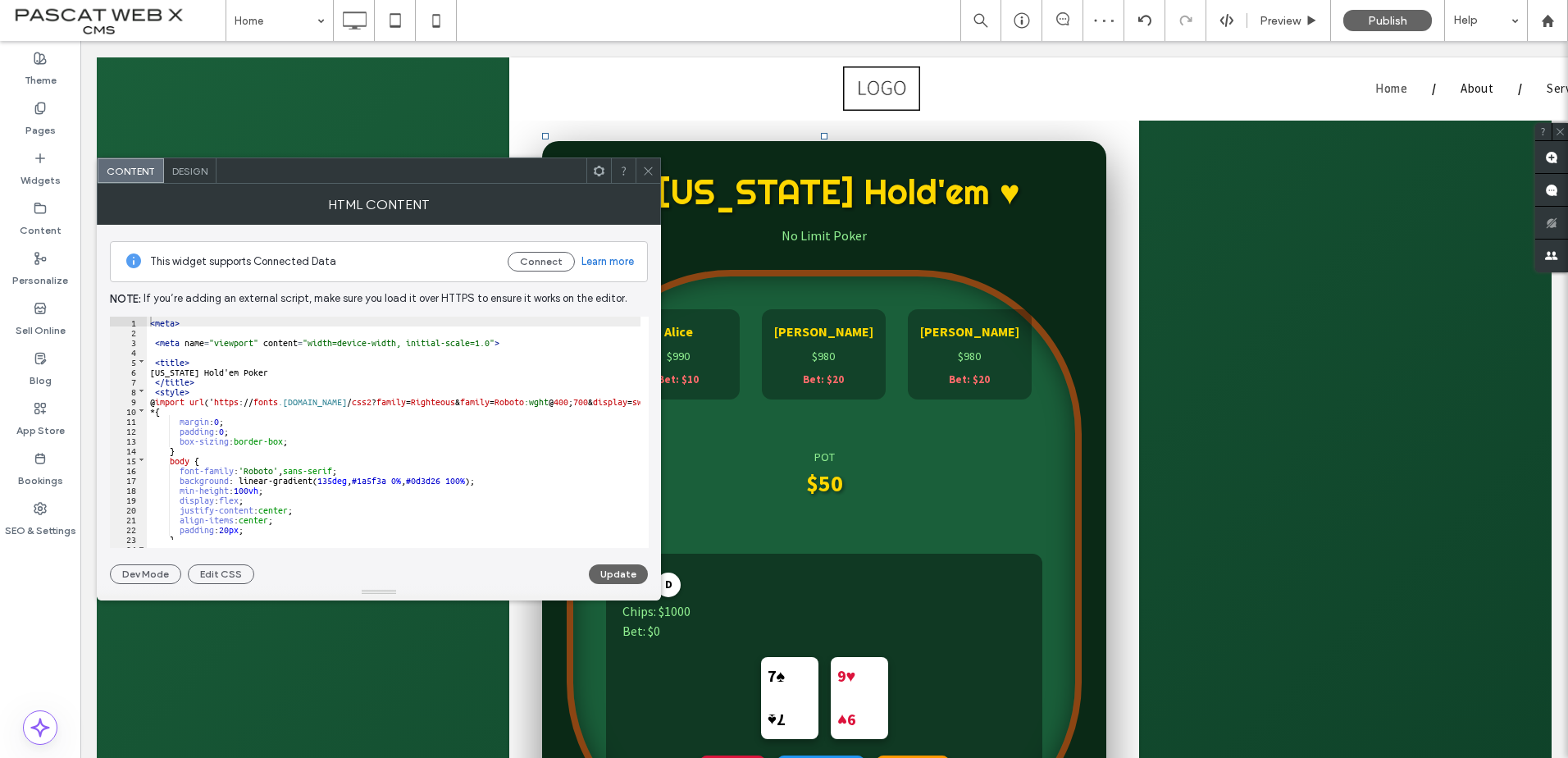
click at [644, 169] on icon at bounding box center [648, 171] width 12 height 12
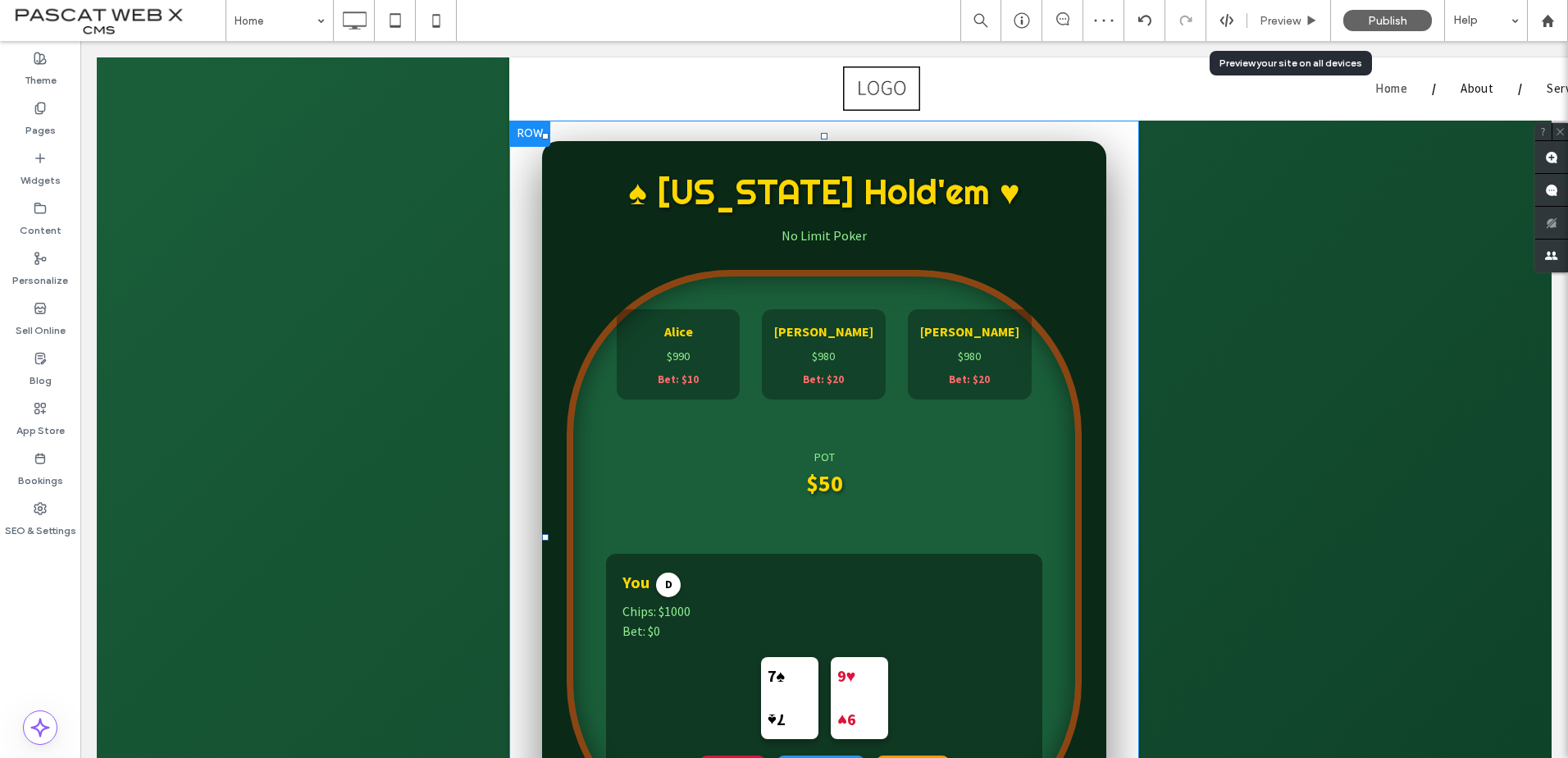
click at [1263, 14] on span "Preview" at bounding box center [1279, 21] width 41 height 14
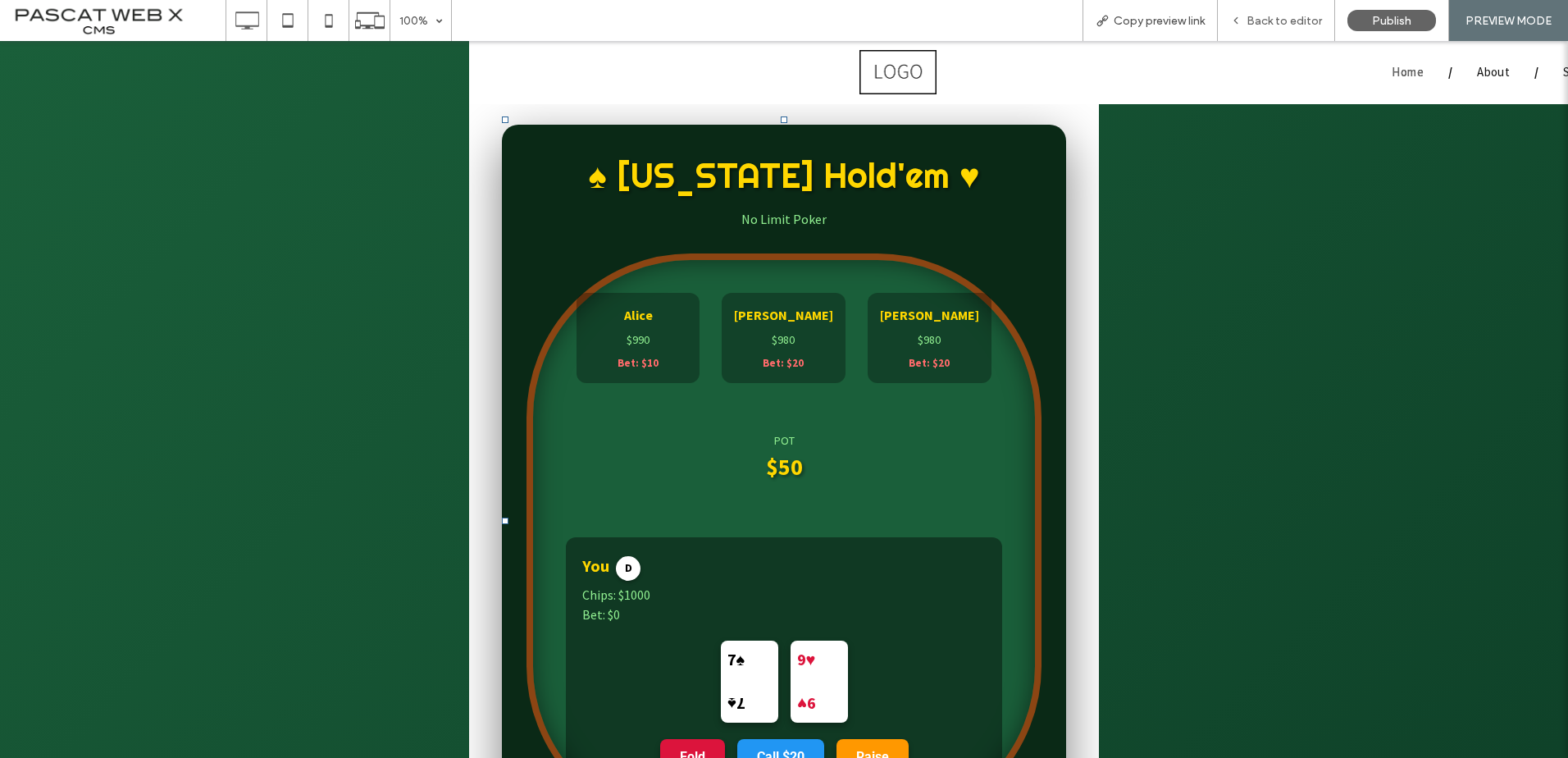
click at [1247, 16] on div "Back to editor" at bounding box center [1275, 21] width 117 height 14
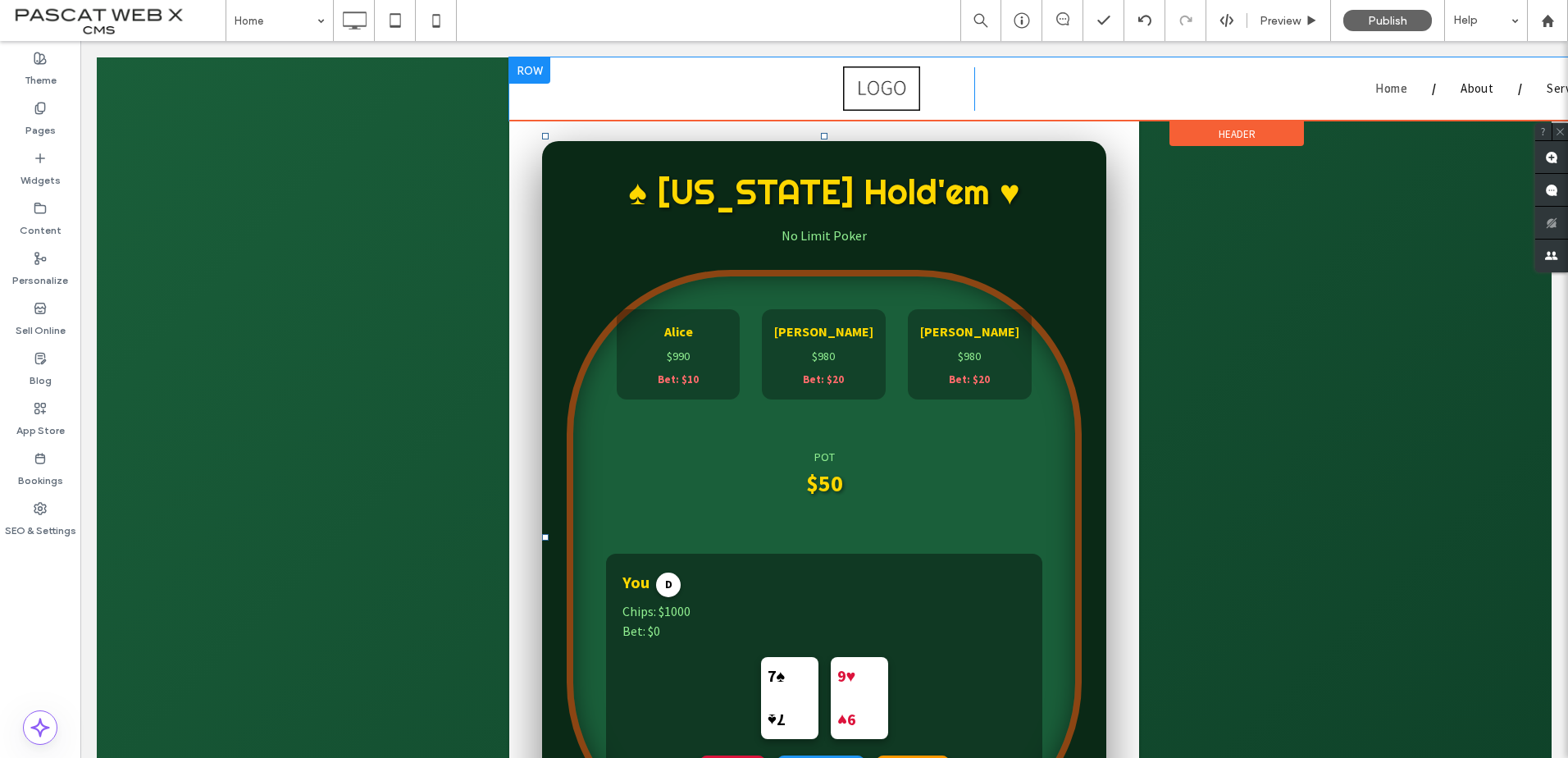
click at [529, 71] on div at bounding box center [529, 70] width 41 height 26
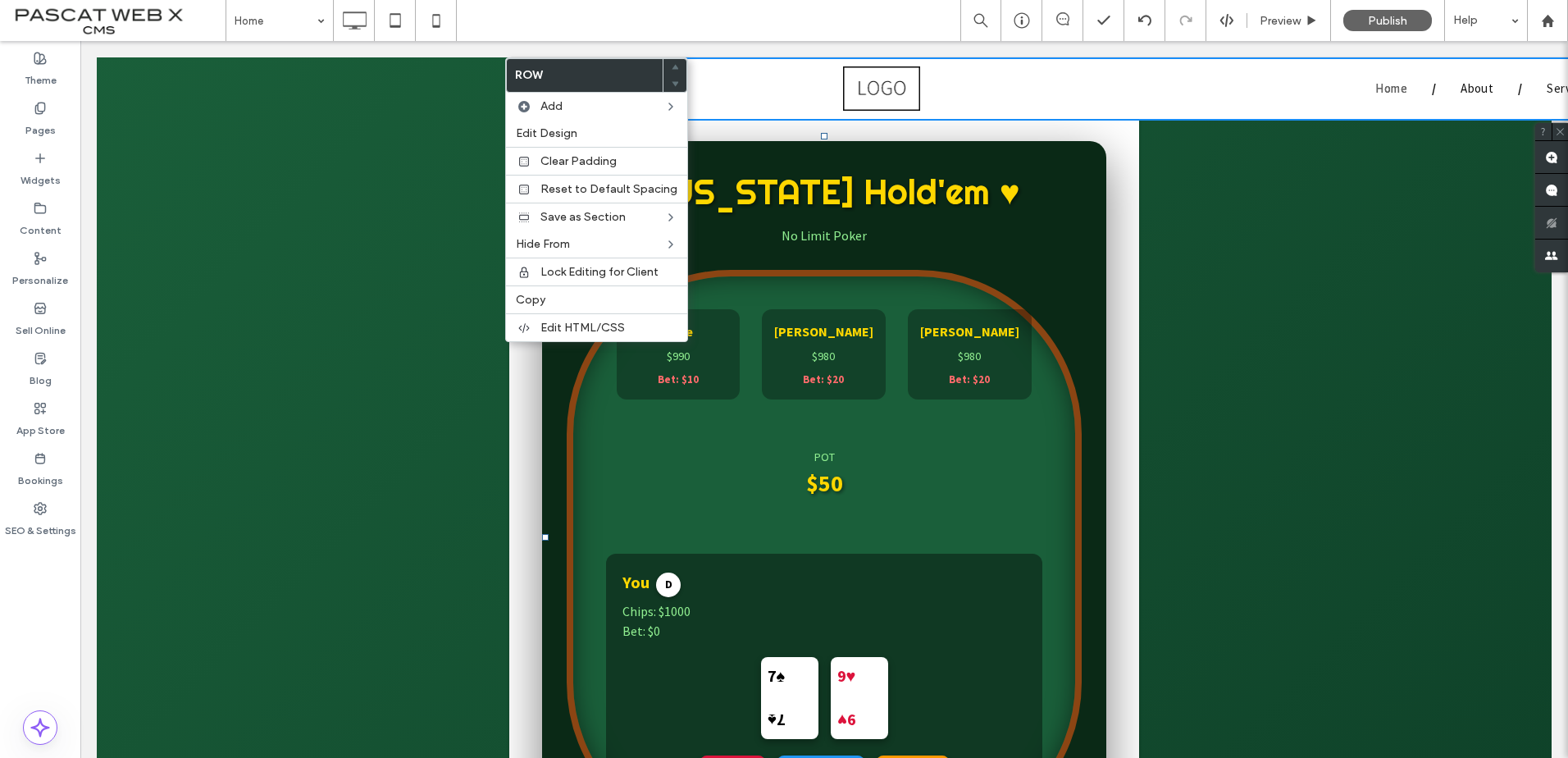
click at [379, 117] on body "Click To Paste Home About Services Click To Paste Header Click To Paste Click T…" at bounding box center [823, 604] width 1487 height 1128
click at [874, 79] on img at bounding box center [881, 89] width 77 height 44
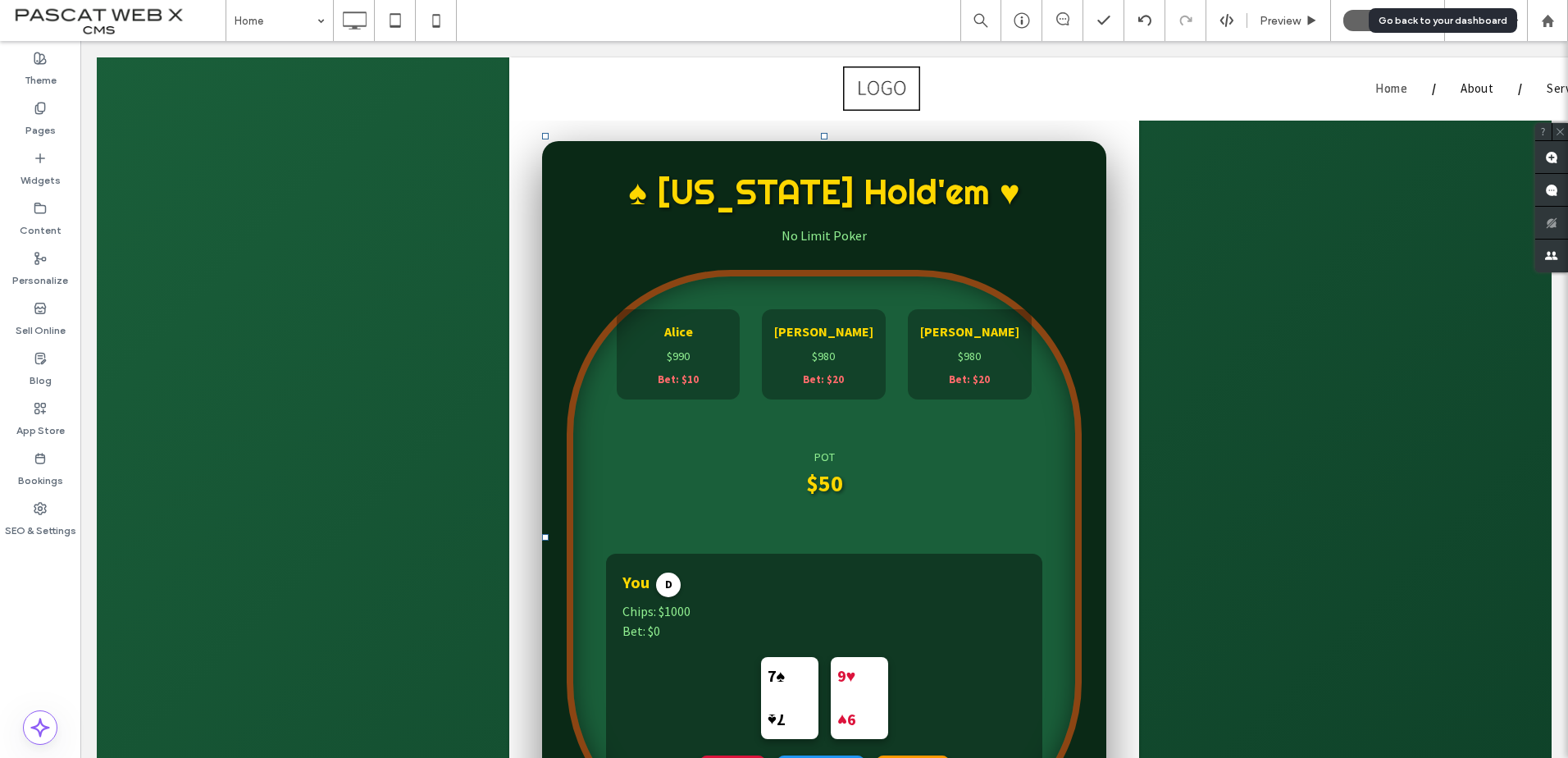
click at [1552, 27] on icon at bounding box center [1548, 21] width 14 height 14
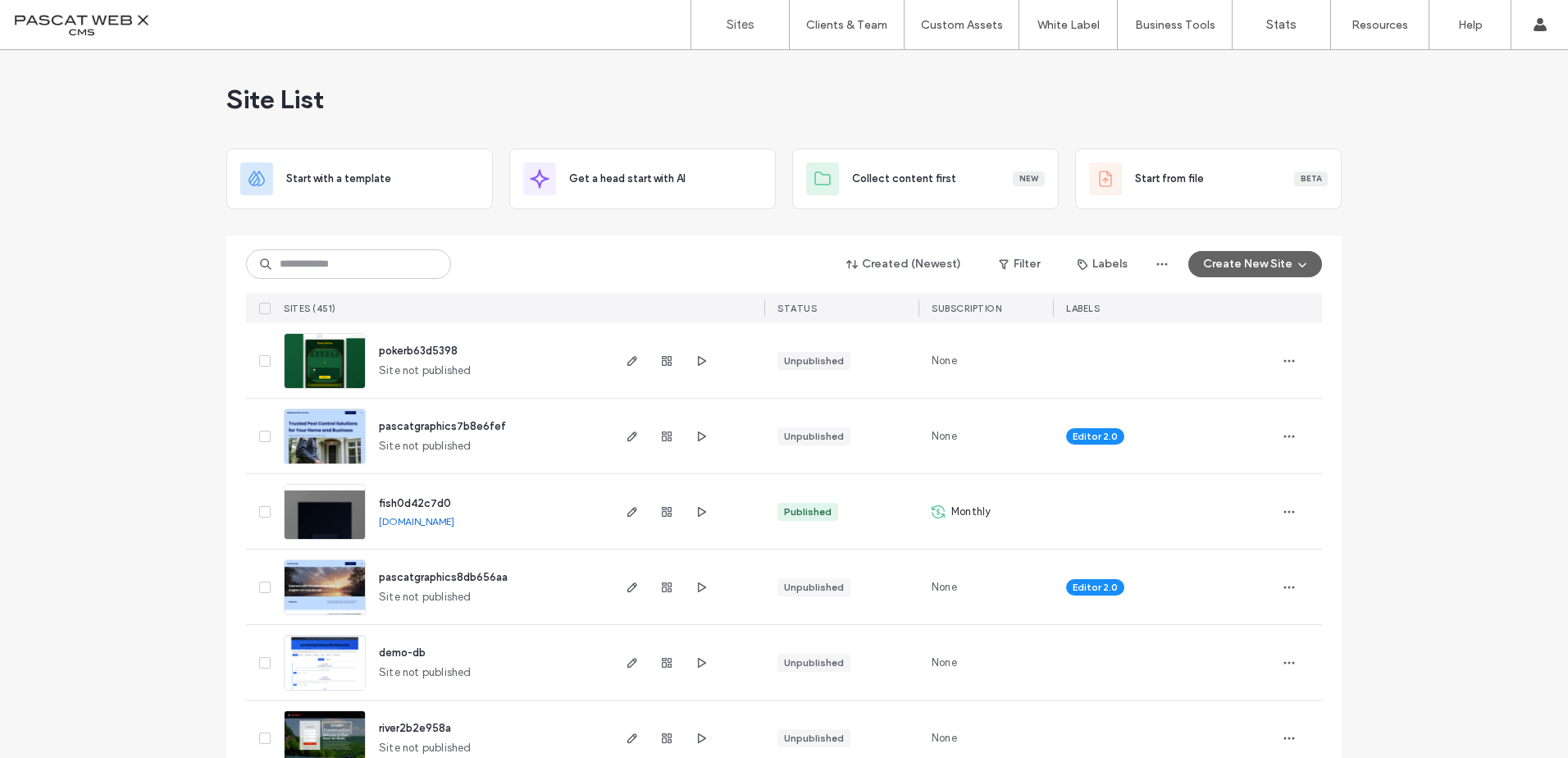
click at [329, 349] on img at bounding box center [325, 389] width 80 height 112
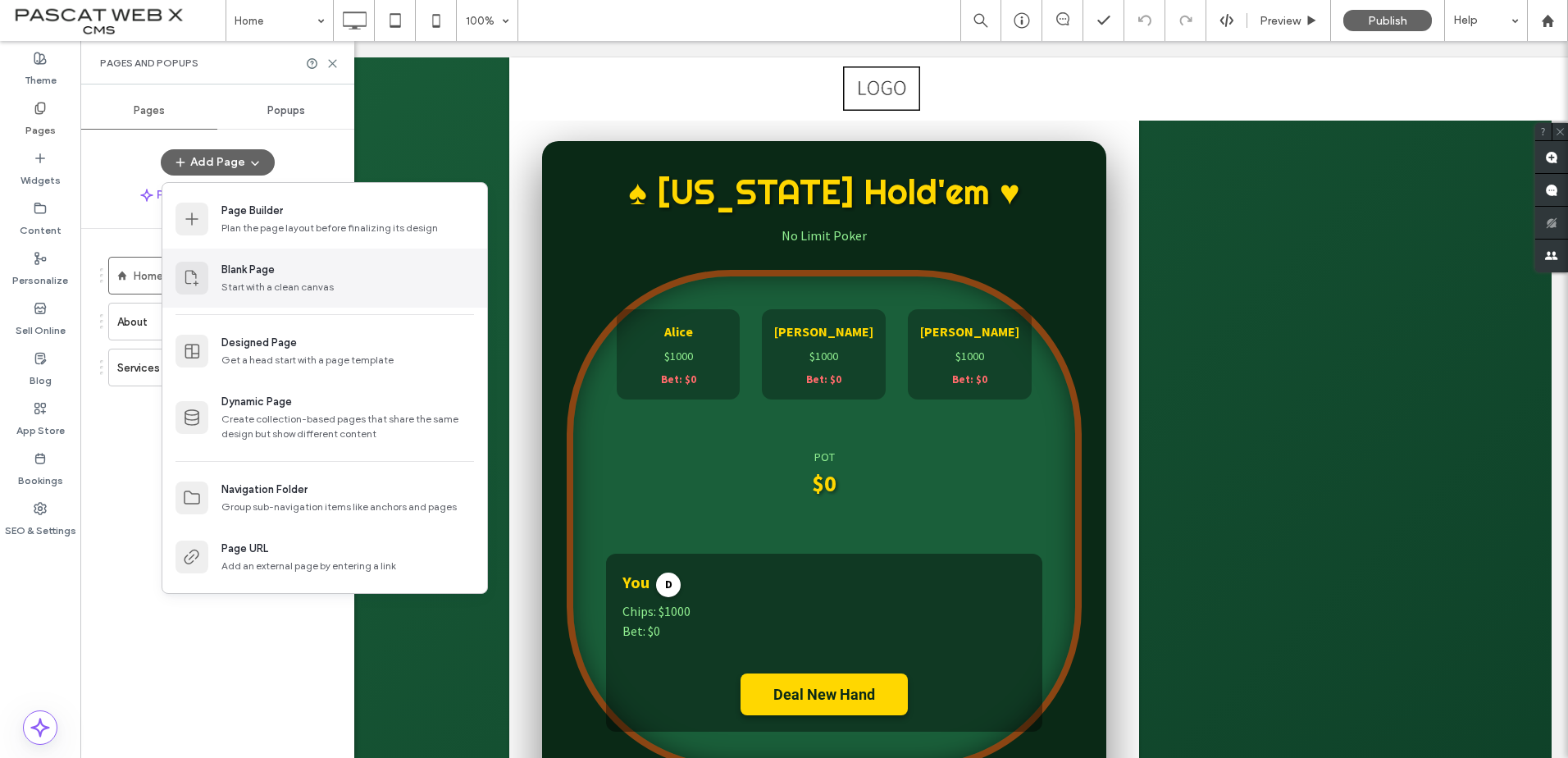
click at [246, 283] on div "Start with a clean canvas" at bounding box center [348, 287] width 253 height 15
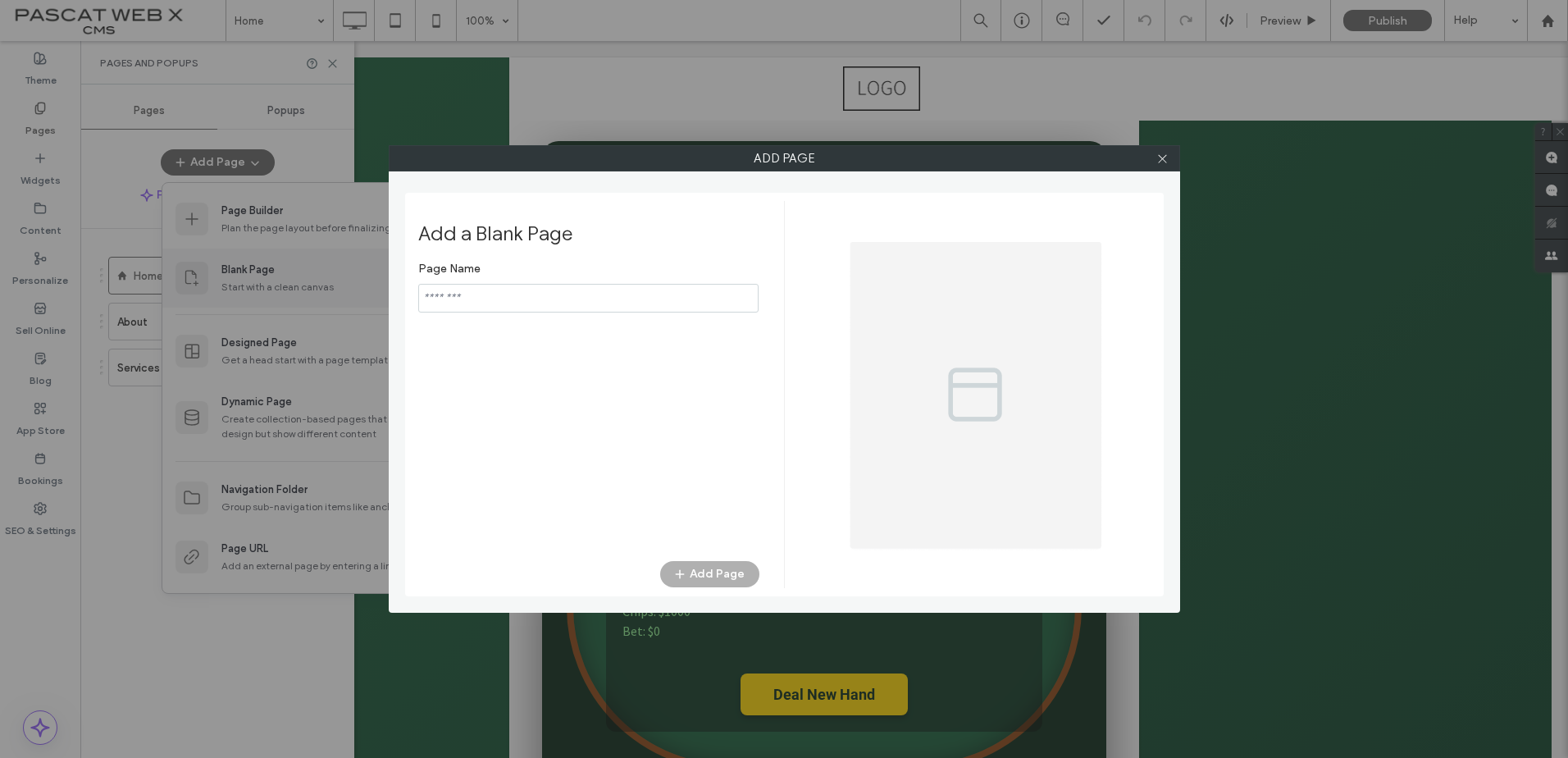
type input "**********"
click at [722, 575] on button "Add Page" at bounding box center [709, 574] width 99 height 26
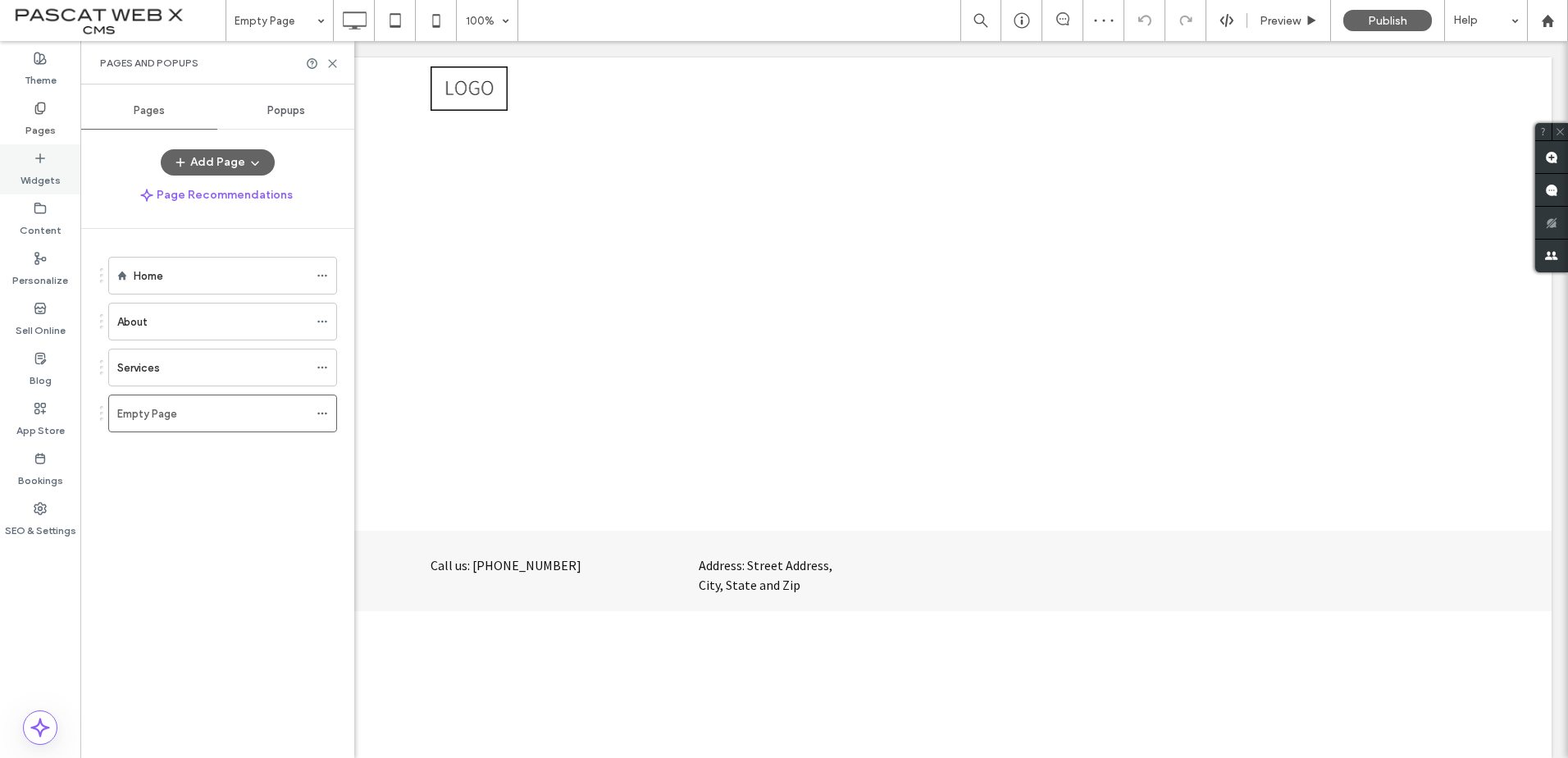
click at [43, 154] on icon at bounding box center [40, 158] width 13 height 13
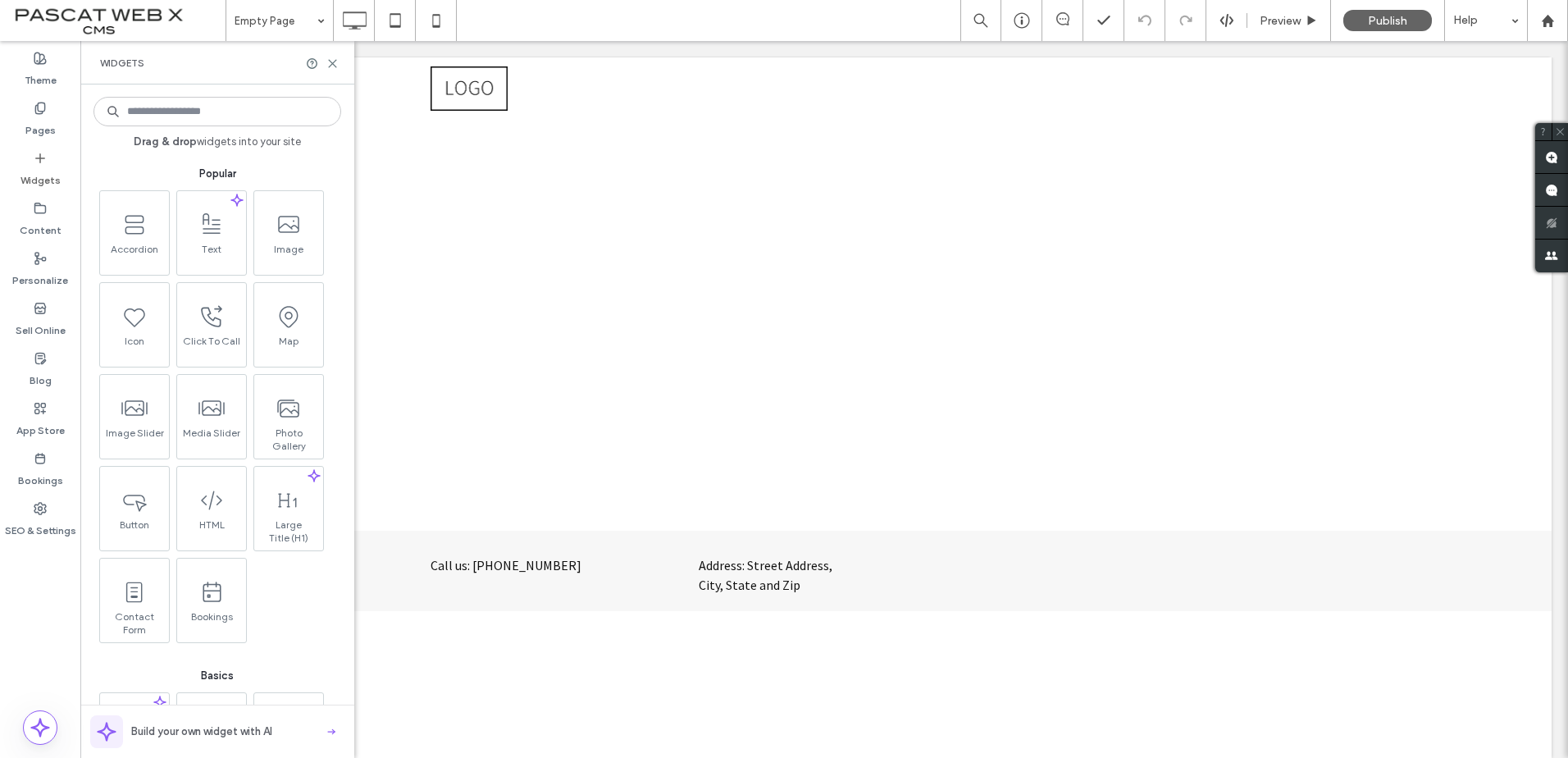
click at [176, 114] on input at bounding box center [218, 112] width 248 height 30
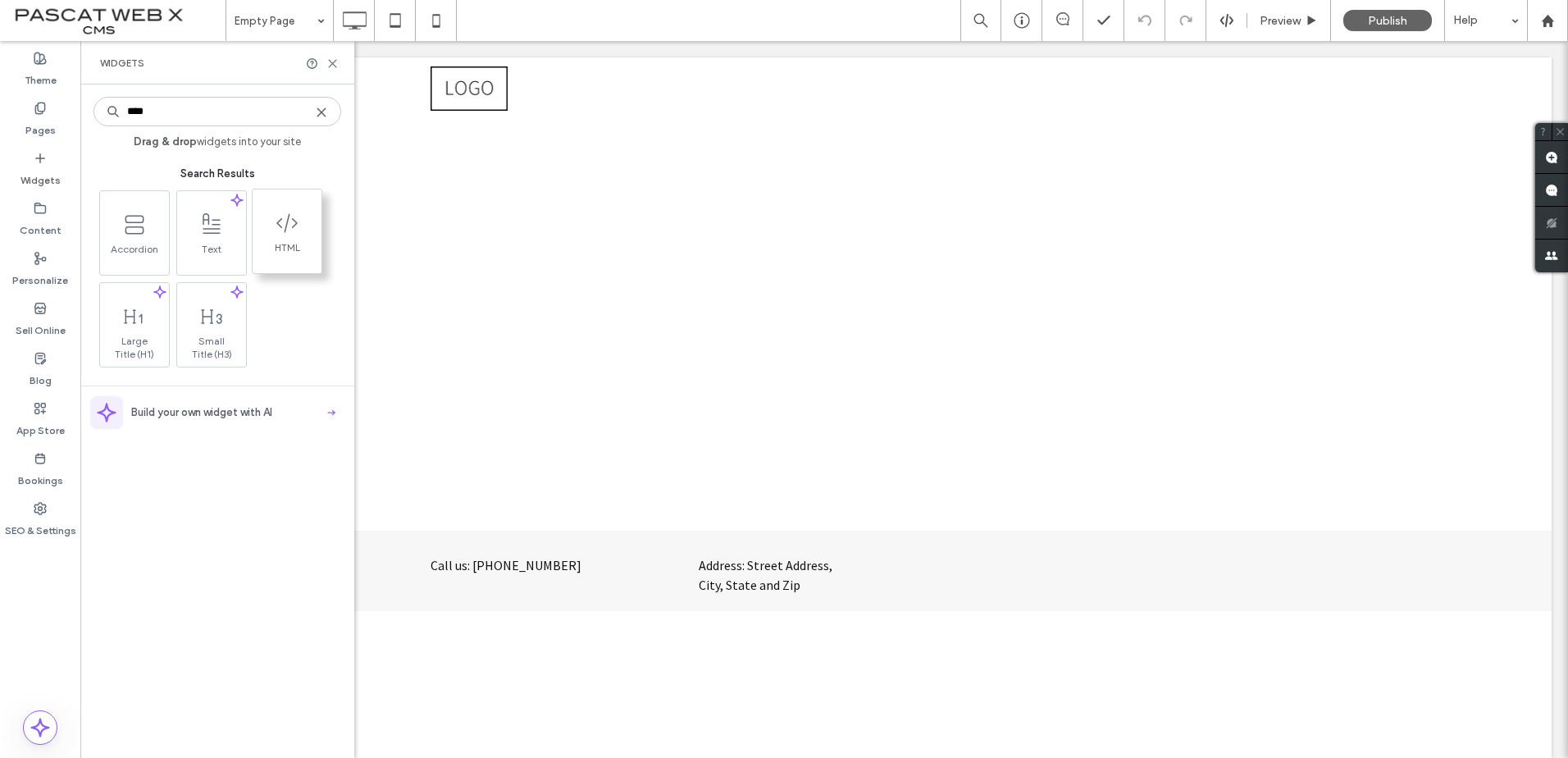
type input "****"
click at [287, 233] on icon at bounding box center [287, 223] width 26 height 26
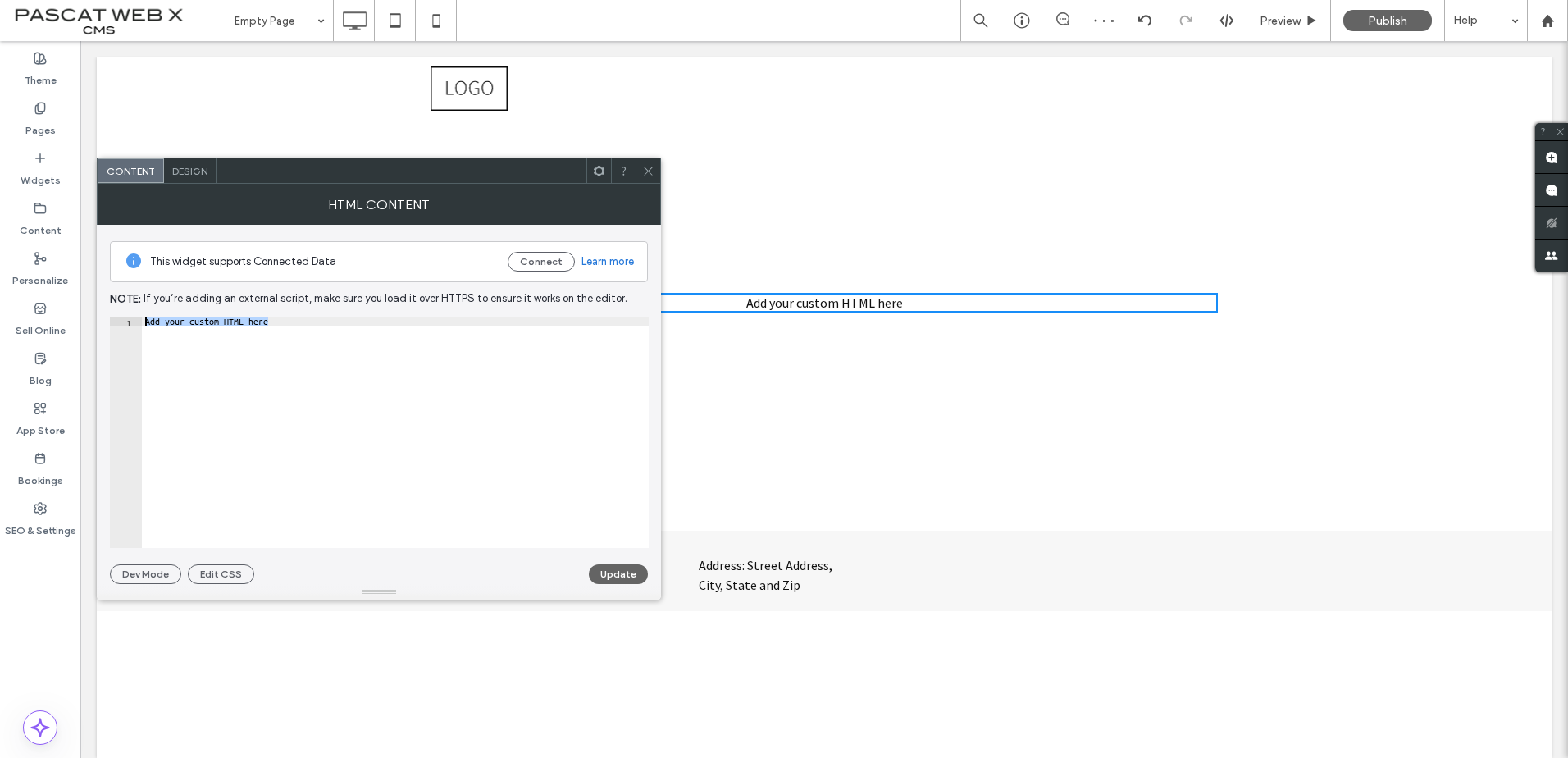
drag, startPoint x: 282, startPoint y: 321, endPoint x: 138, endPoint y: 314, distance: 144.2
click at [138, 314] on div "**********" at bounding box center [379, 404] width 538 height 360
paste textarea "Cursor at row 1"
type textarea "*******"
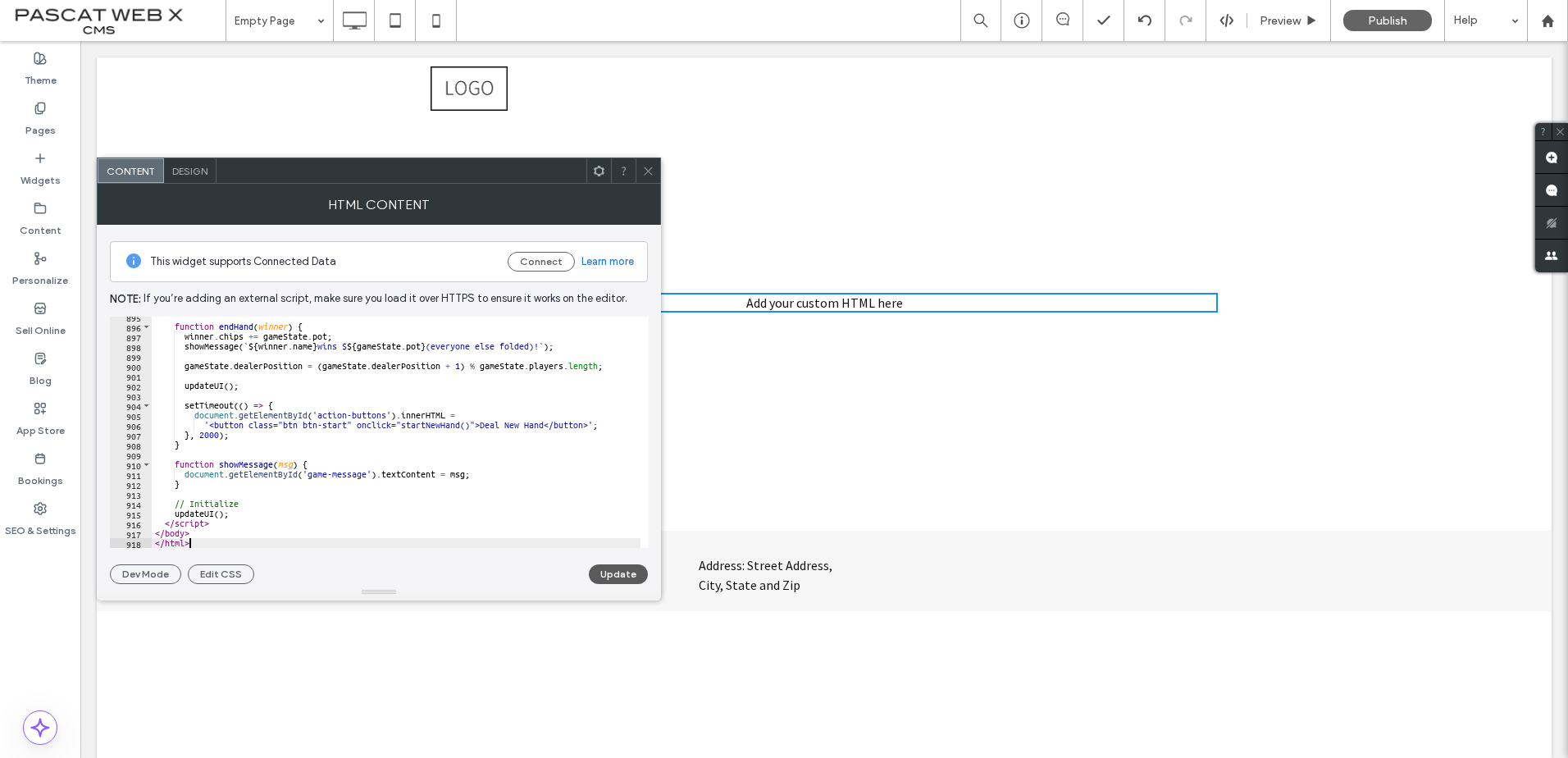
click at [615, 581] on button "Update" at bounding box center [618, 574] width 59 height 20
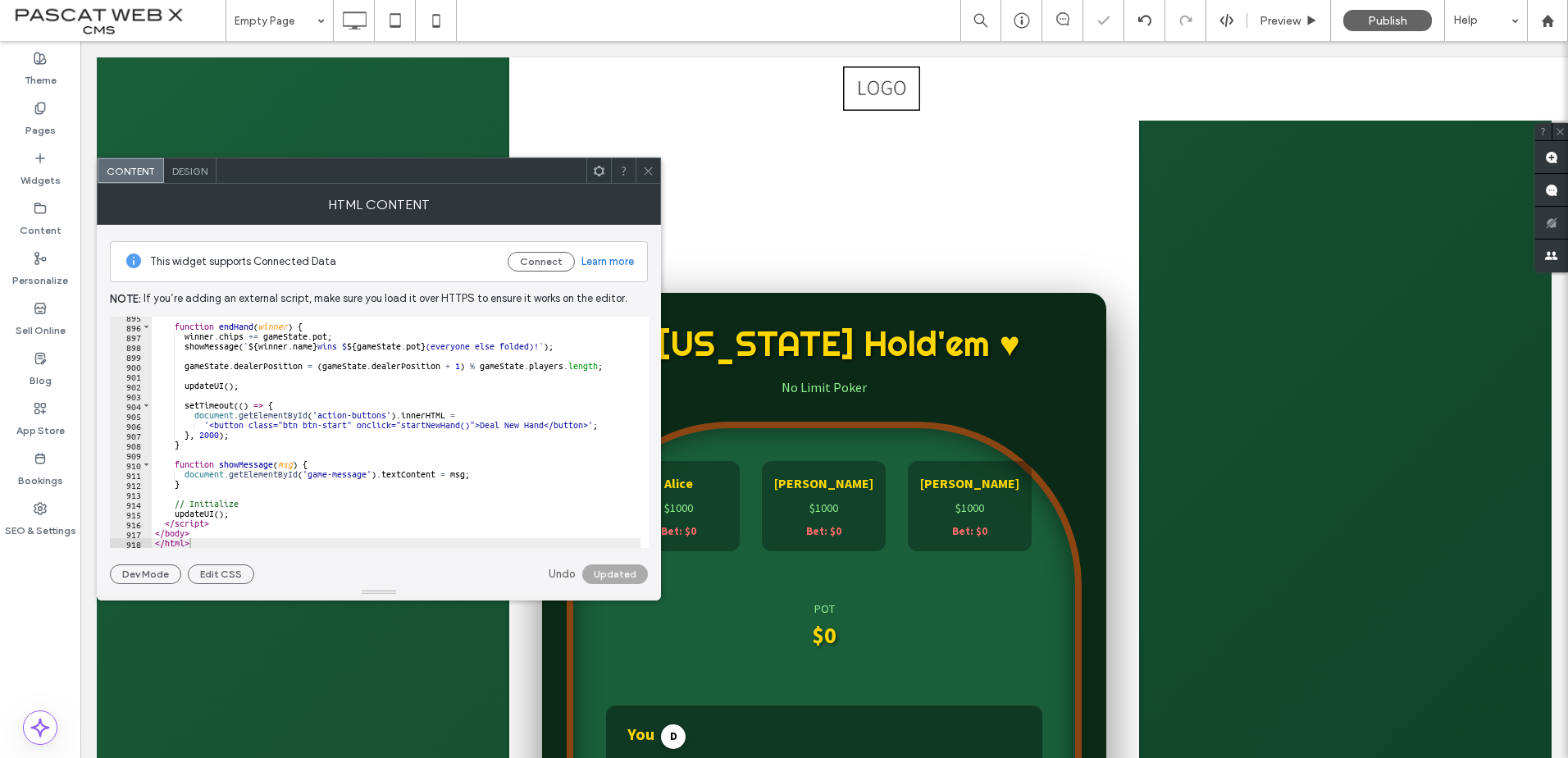
click at [647, 169] on icon at bounding box center [648, 171] width 12 height 12
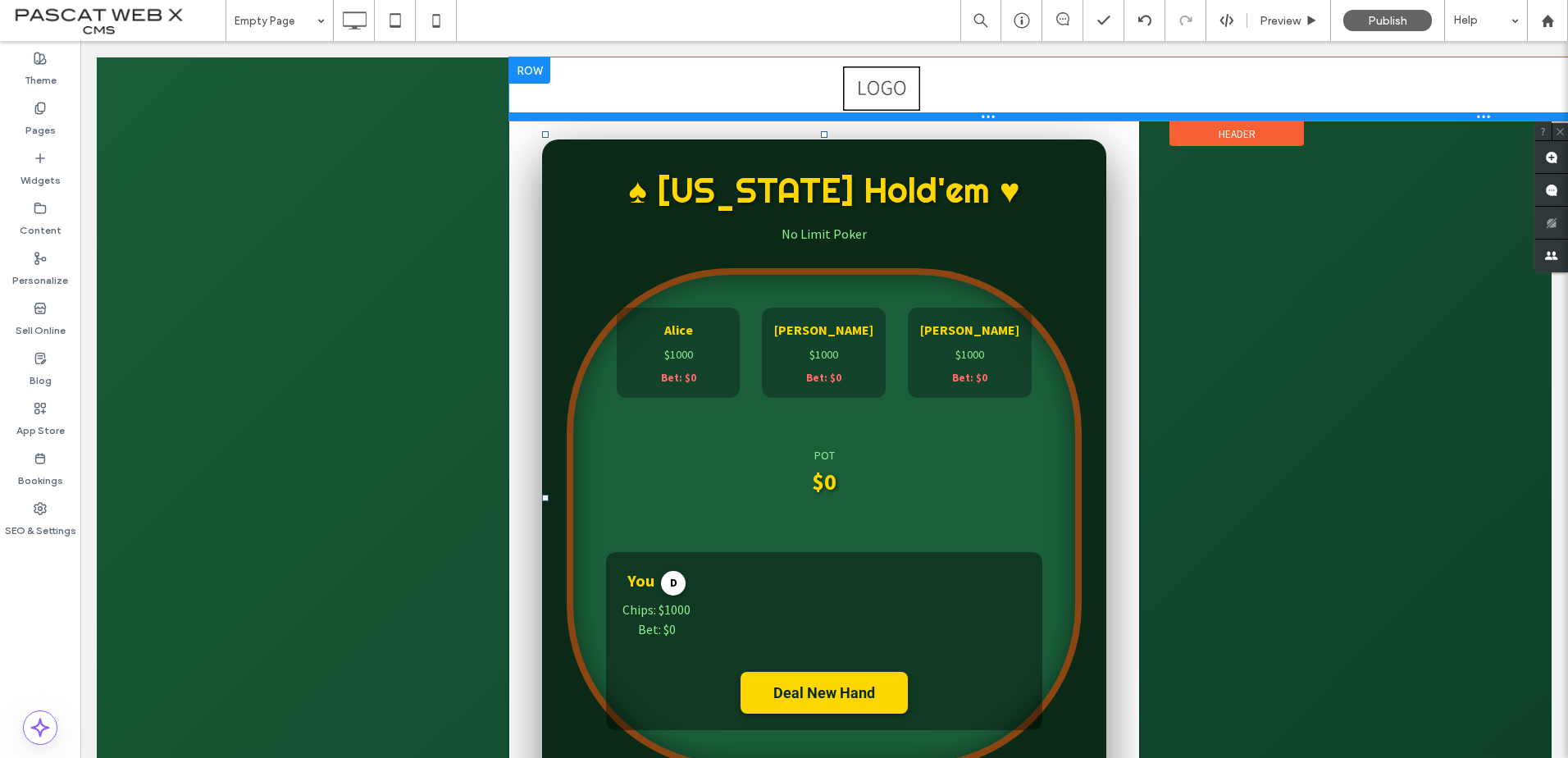
scroll to position [328, 0]
